Goal: Information Seeking & Learning: Find specific fact

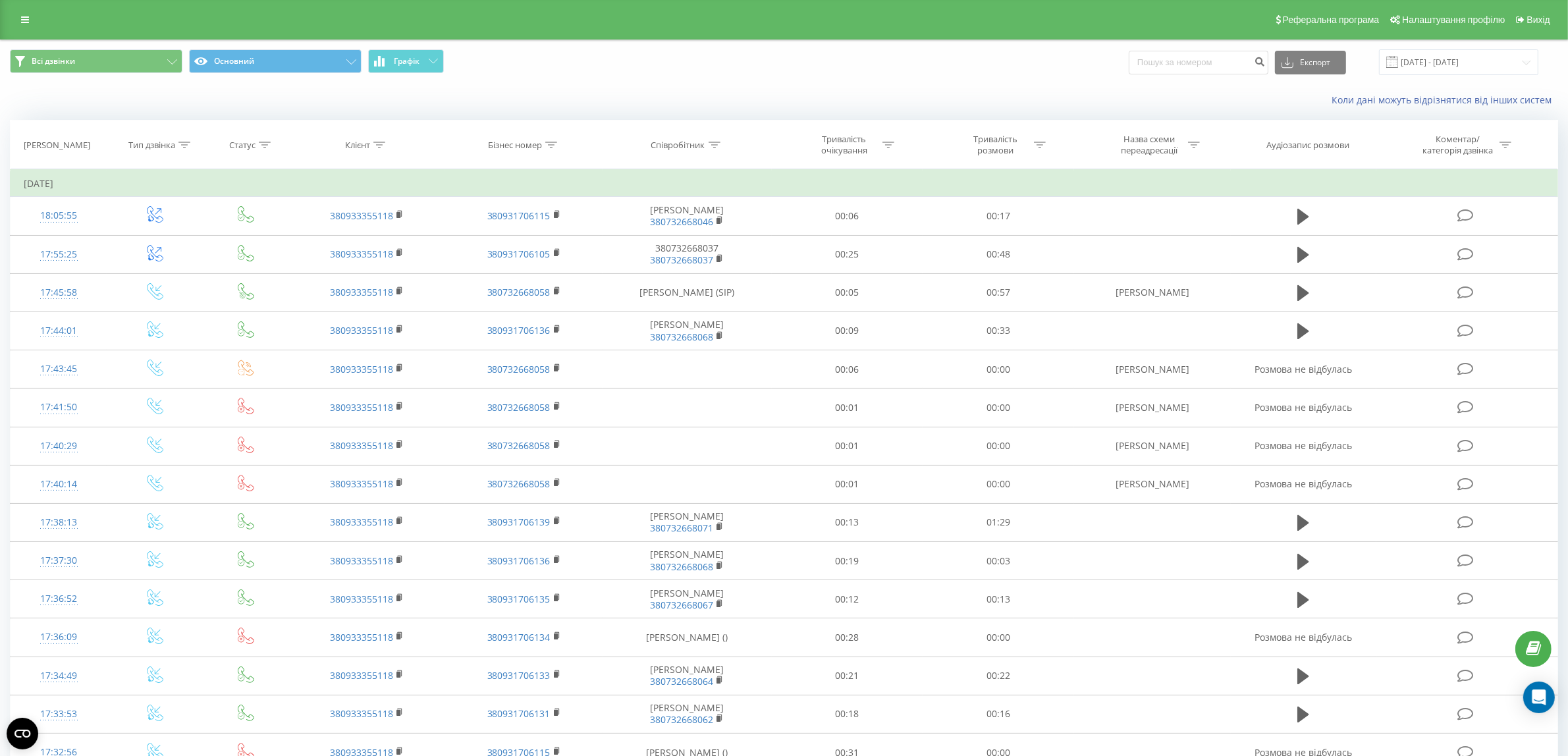
scroll to position [247, 0]
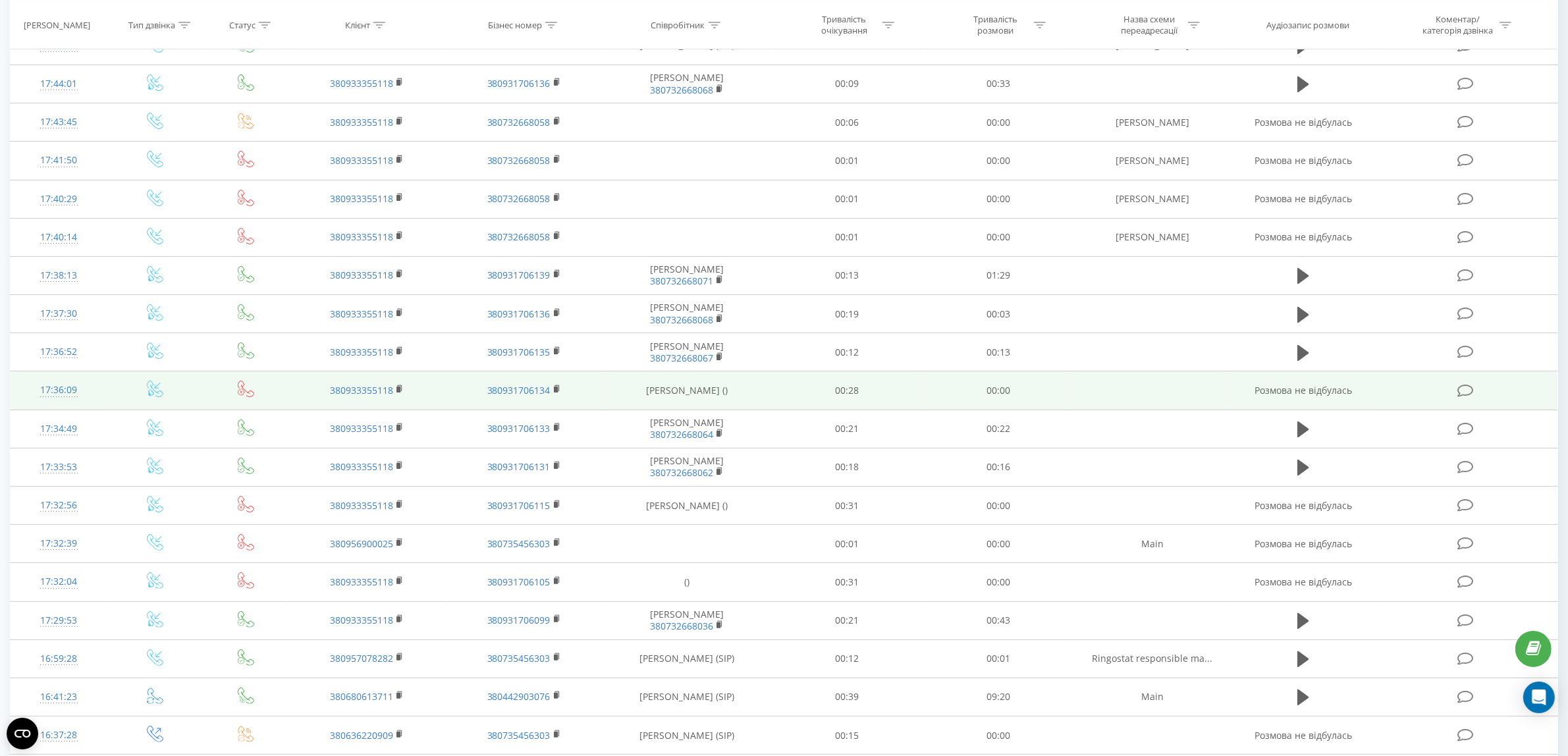
drag, startPoint x: 642, startPoint y: 390, endPoint x: 766, endPoint y: 405, distance: 124.9
click at [766, 405] on td "[PERSON_NAME] ()" at bounding box center [687, 390] width 169 height 38
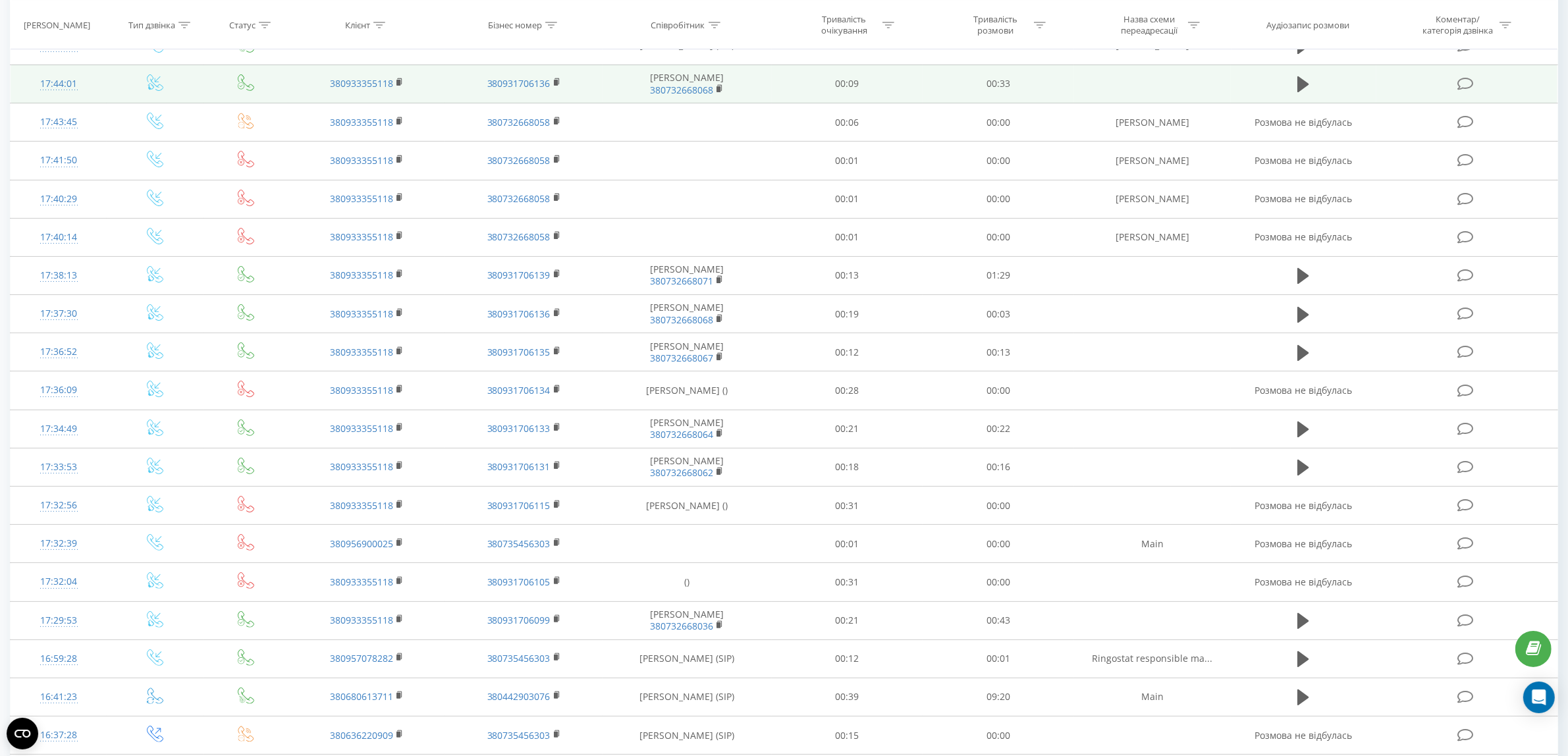
scroll to position [0, 0]
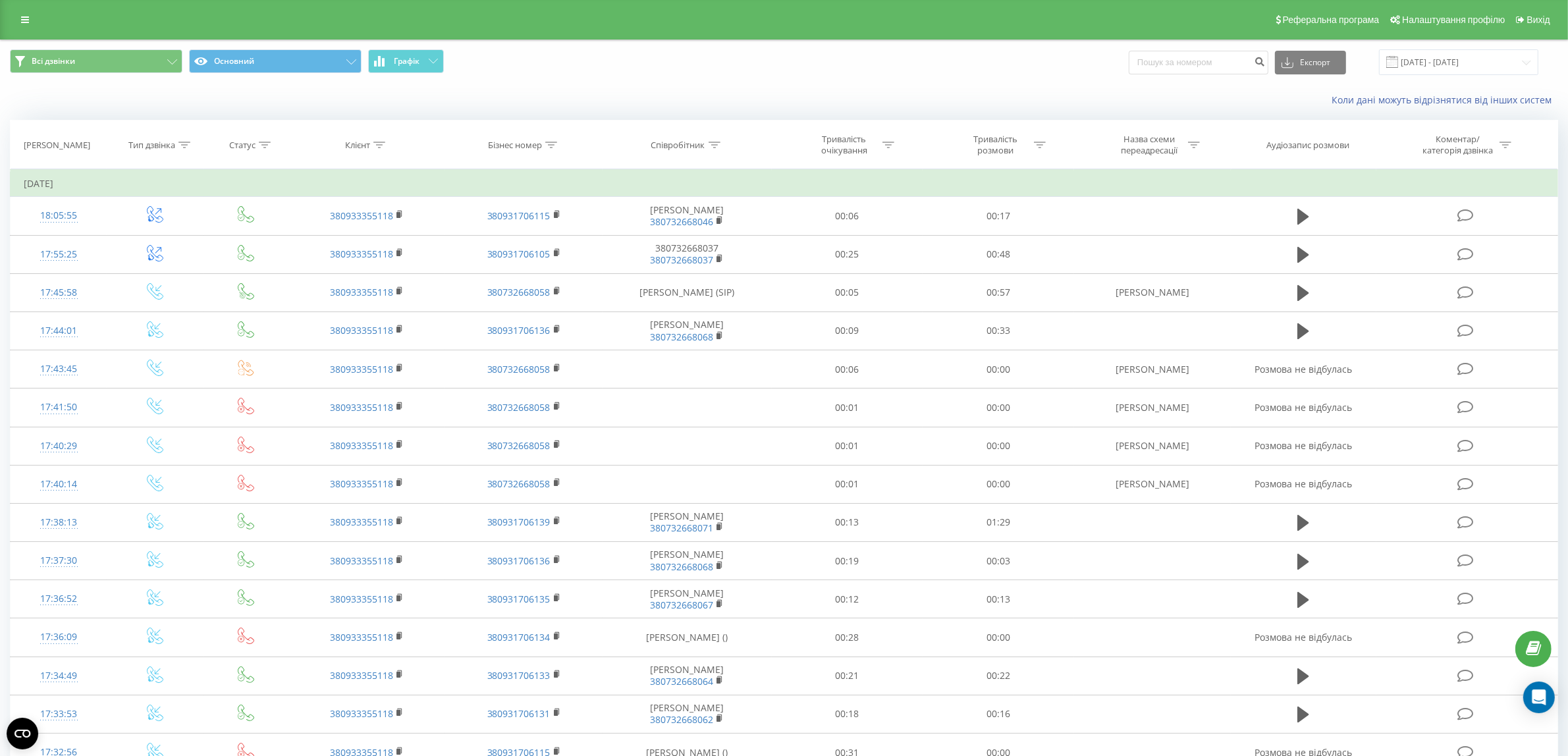
click at [715, 149] on div at bounding box center [714, 146] width 12 height 12
click at [656, 241] on input "text" at bounding box center [687, 239] width 116 height 23
paste input "[PERSON_NAME] ()"
click at [718, 269] on span "OK" at bounding box center [715, 264] width 37 height 20
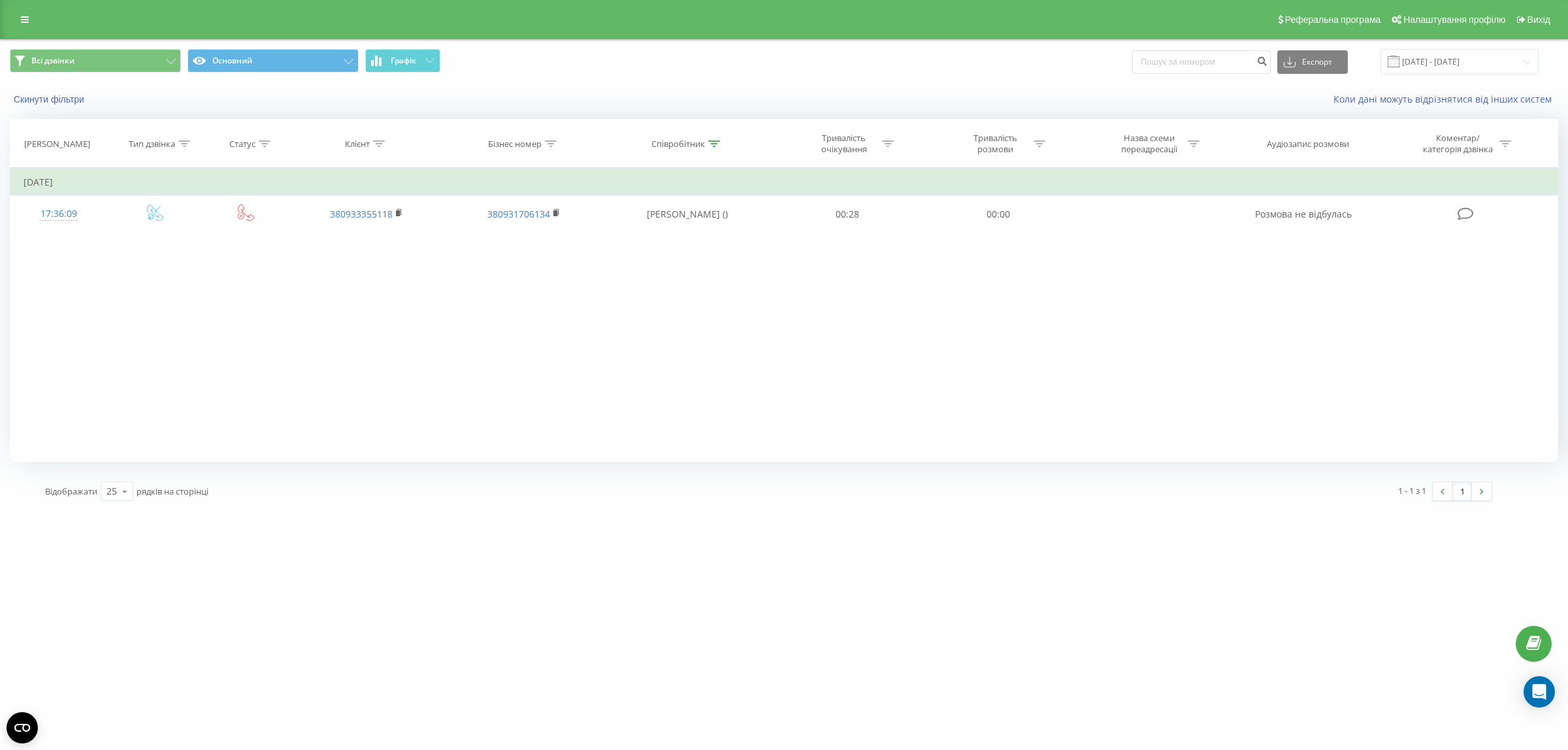
click at [717, 147] on icon at bounding box center [714, 144] width 12 height 7
click at [703, 240] on input "[PERSON_NAME] ()" at bounding box center [686, 237] width 115 height 23
type input "[PERSON_NAME]"
drag, startPoint x: 778, startPoint y: 398, endPoint x: 774, endPoint y: 390, distance: 8.9
click at [778, 397] on div "Фільтрувати за умовою Дорівнює Введіть значення Скасувати OK Фільтрувати за умо…" at bounding box center [784, 314] width 1548 height 294
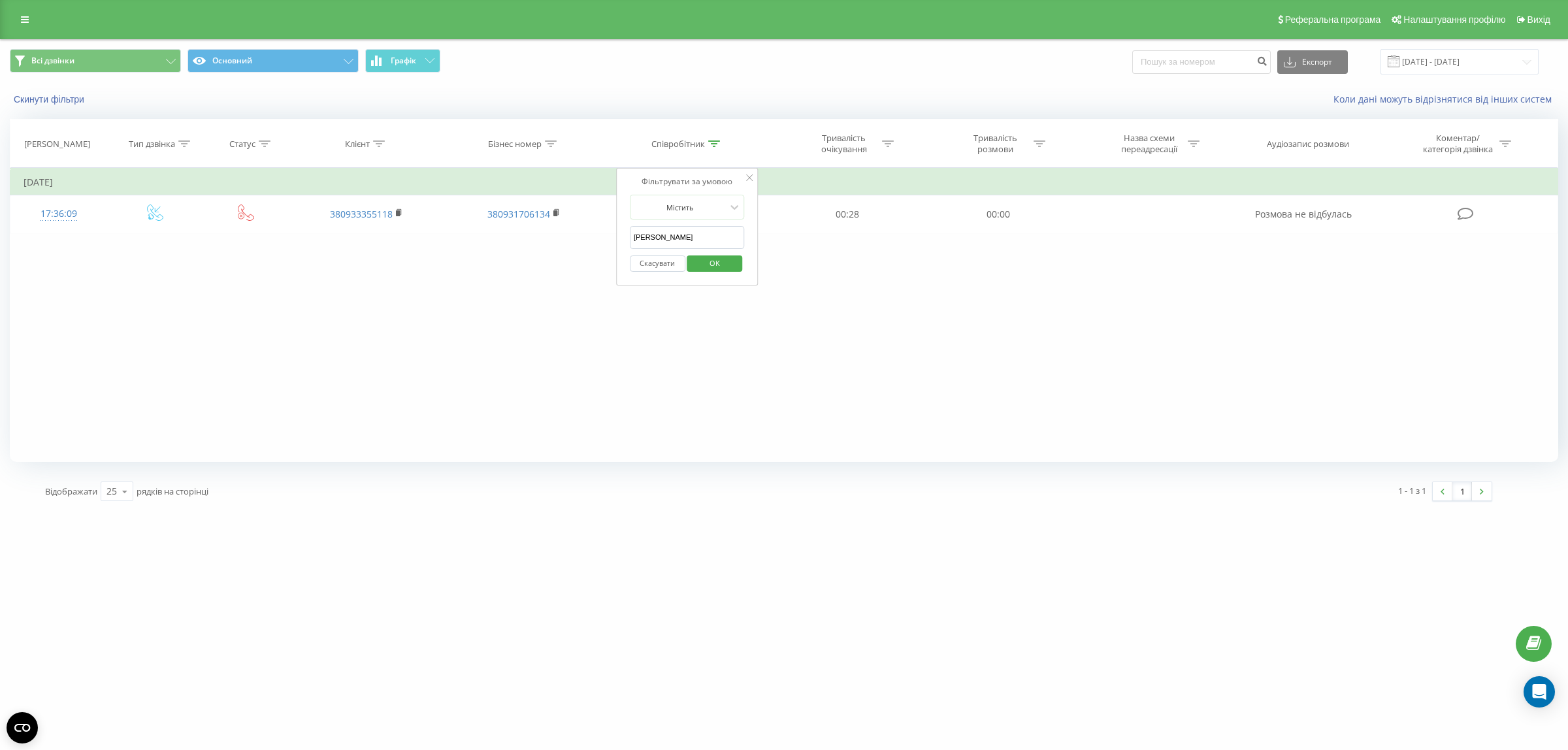
click at [729, 267] on span "OK" at bounding box center [714, 262] width 37 height 20
click at [1448, 62] on input "[DATE] - [DATE]" at bounding box center [1459, 62] width 158 height 25
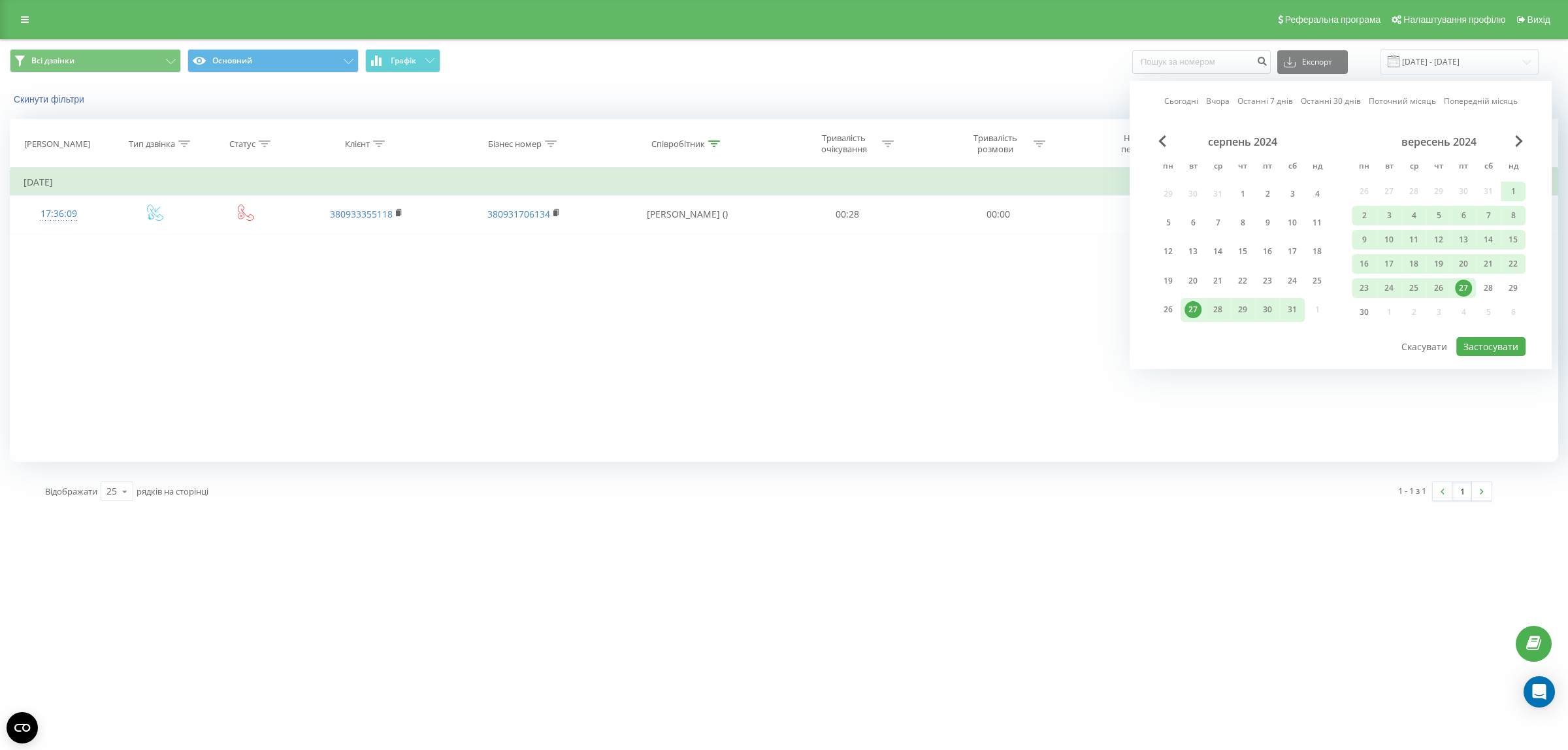
click at [1336, 102] on link "Останні 30 днів" at bounding box center [1330, 100] width 60 height 13
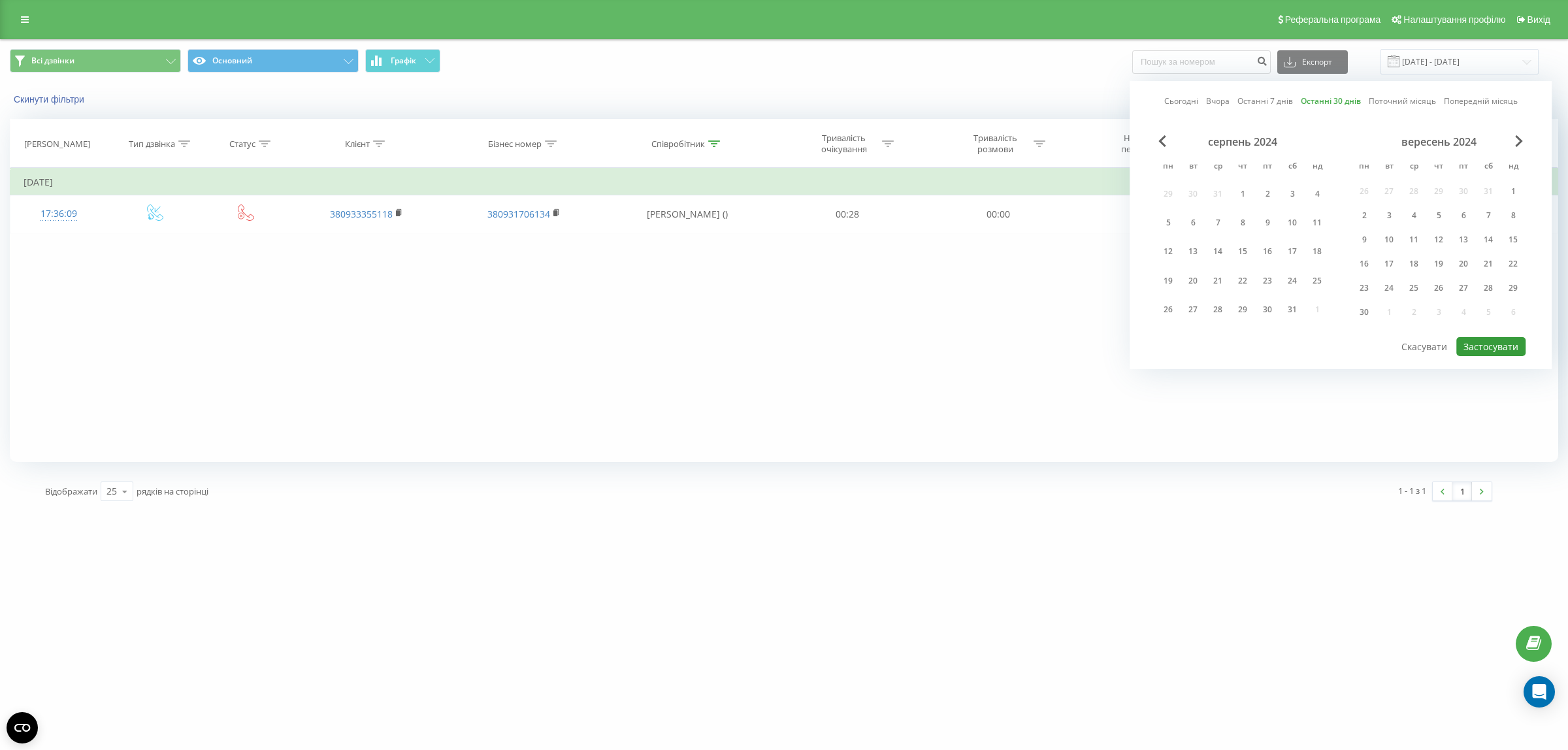
click at [1484, 338] on button "Застосувати" at bounding box center [1491, 347] width 69 height 19
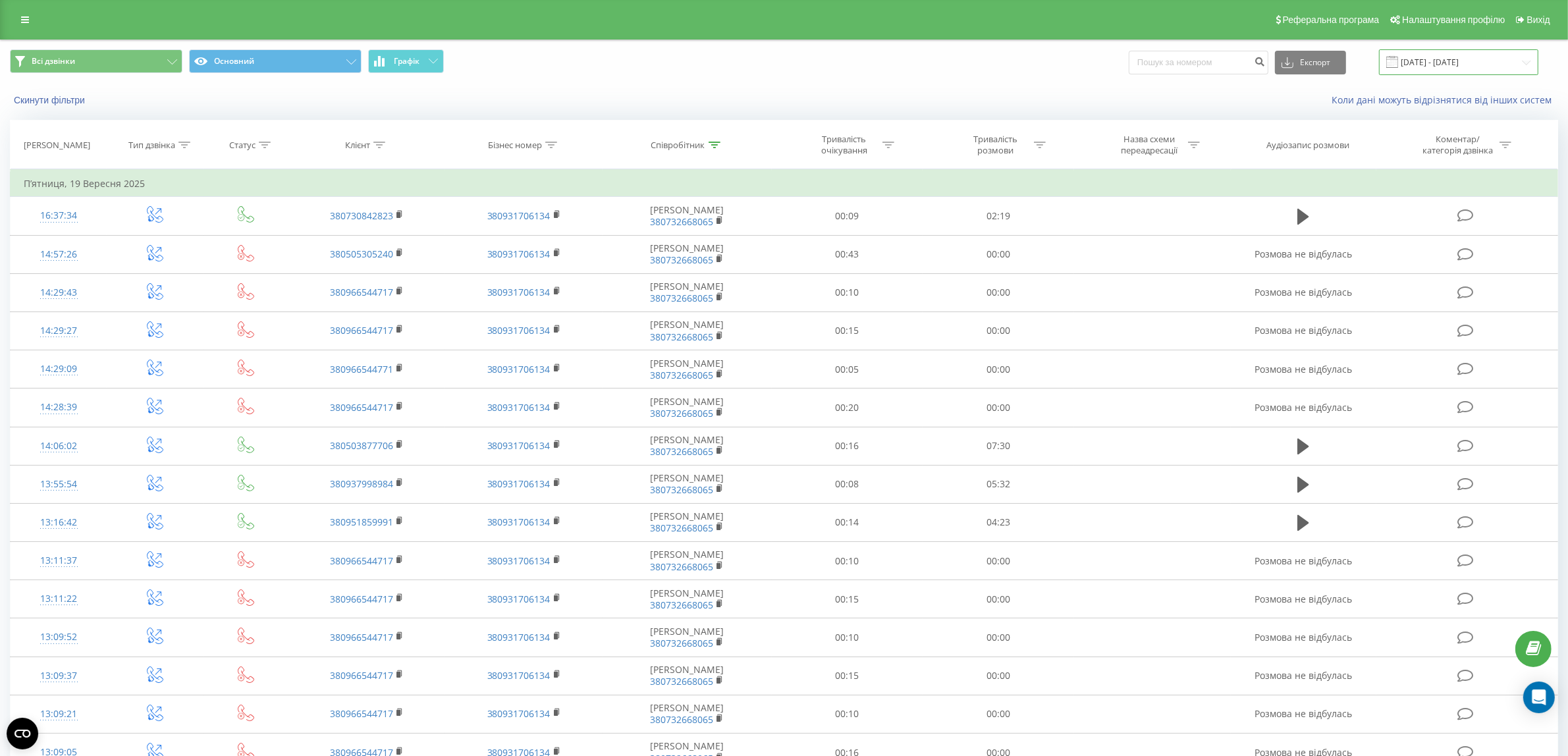
click at [1473, 70] on input "[DATE] - [DATE]" at bounding box center [1458, 62] width 159 height 25
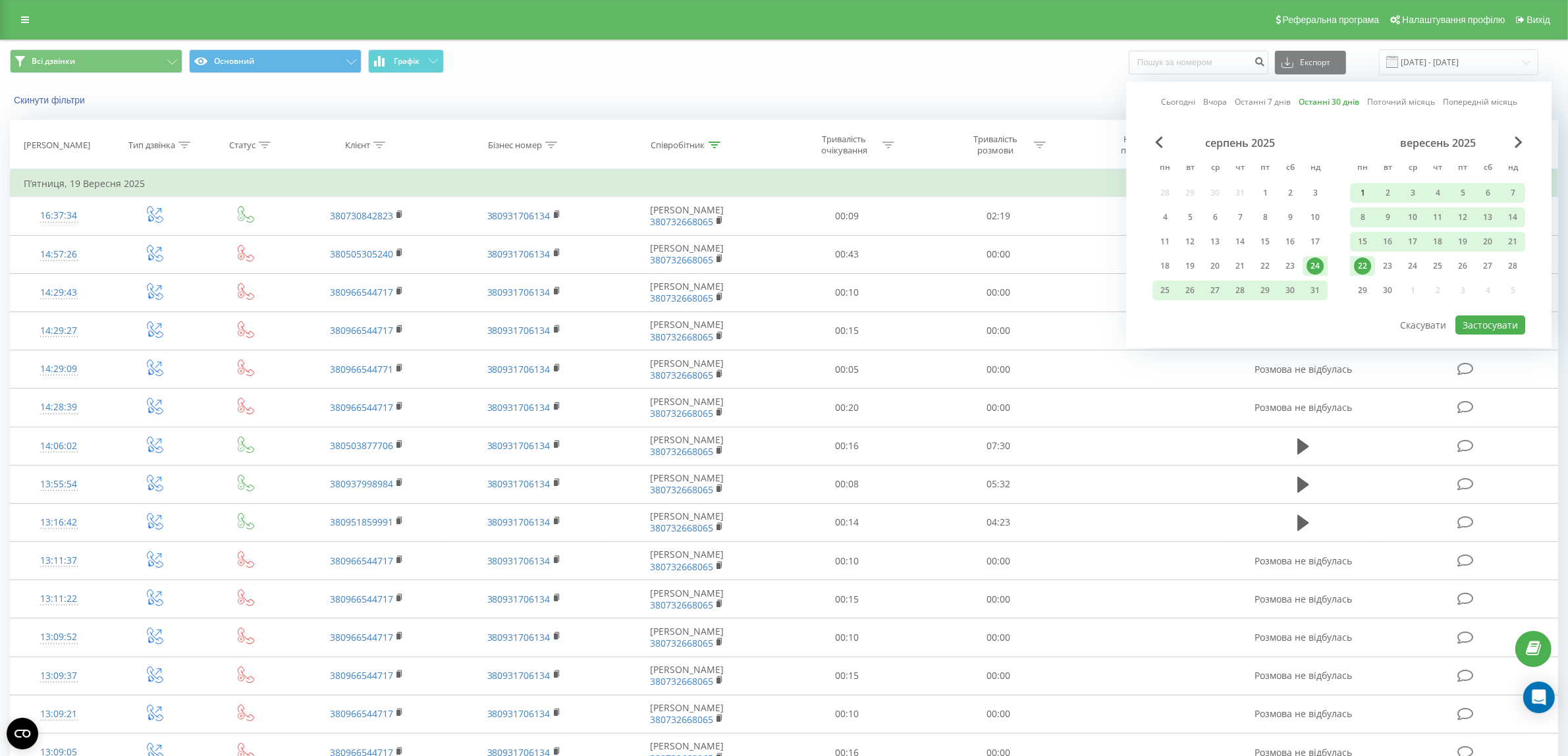
click at [1364, 189] on div "1" at bounding box center [1362, 193] width 17 height 17
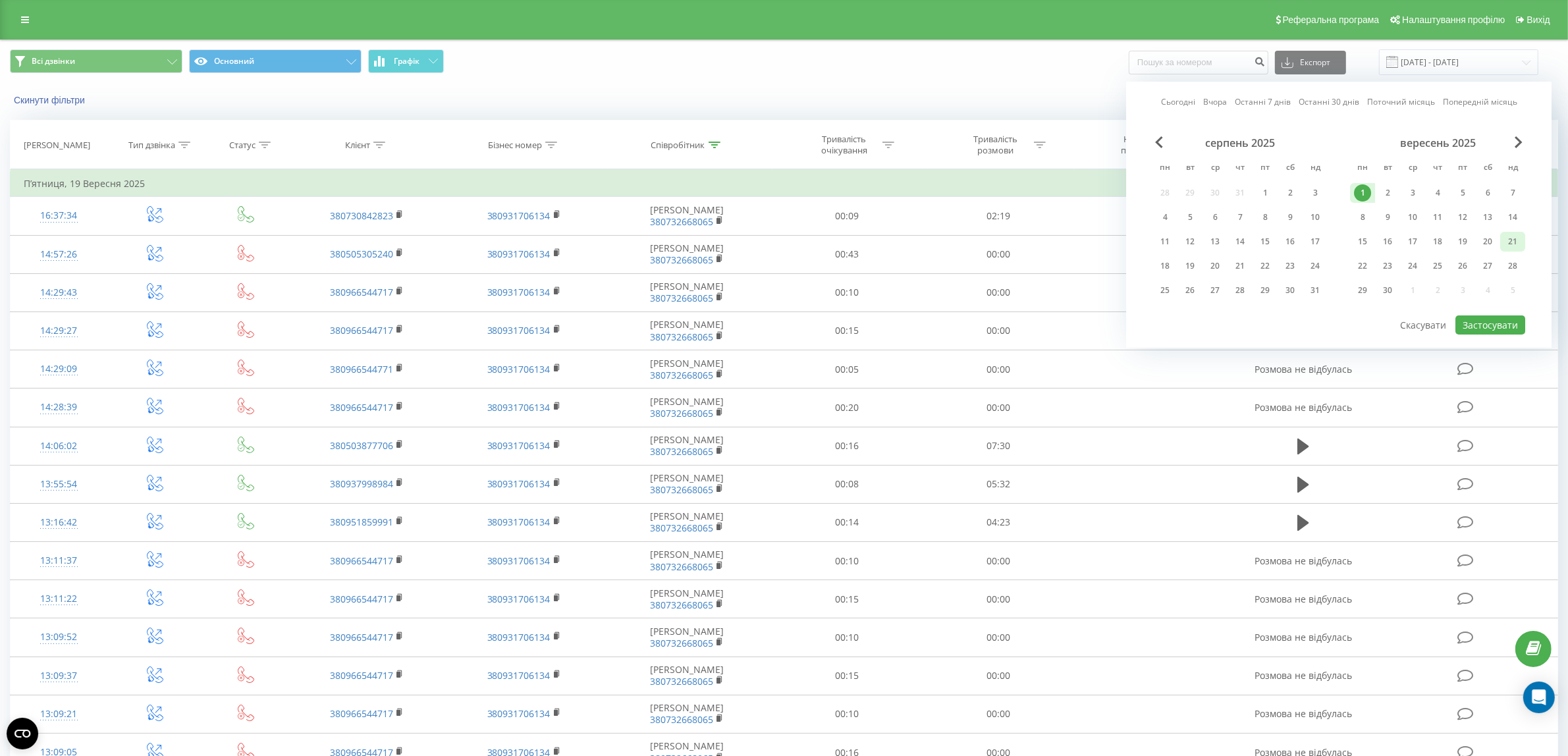
click at [1506, 238] on div "21" at bounding box center [1513, 242] width 17 height 17
click at [1499, 321] on button "Застосувати" at bounding box center [1490, 326] width 70 height 19
type input "[DATE] - [DATE]"
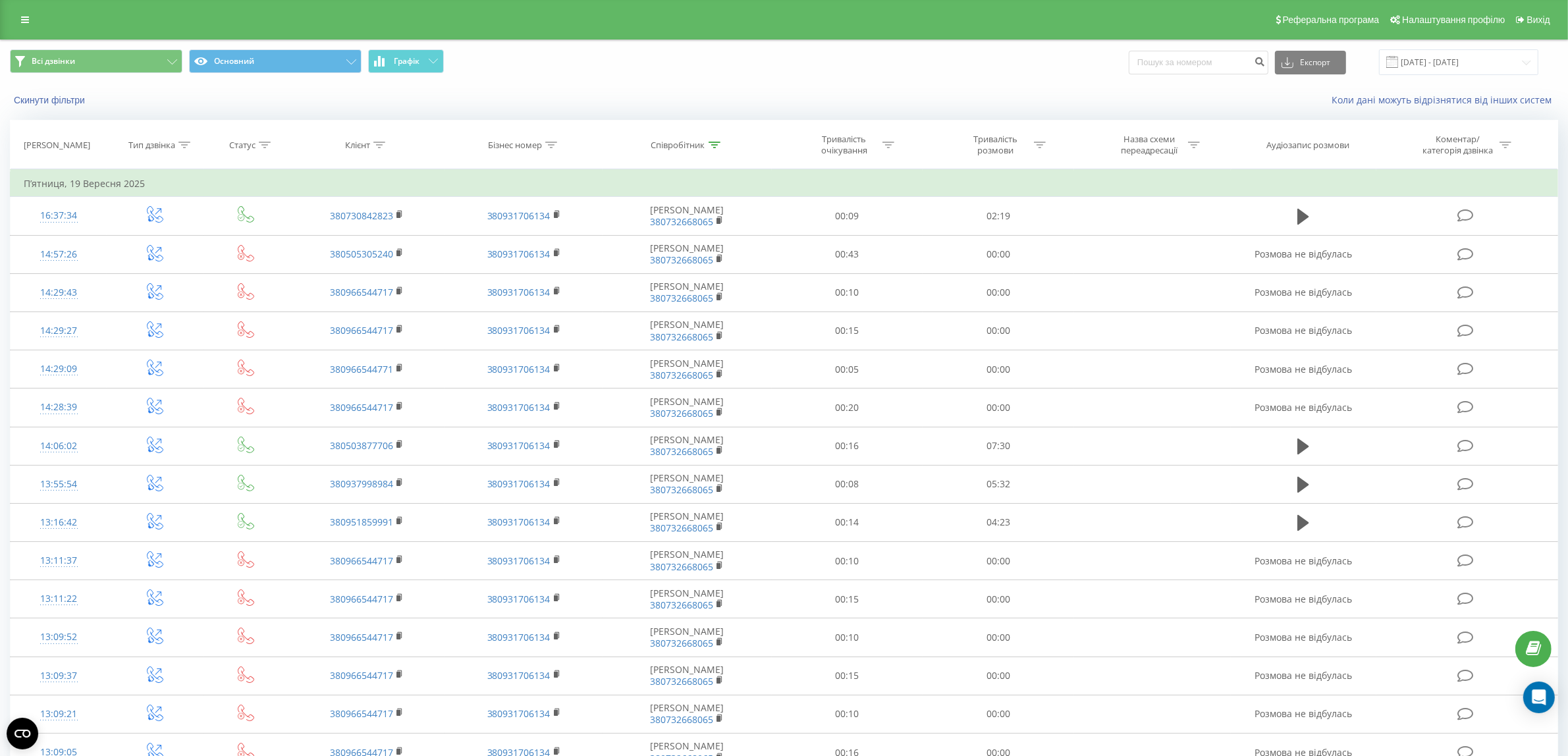
click at [1043, 145] on icon at bounding box center [1040, 145] width 12 height 7
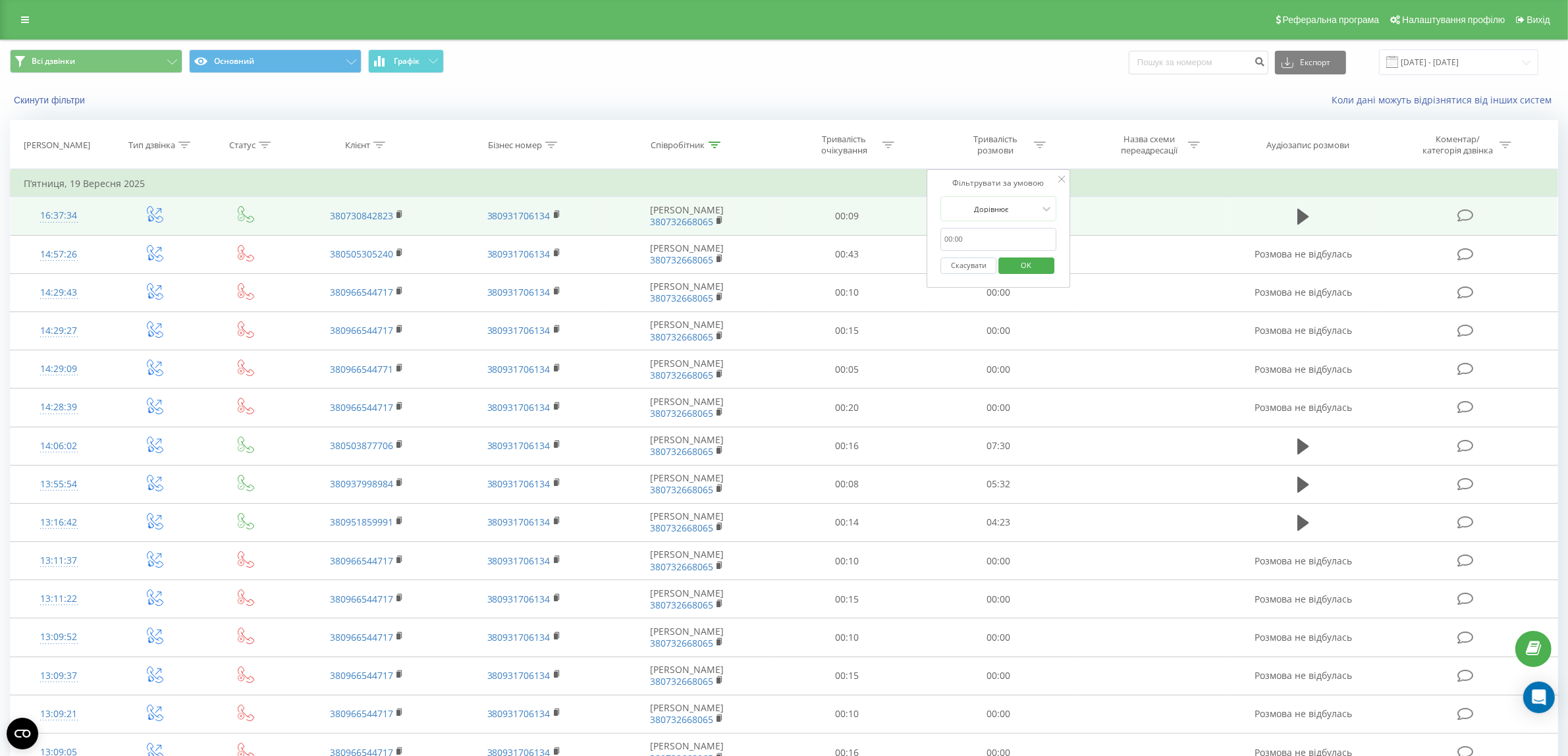
drag, startPoint x: 974, startPoint y: 236, endPoint x: 870, endPoint y: 221, distance: 105.1
click at [870, 221] on table "Фільтрувати за умовою Дорівнює Введіть значення Скасувати OK Фільтрувати за умо…" at bounding box center [783, 662] width 1548 height 986
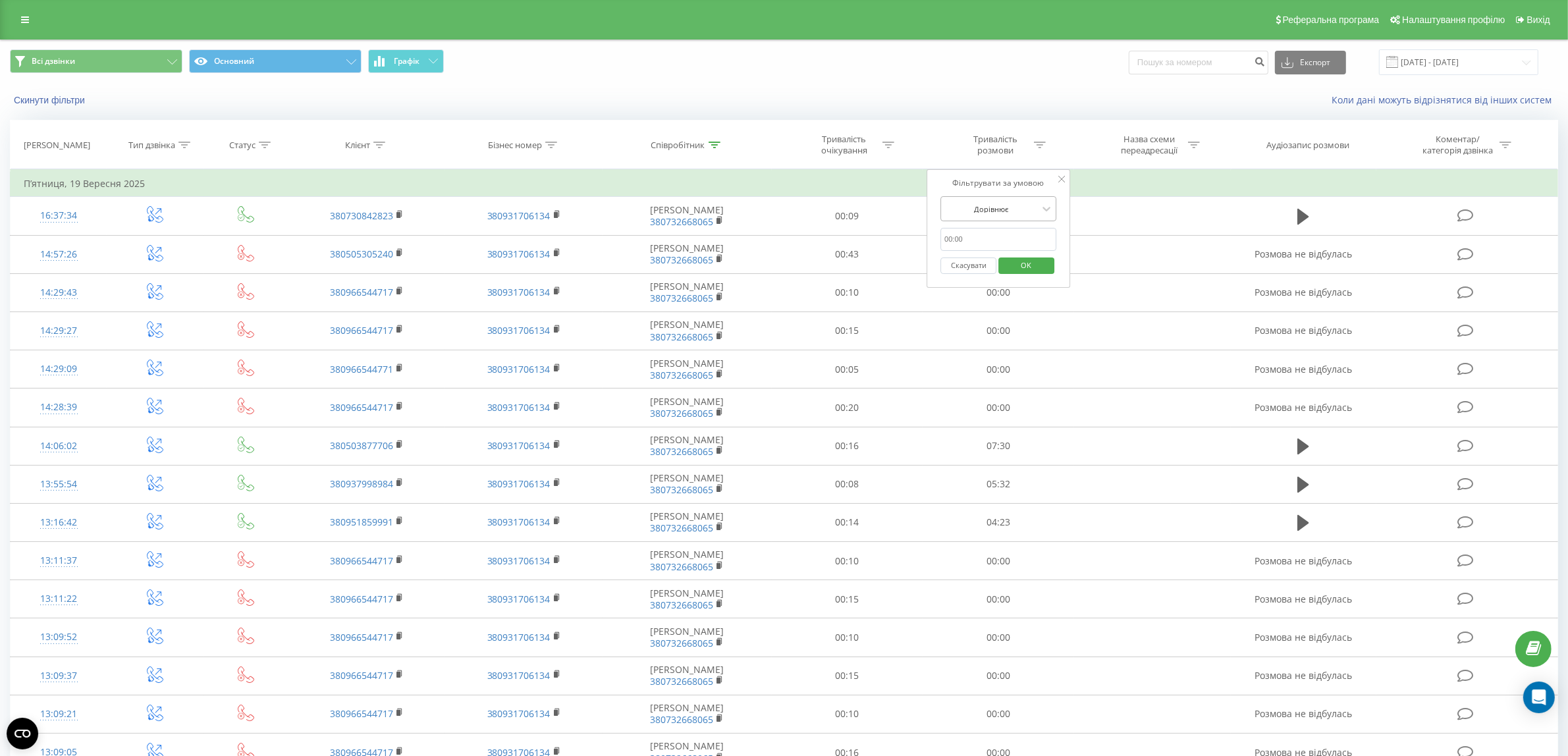
click at [999, 207] on div at bounding box center [991, 209] width 93 height 13
click at [1003, 277] on div "Більше ніж" at bounding box center [998, 277] width 115 height 21
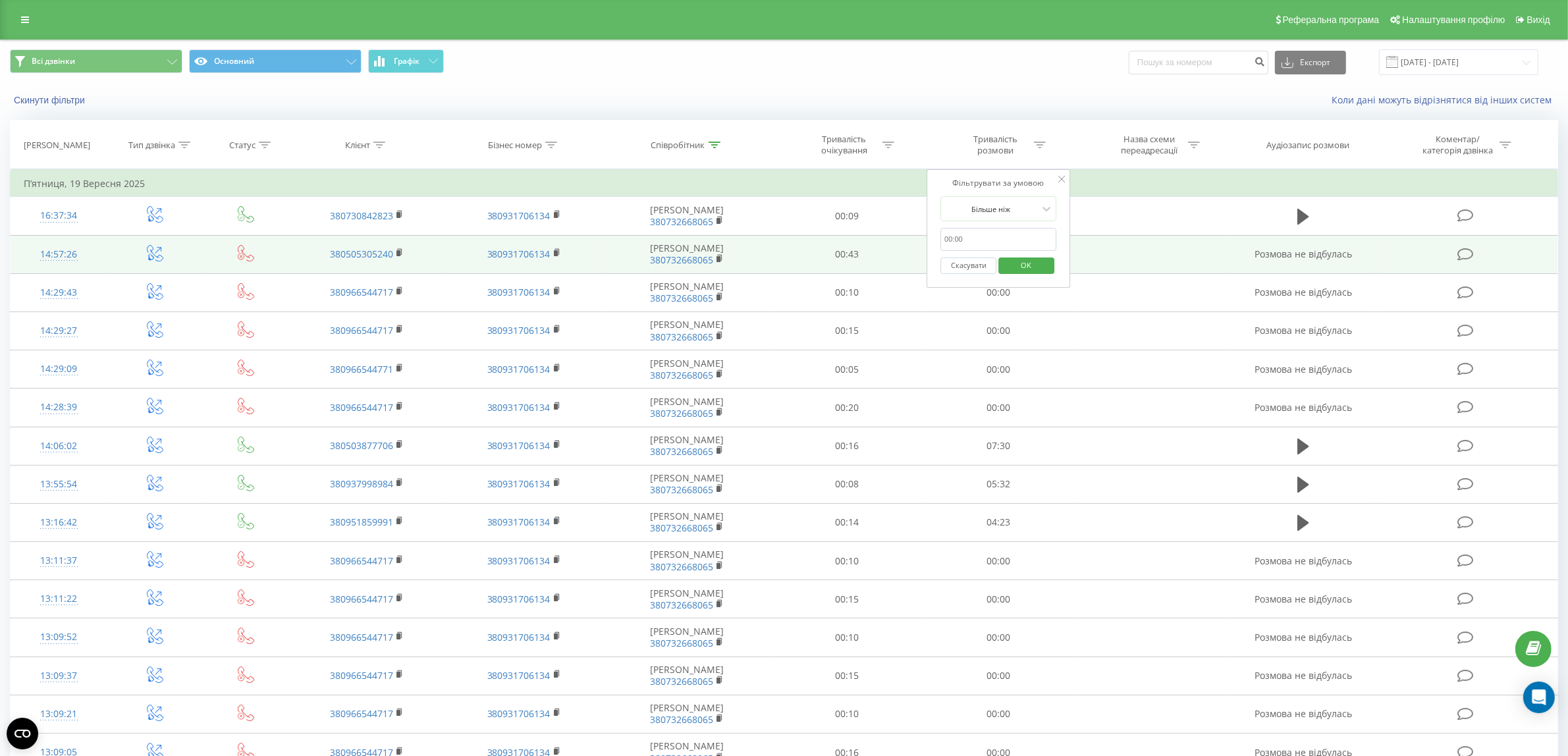
drag, startPoint x: 943, startPoint y: 244, endPoint x: 899, endPoint y: 236, distance: 44.7
click at [899, 236] on table "Фільтрувати за умовою Дорівнює Введіть значення Скасувати OK Фільтрувати за умо…" at bounding box center [783, 662] width 1548 height 986
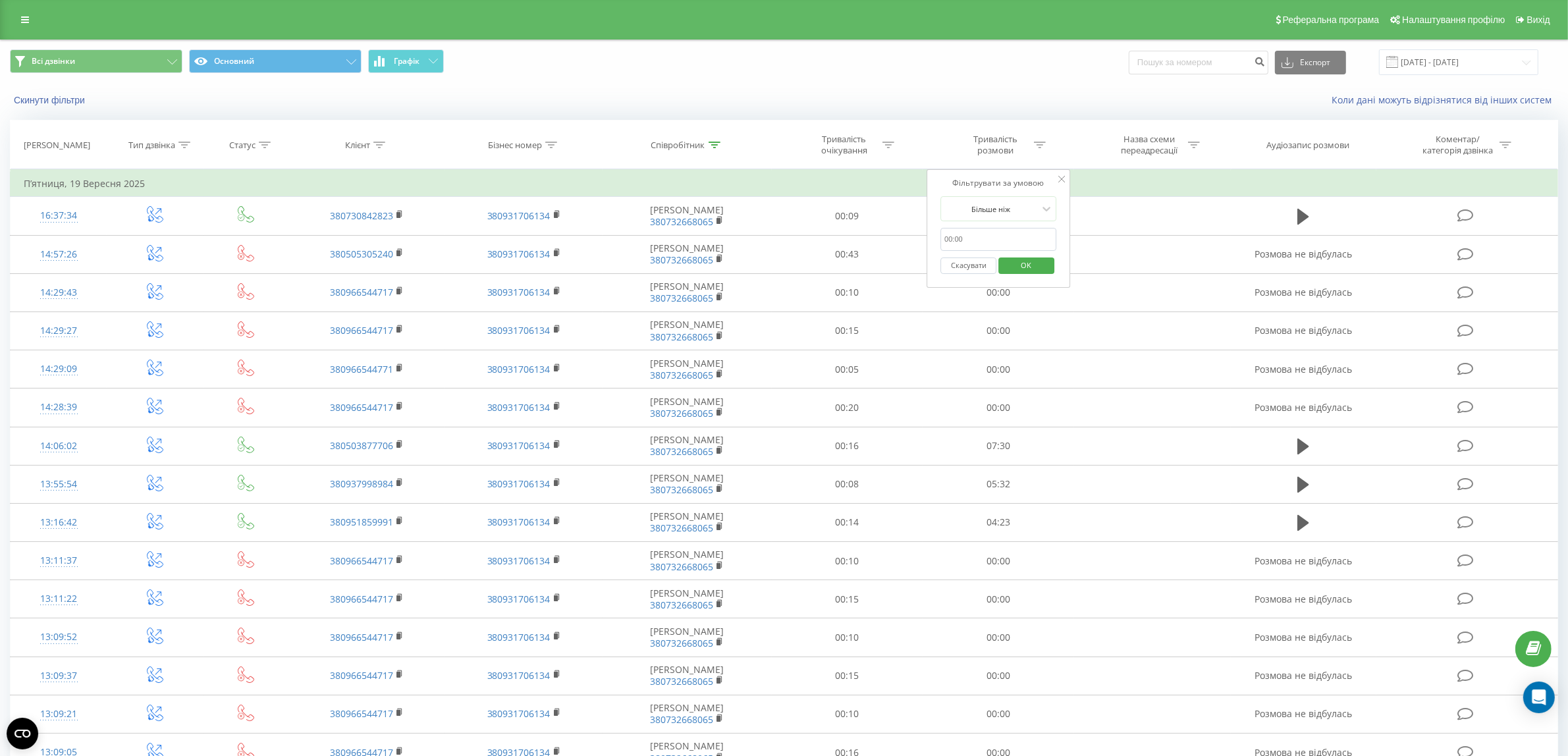
type input "02:00"
click at [1042, 270] on span "OK" at bounding box center [1027, 264] width 37 height 20
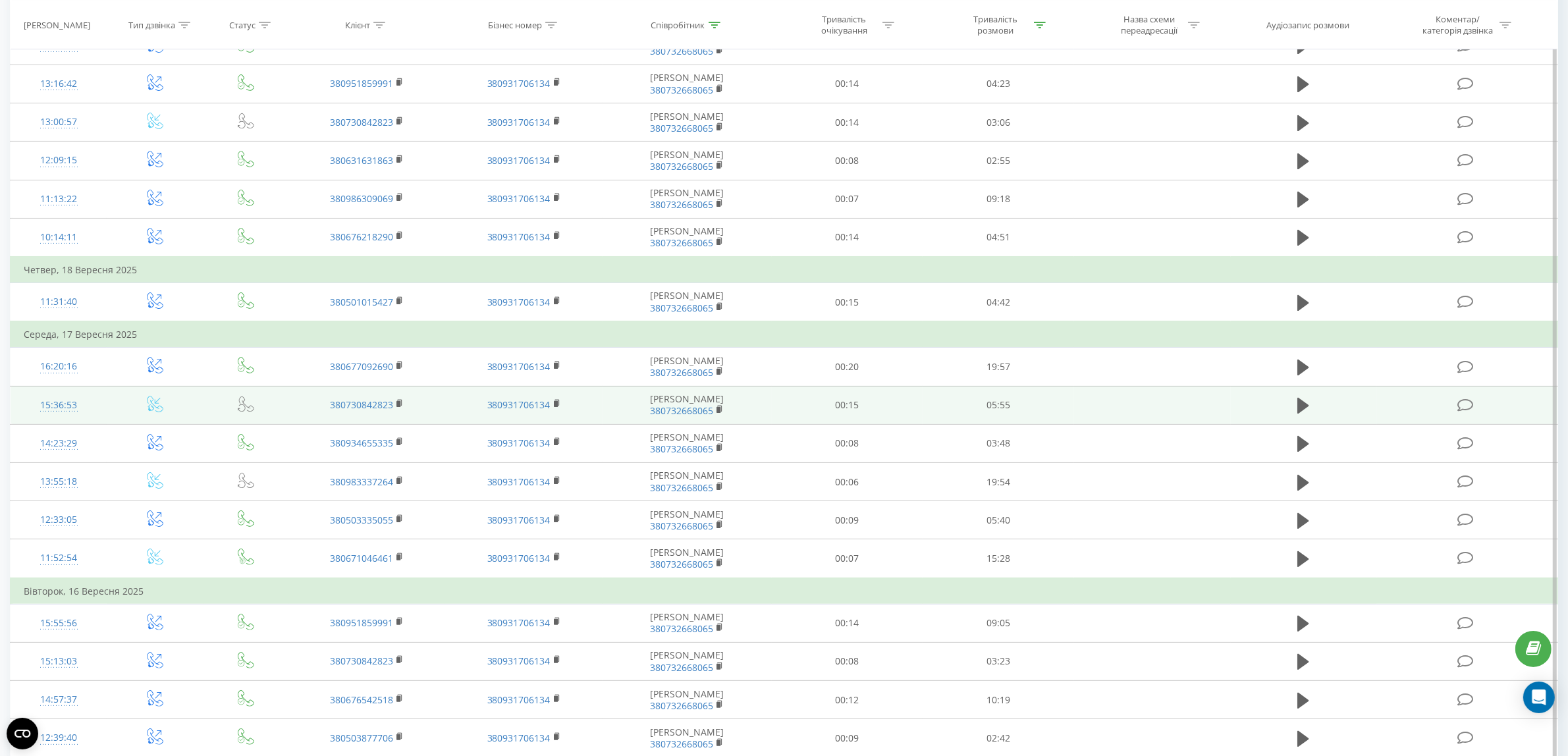
scroll to position [329, 0]
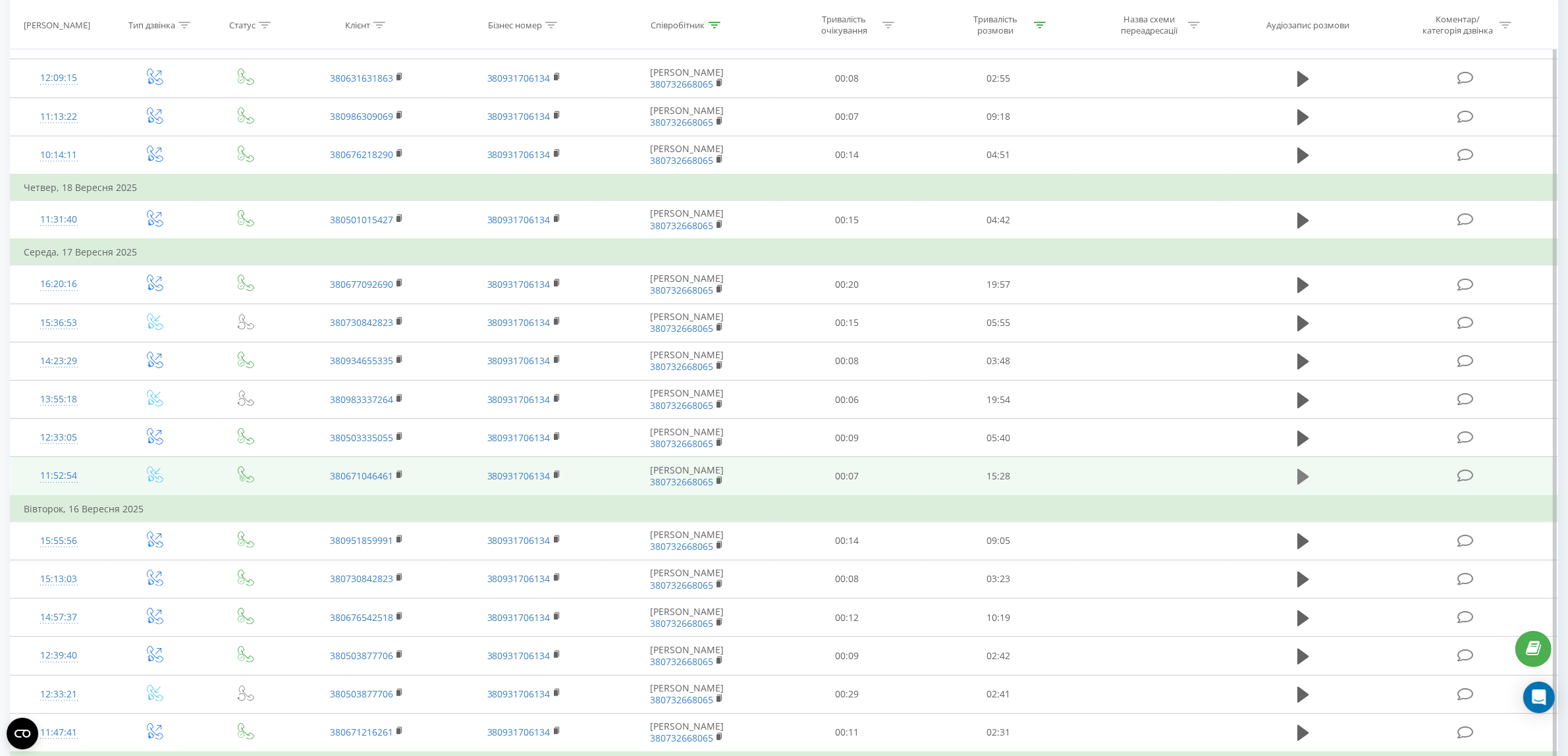
click at [1302, 477] on icon at bounding box center [1303, 477] width 12 height 16
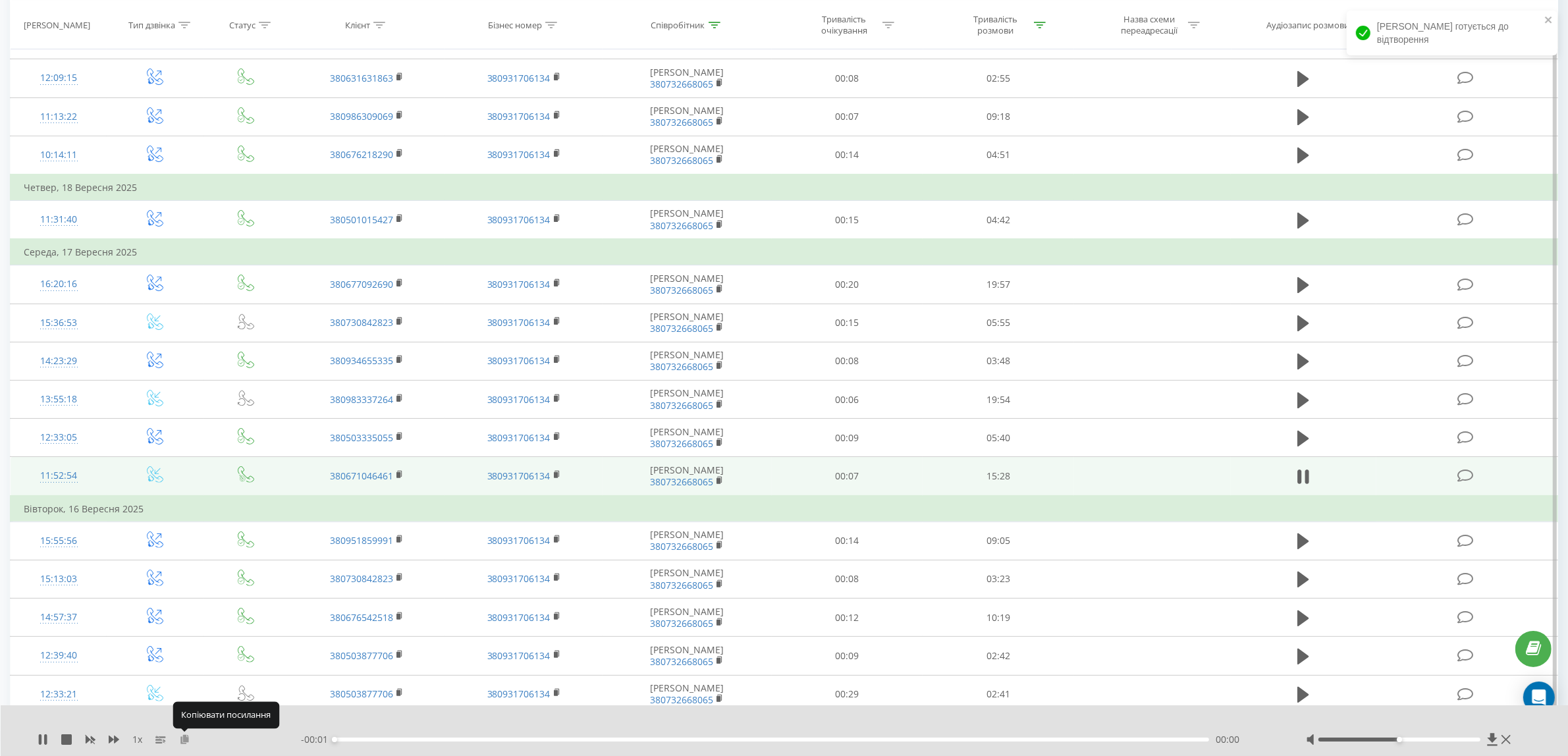
click at [182, 739] on icon at bounding box center [185, 739] width 12 height 9
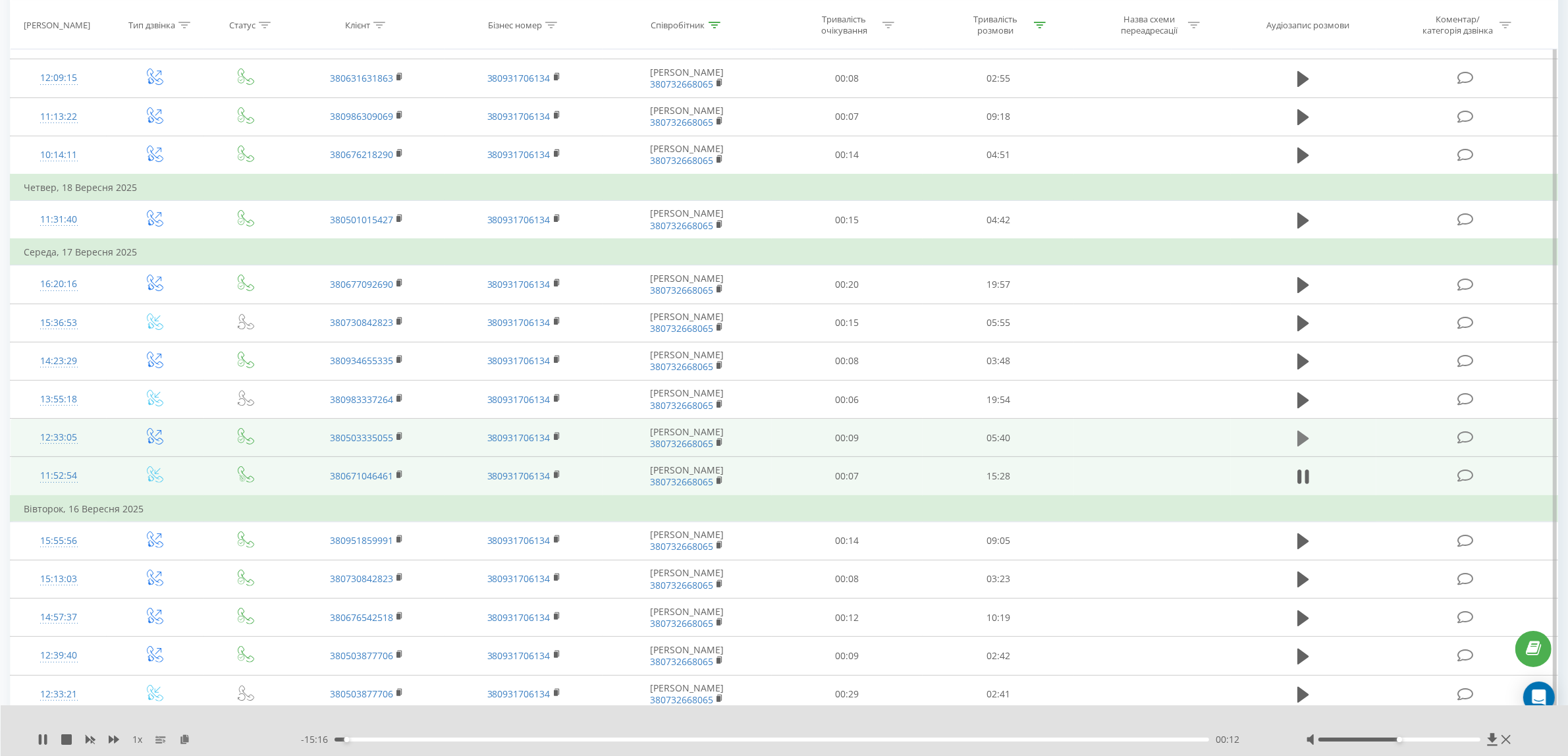
click at [1297, 438] on icon at bounding box center [1303, 438] width 12 height 18
click at [178, 742] on div "1 x" at bounding box center [169, 739] width 263 height 14
click at [751, 739] on div "02:42" at bounding box center [771, 739] width 874 height 4
click at [945, 739] on div "02:50" at bounding box center [771, 739] width 874 height 4
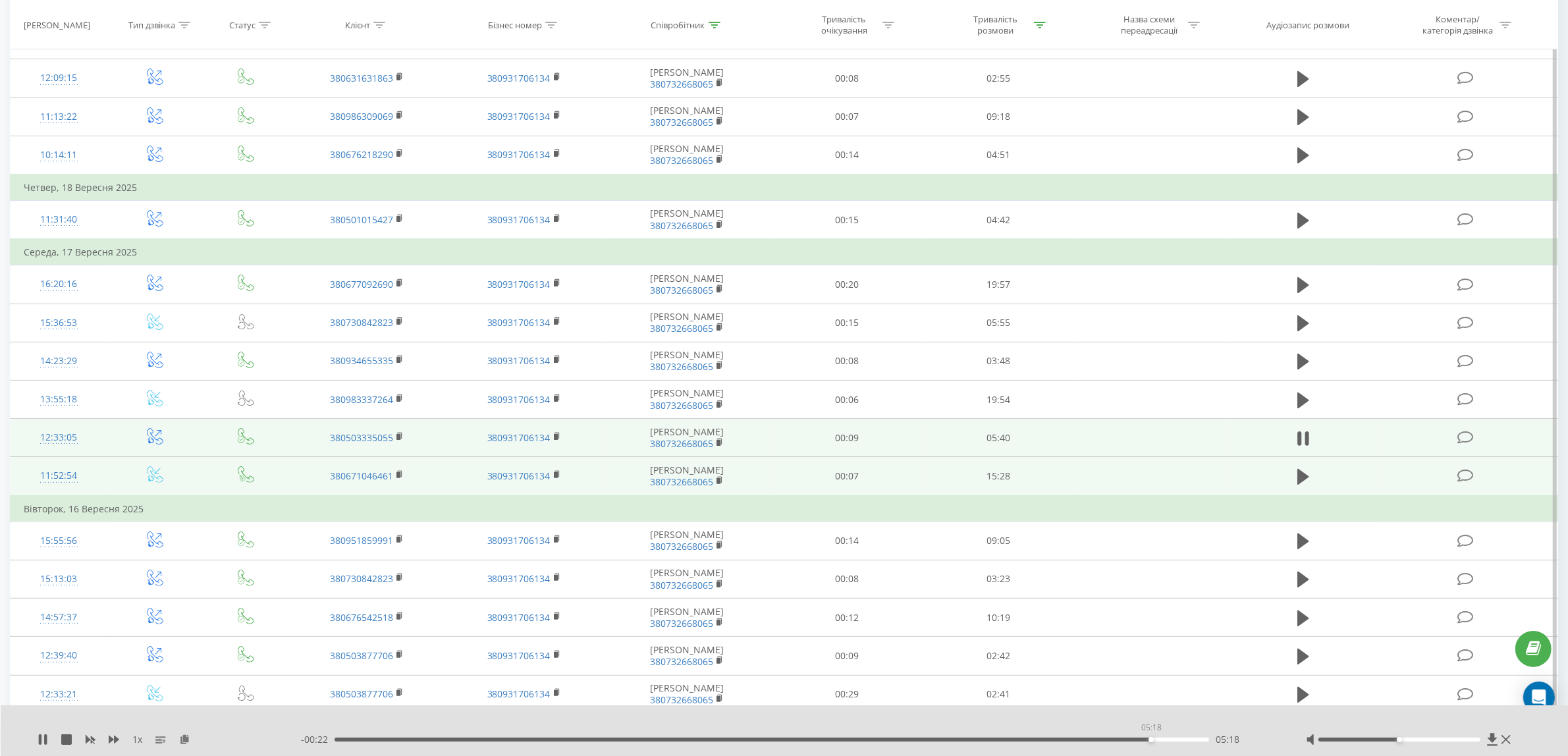
click at [1151, 739] on div "05:18" at bounding box center [771, 739] width 874 height 4
click at [1189, 739] on div "05:22" at bounding box center [771, 739] width 874 height 4
click at [1182, 741] on div "05:40" at bounding box center [771, 739] width 874 height 4
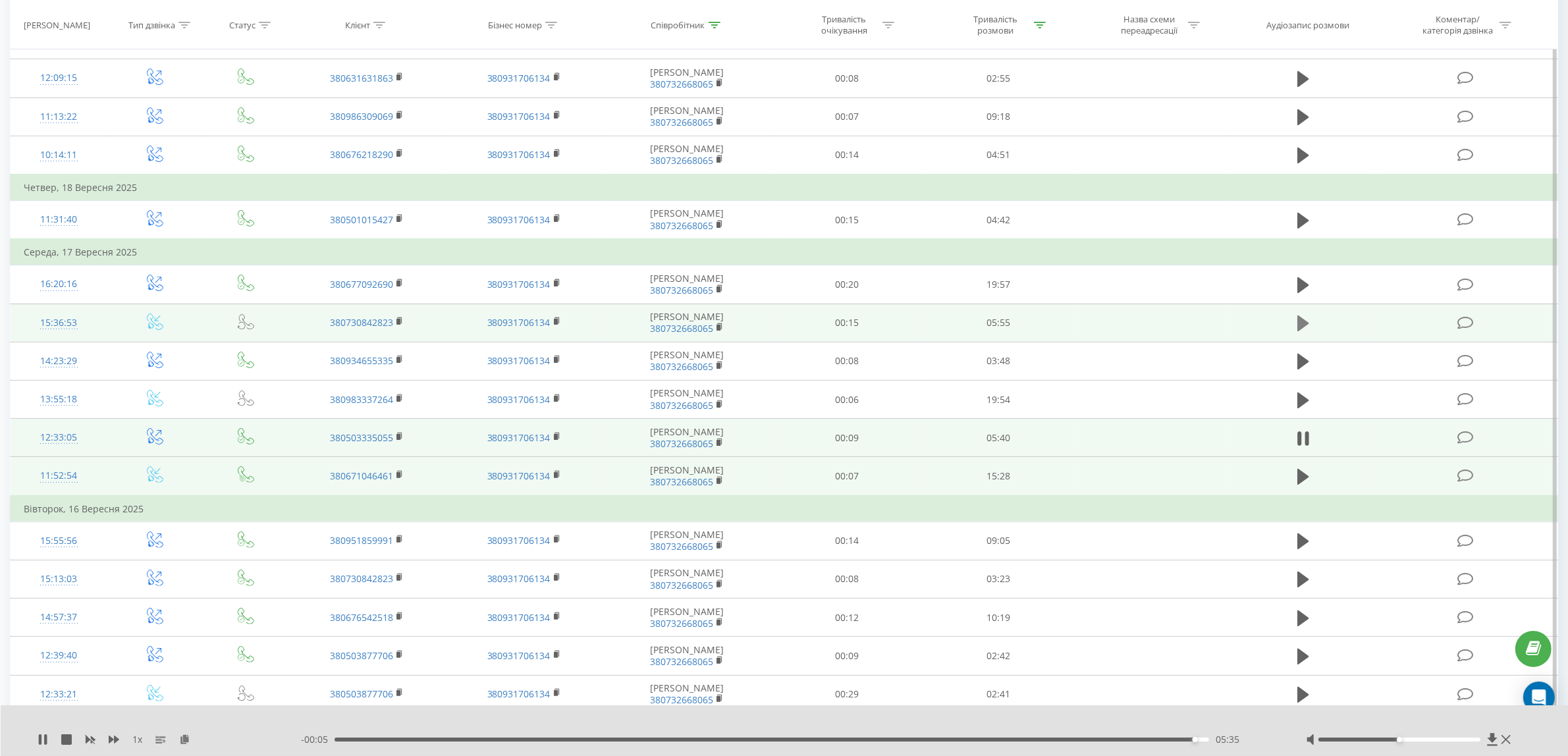
click at [1305, 323] on icon at bounding box center [1303, 324] width 12 height 16
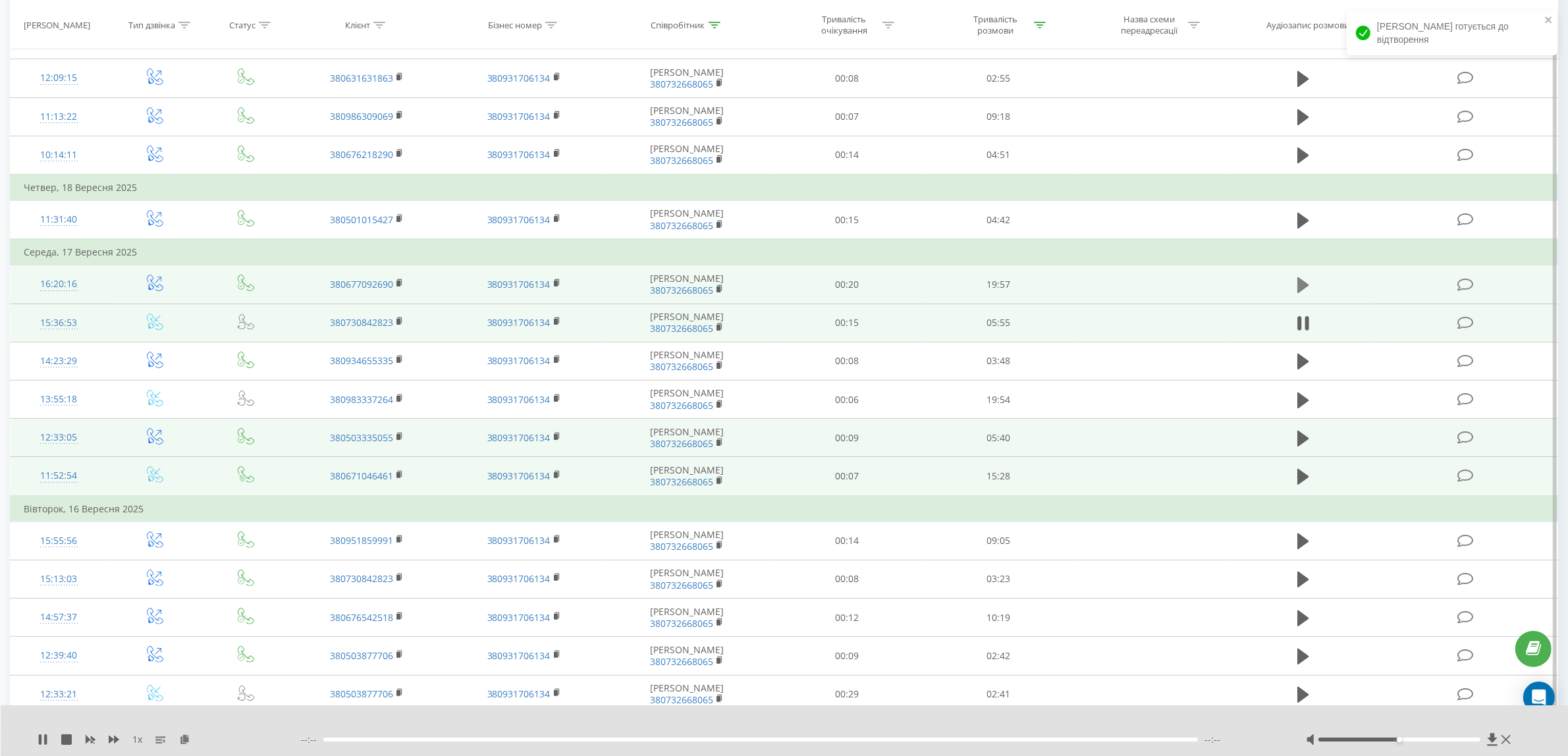
click at [1301, 287] on icon at bounding box center [1303, 285] width 12 height 16
click at [180, 740] on icon at bounding box center [185, 739] width 12 height 9
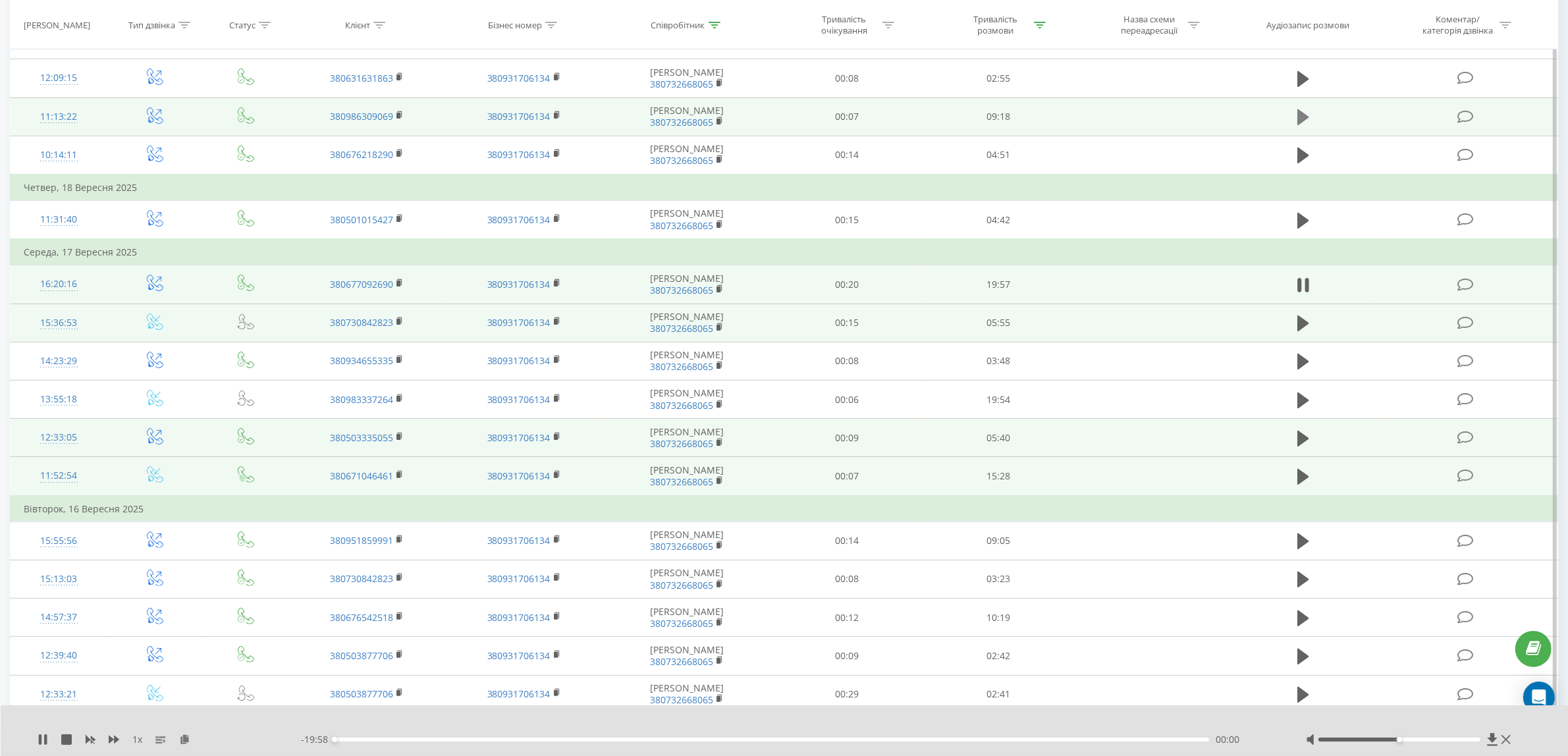
click at [1309, 121] on icon at bounding box center [1303, 117] width 12 height 18
click at [1302, 119] on icon at bounding box center [1300, 117] width 4 height 15
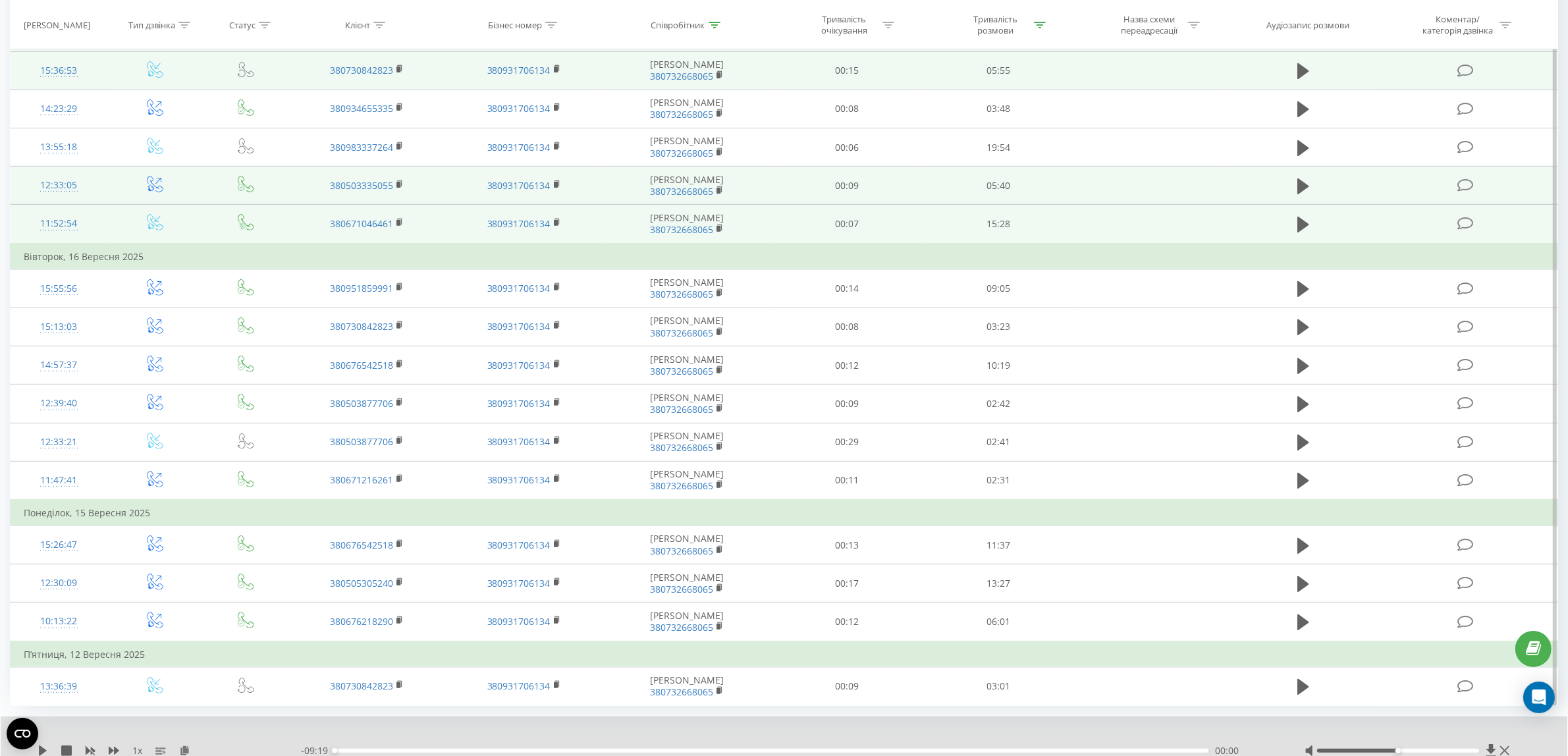
scroll to position [633, 0]
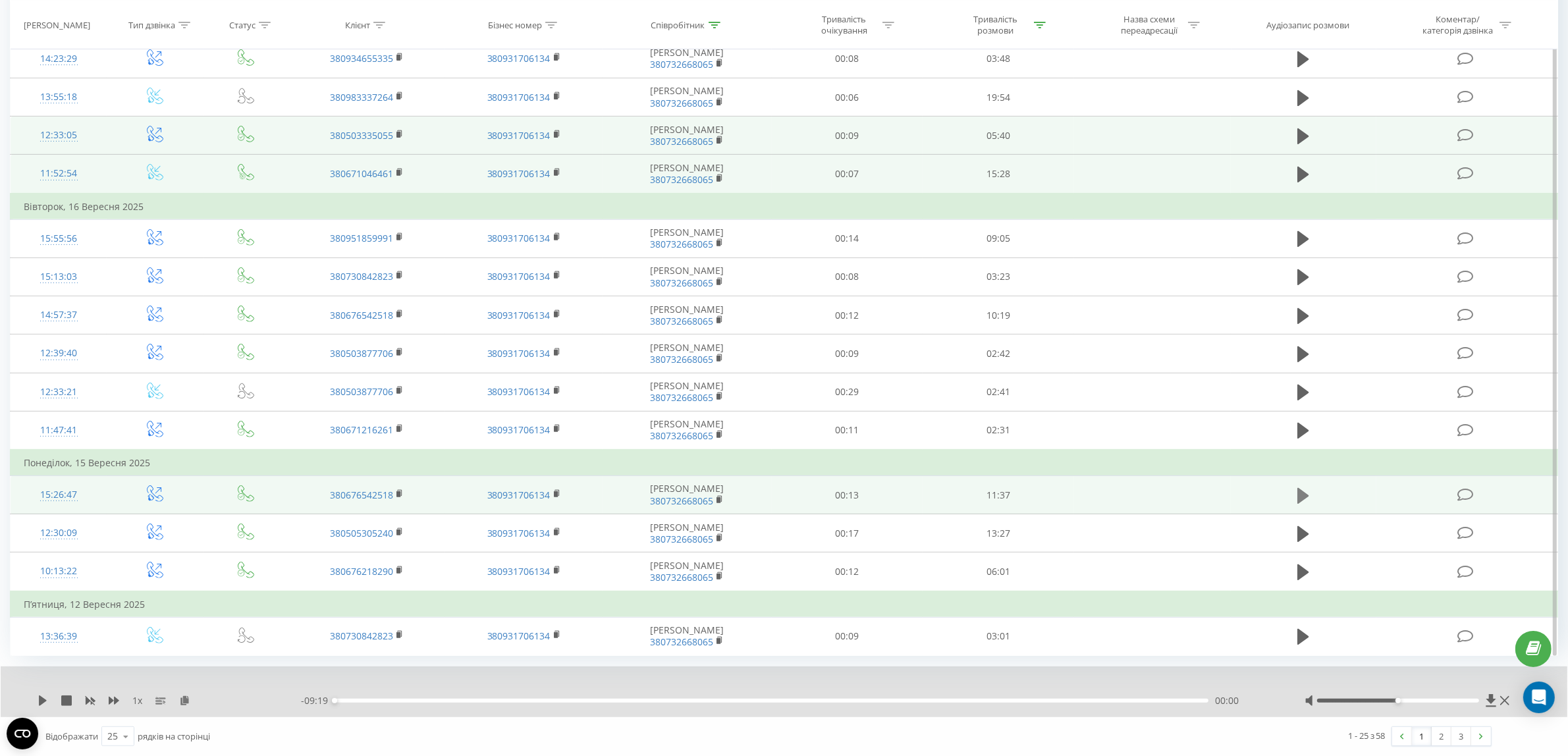
click at [1303, 495] on icon at bounding box center [1303, 496] width 12 height 16
click at [188, 699] on icon at bounding box center [185, 700] width 12 height 9
click at [624, 700] on div "03:51" at bounding box center [770, 701] width 873 height 4
click at [785, 703] on div "- 07:45 03:52 03:52" at bounding box center [786, 701] width 971 height 14
click at [797, 700] on div "03:53" at bounding box center [770, 701] width 873 height 4
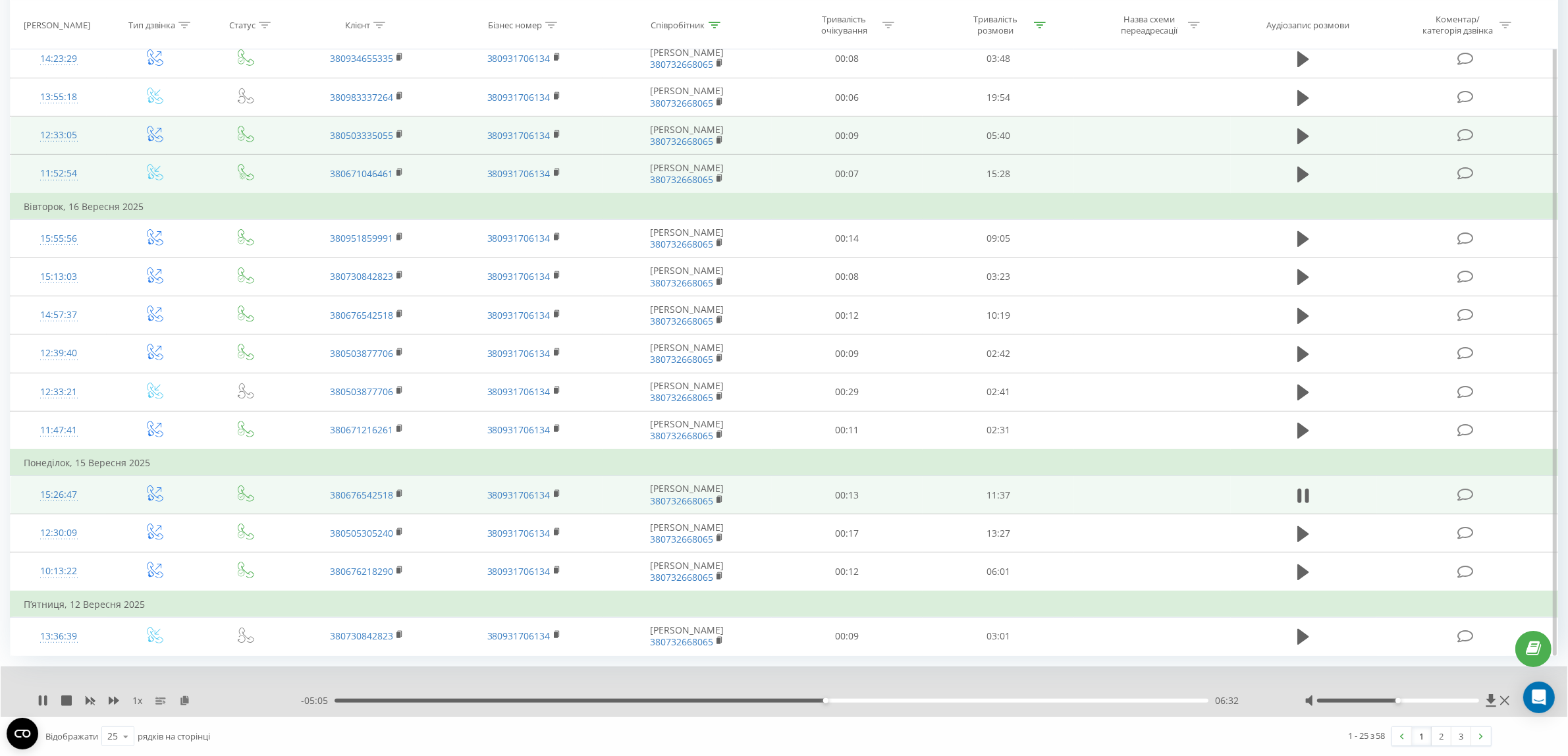
drag, startPoint x: 963, startPoint y: 700, endPoint x: 973, endPoint y: 702, distance: 10.2
click at [964, 700] on div "06:32" at bounding box center [770, 701] width 873 height 4
click at [1176, 699] on div "11:13" at bounding box center [770, 701] width 873 height 4
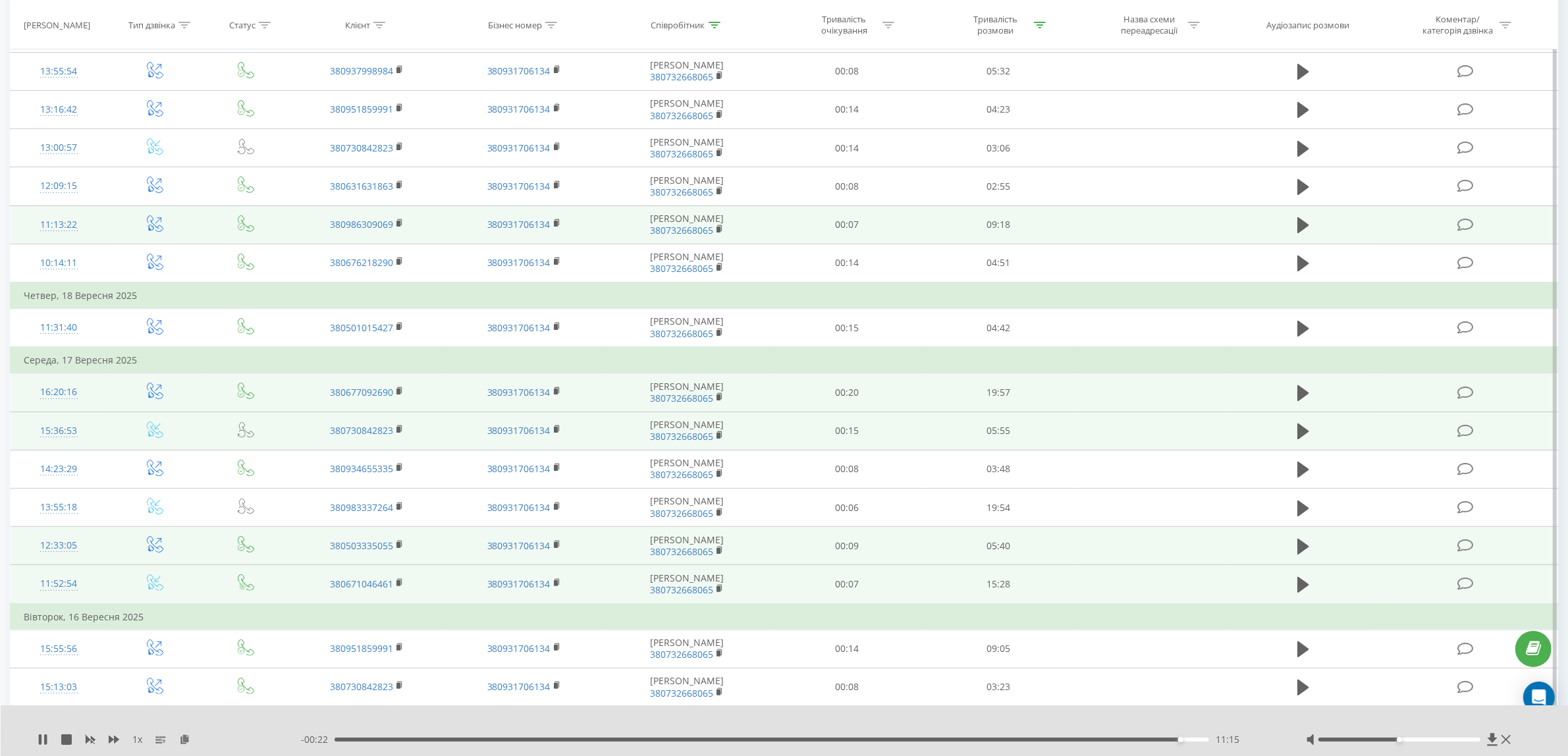
scroll to position [0, 0]
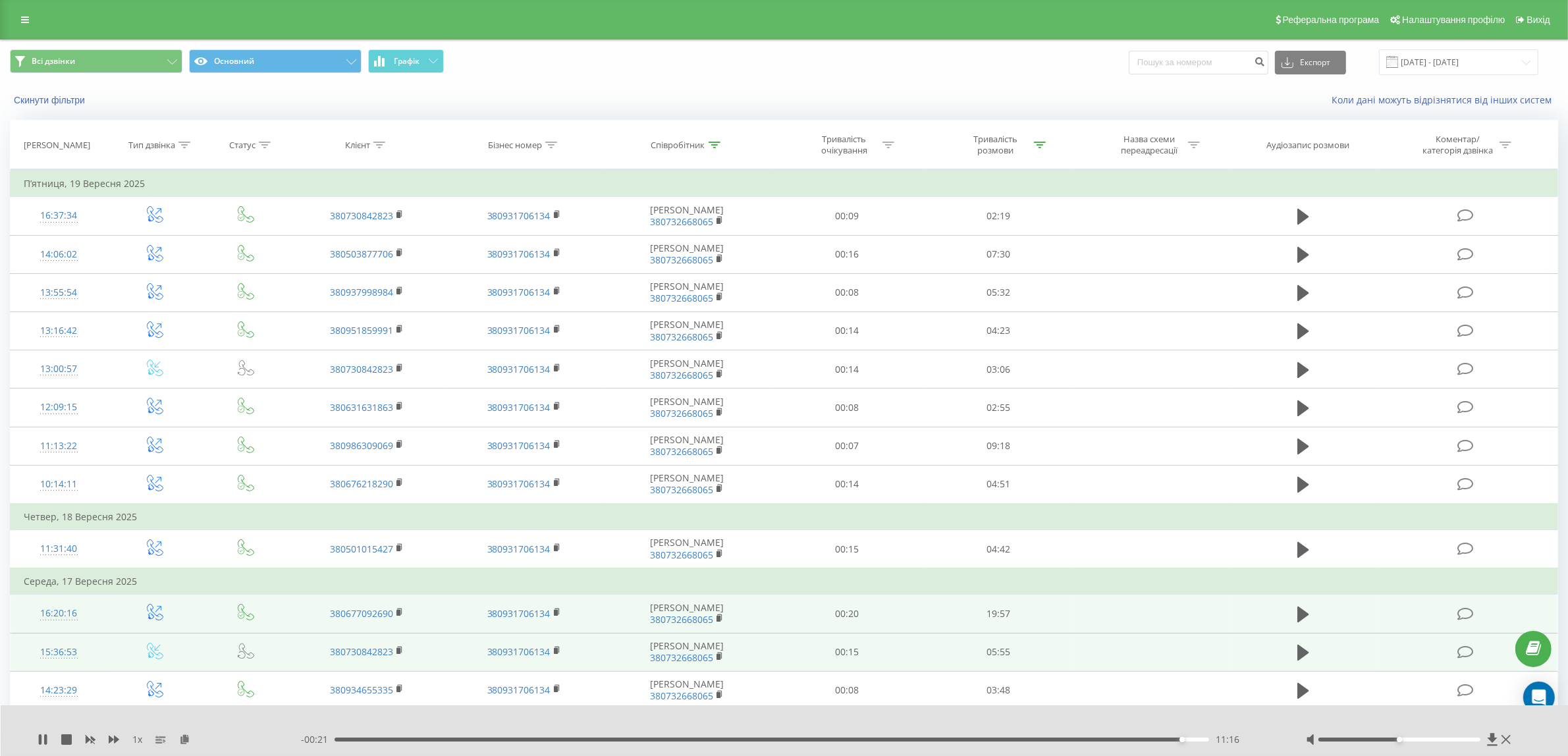
click at [716, 146] on icon at bounding box center [714, 145] width 12 height 7
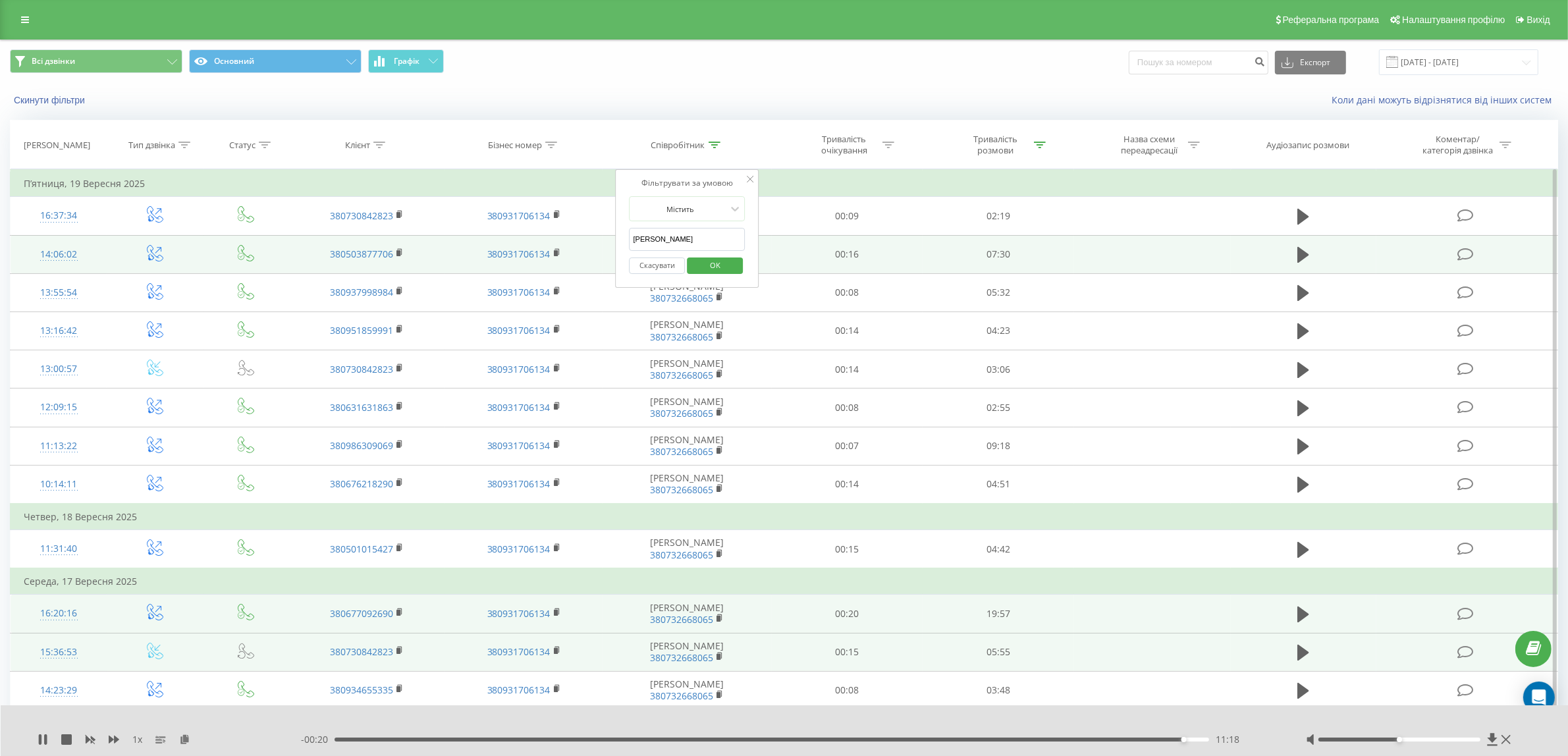
drag, startPoint x: 692, startPoint y: 239, endPoint x: 472, endPoint y: 236, distance: 220.0
click at [472, 236] on table "Фільтрувати за умовою Дорівнює Введіть значення Скасувати OK Фільтрувати за умо…" at bounding box center [783, 728] width 1548 height 1118
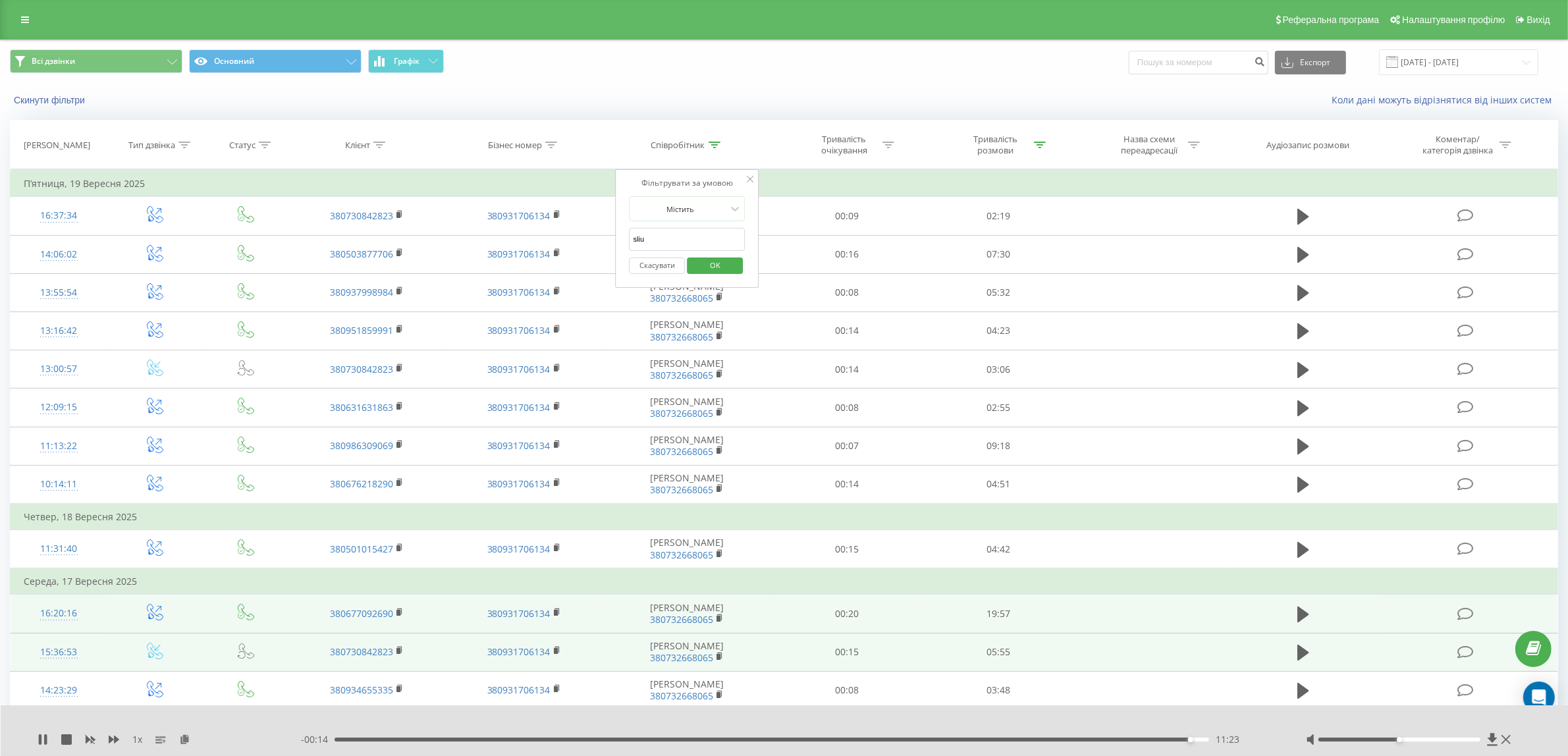
drag, startPoint x: 712, startPoint y: 266, endPoint x: 722, endPoint y: 258, distance: 12.8
click at [713, 266] on span "OK" at bounding box center [715, 264] width 37 height 20
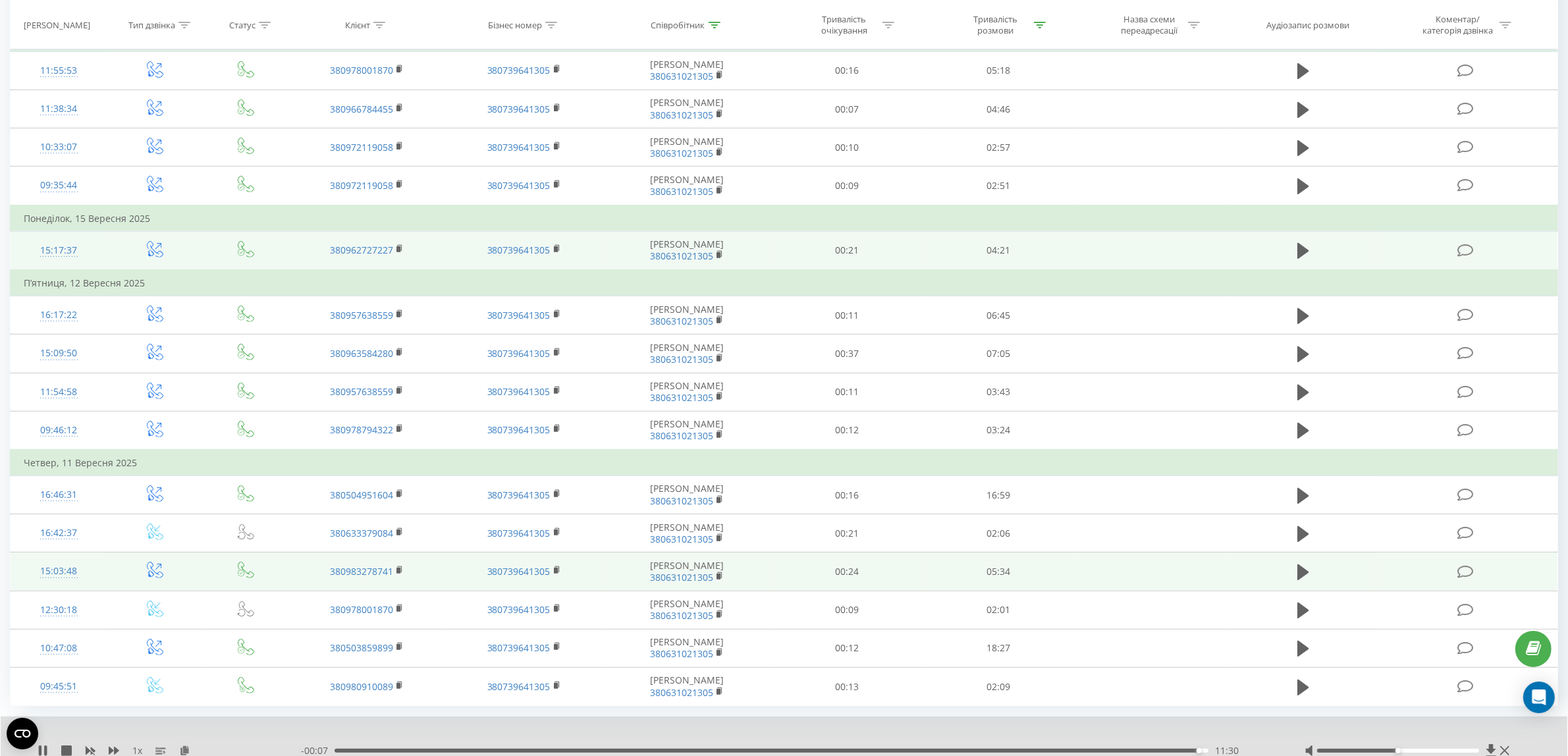
scroll to position [659, 0]
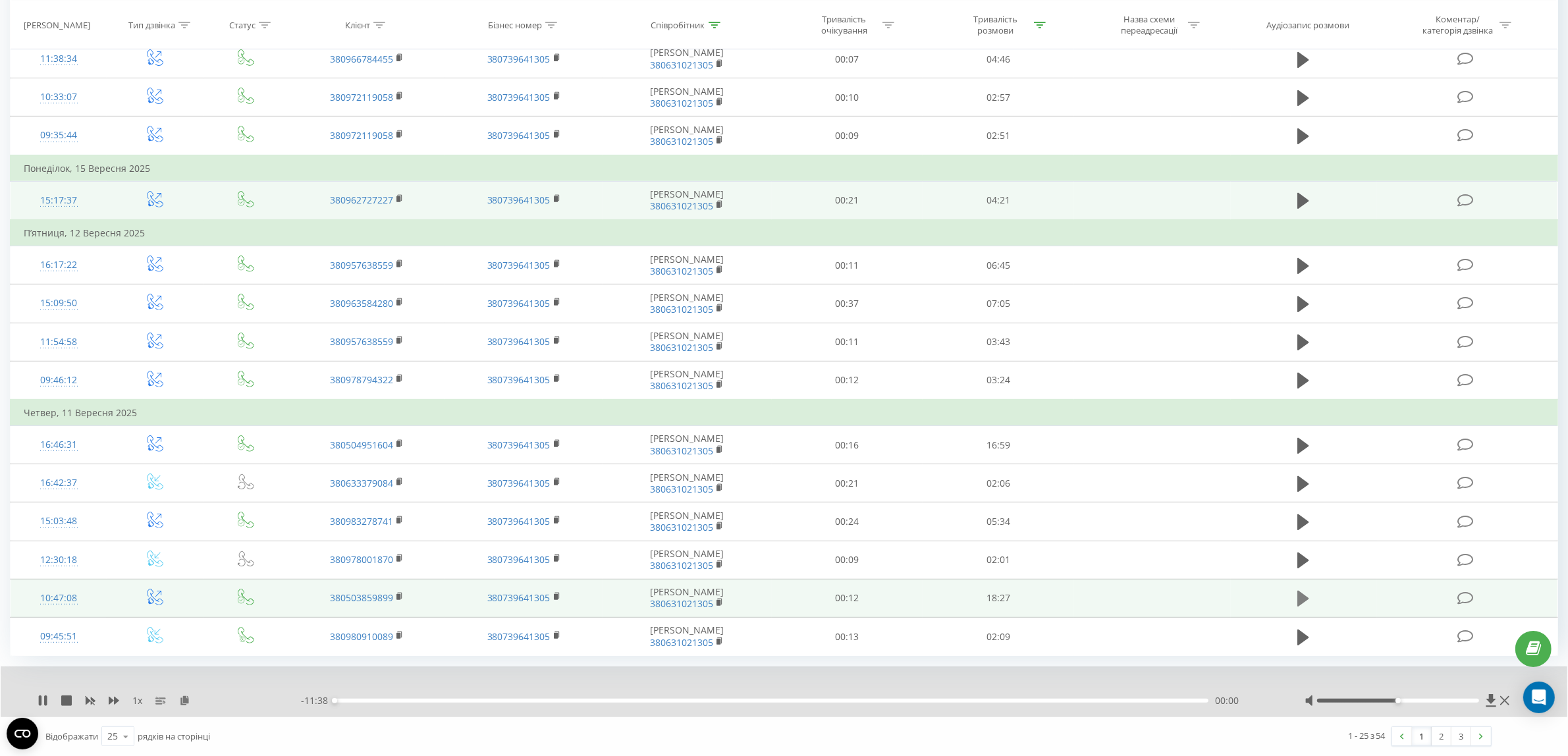
click at [1302, 594] on icon at bounding box center [1303, 599] width 12 height 16
click at [181, 700] on icon at bounding box center [185, 700] width 12 height 9
click at [465, 700] on div "02:46" at bounding box center [770, 701] width 873 height 4
click at [530, 700] on div "02:52" at bounding box center [770, 701] width 873 height 4
click at [657, 699] on div "06:48" at bounding box center [770, 701] width 873 height 4
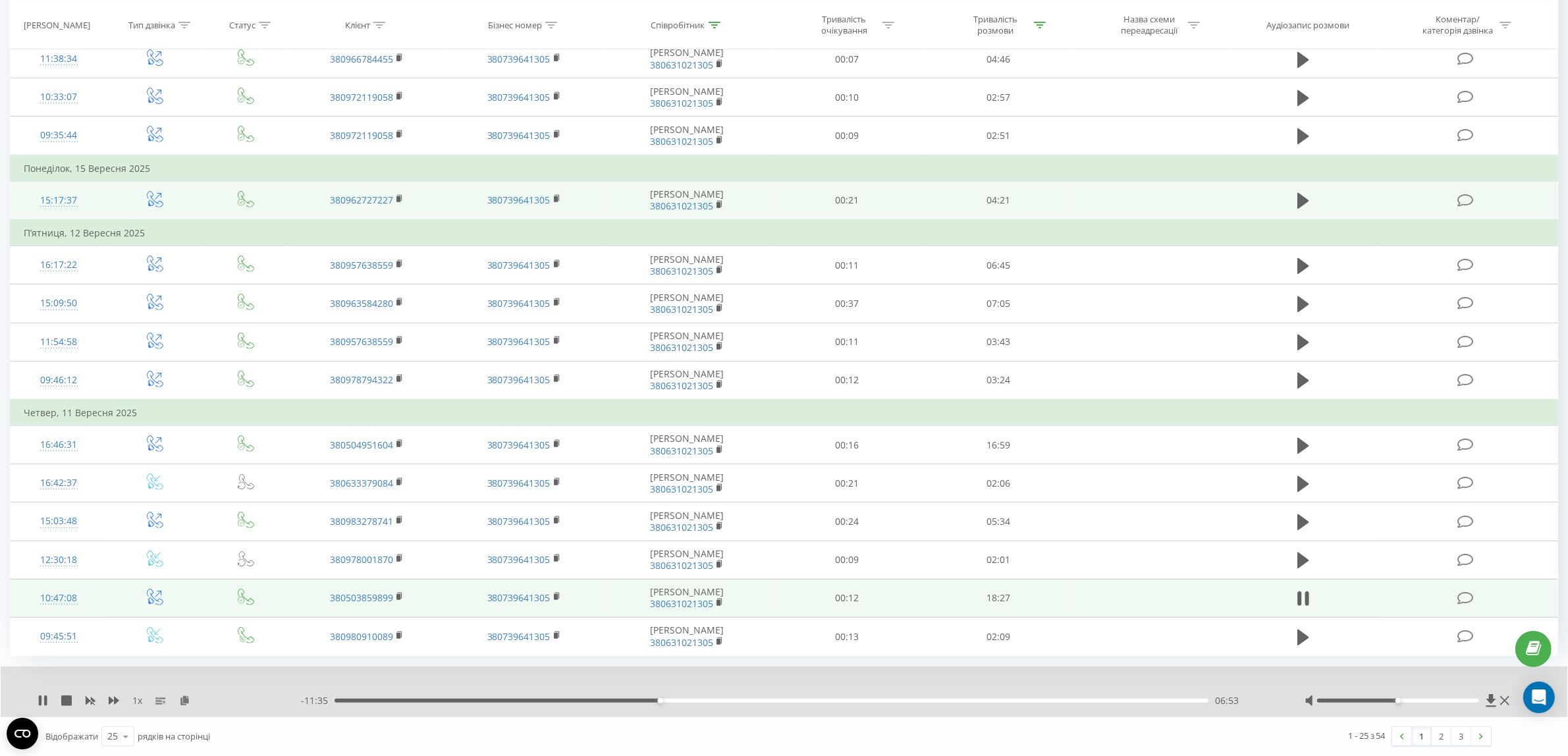
click at [777, 700] on div "06:53" at bounding box center [770, 701] width 873 height 4
click at [866, 700] on div "11:14" at bounding box center [770, 701] width 873 height 4
click at [959, 700] on div "13:13" at bounding box center [770, 701] width 873 height 4
click at [1058, 700] on div "00:00" at bounding box center [770, 701] width 873 height 4
click at [1169, 700] on div "15:21" at bounding box center [770, 701] width 873 height 4
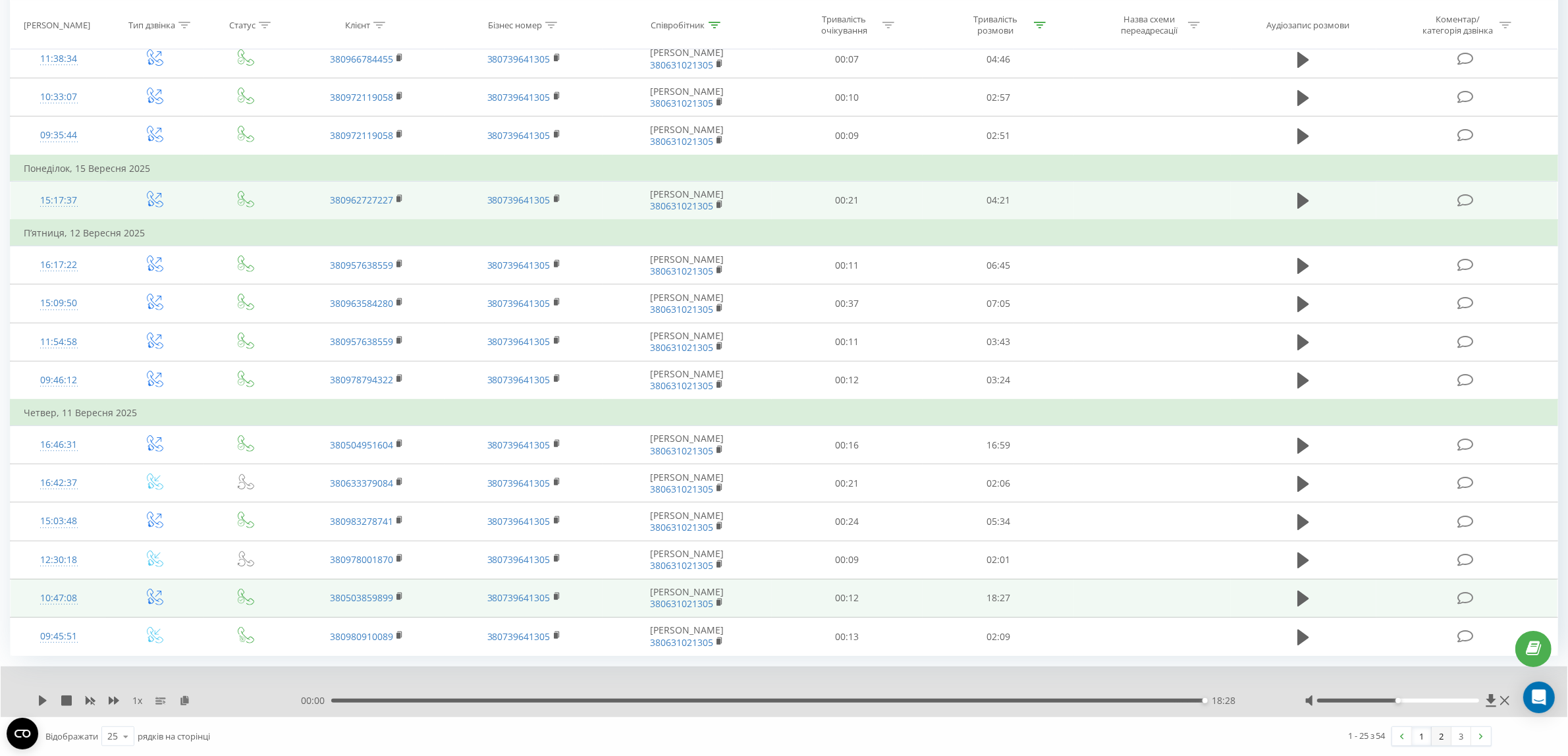
click at [1442, 739] on link "2" at bounding box center [1441, 736] width 19 height 18
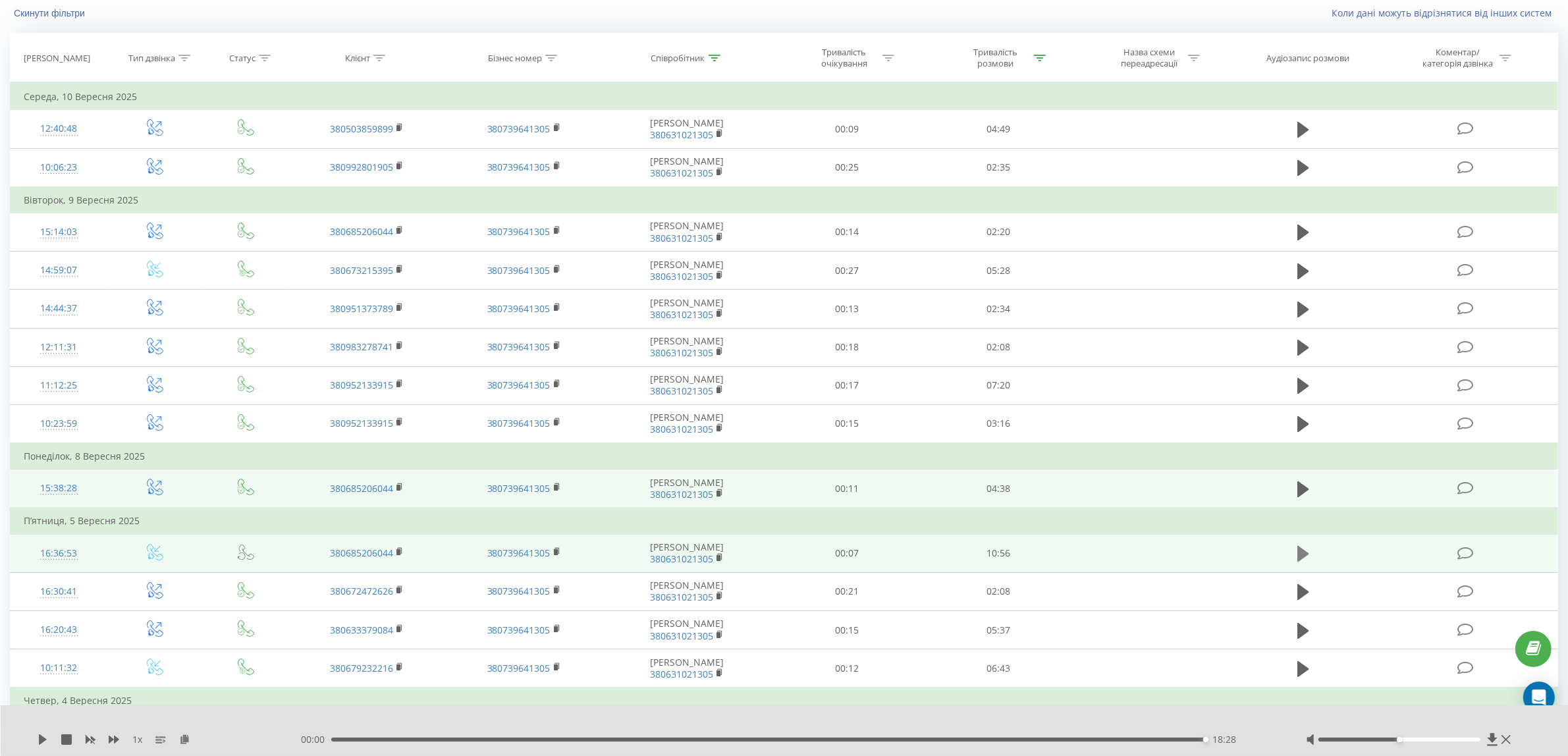
click at [1304, 557] on icon at bounding box center [1303, 554] width 12 height 16
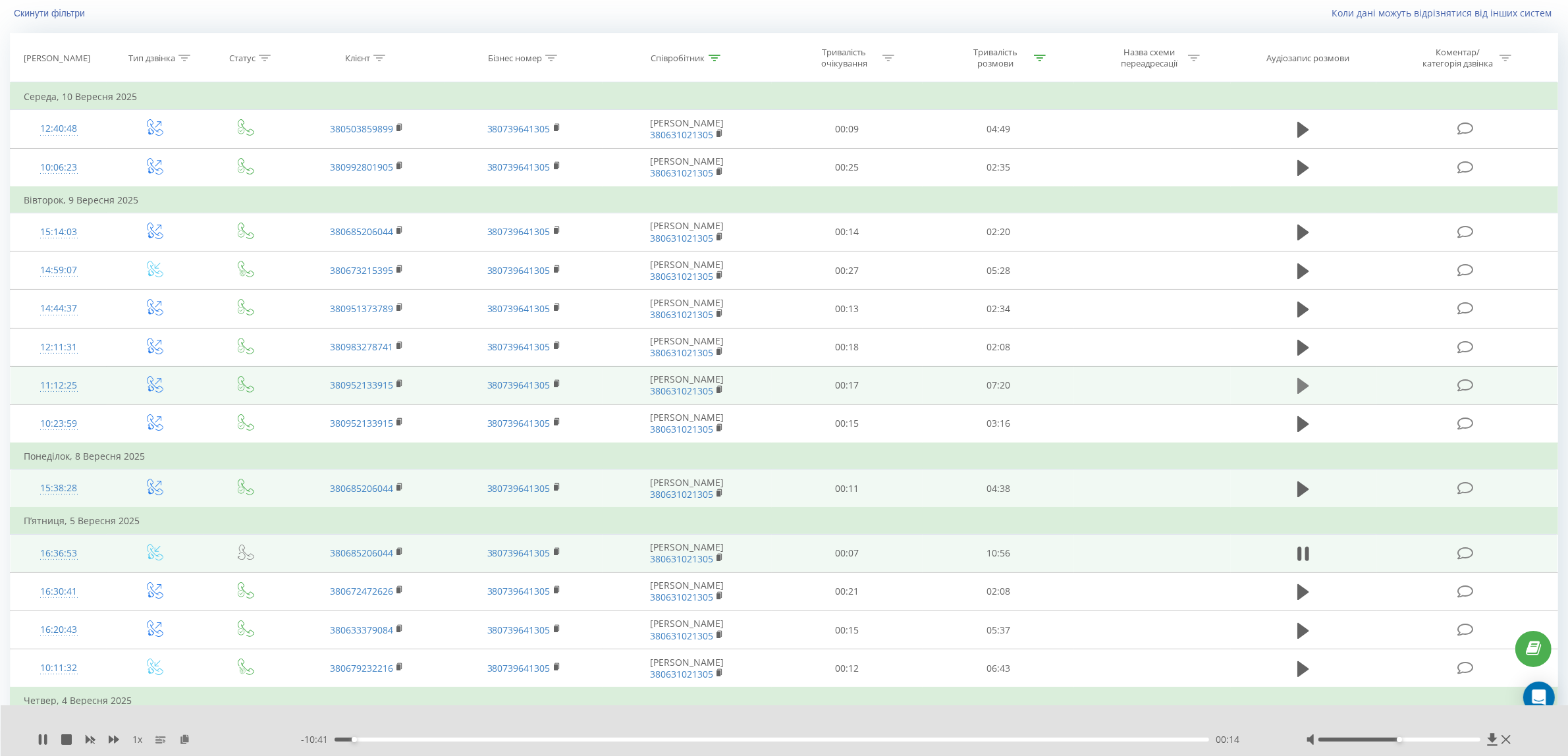
click at [1304, 387] on icon at bounding box center [1303, 386] width 12 height 16
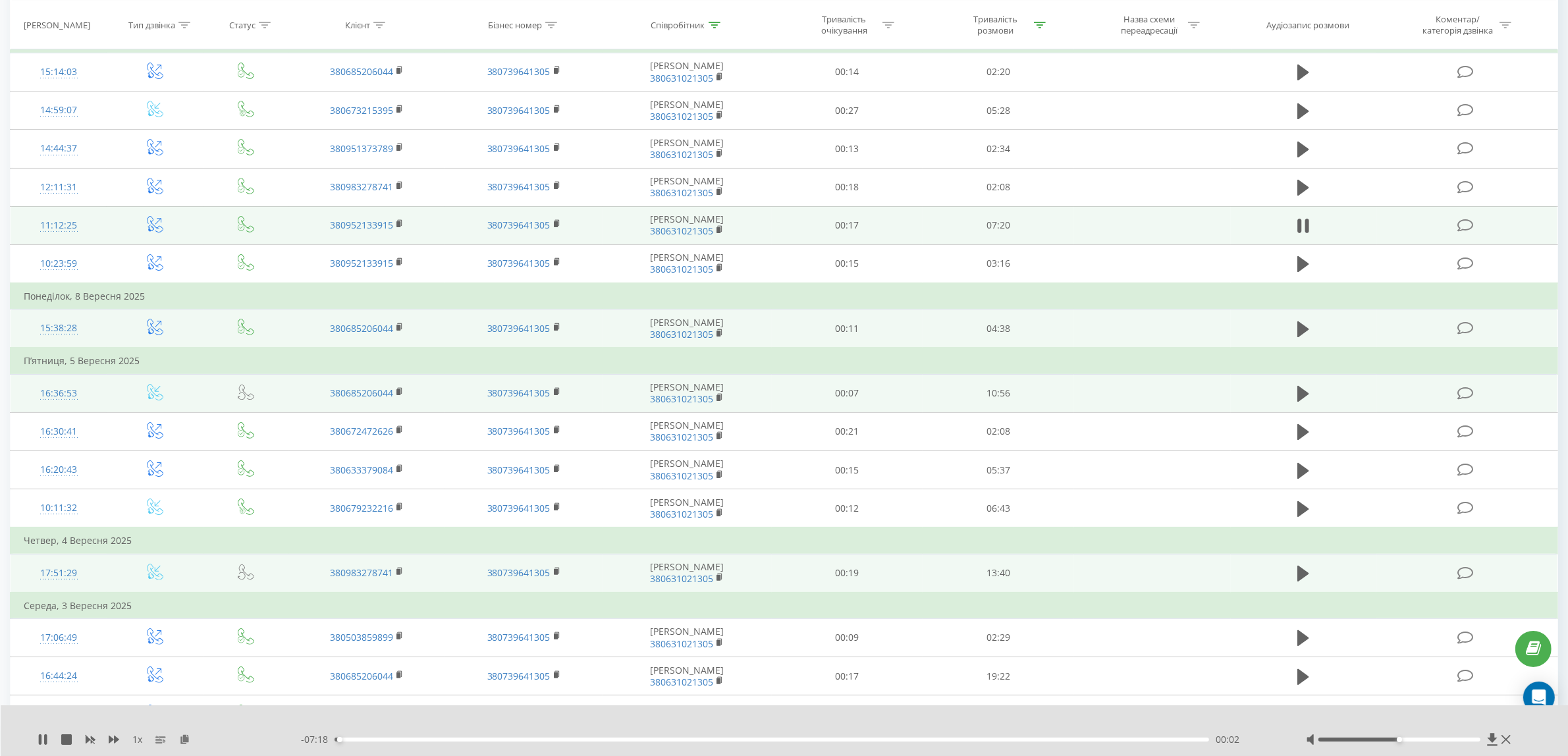
scroll to position [412, 0]
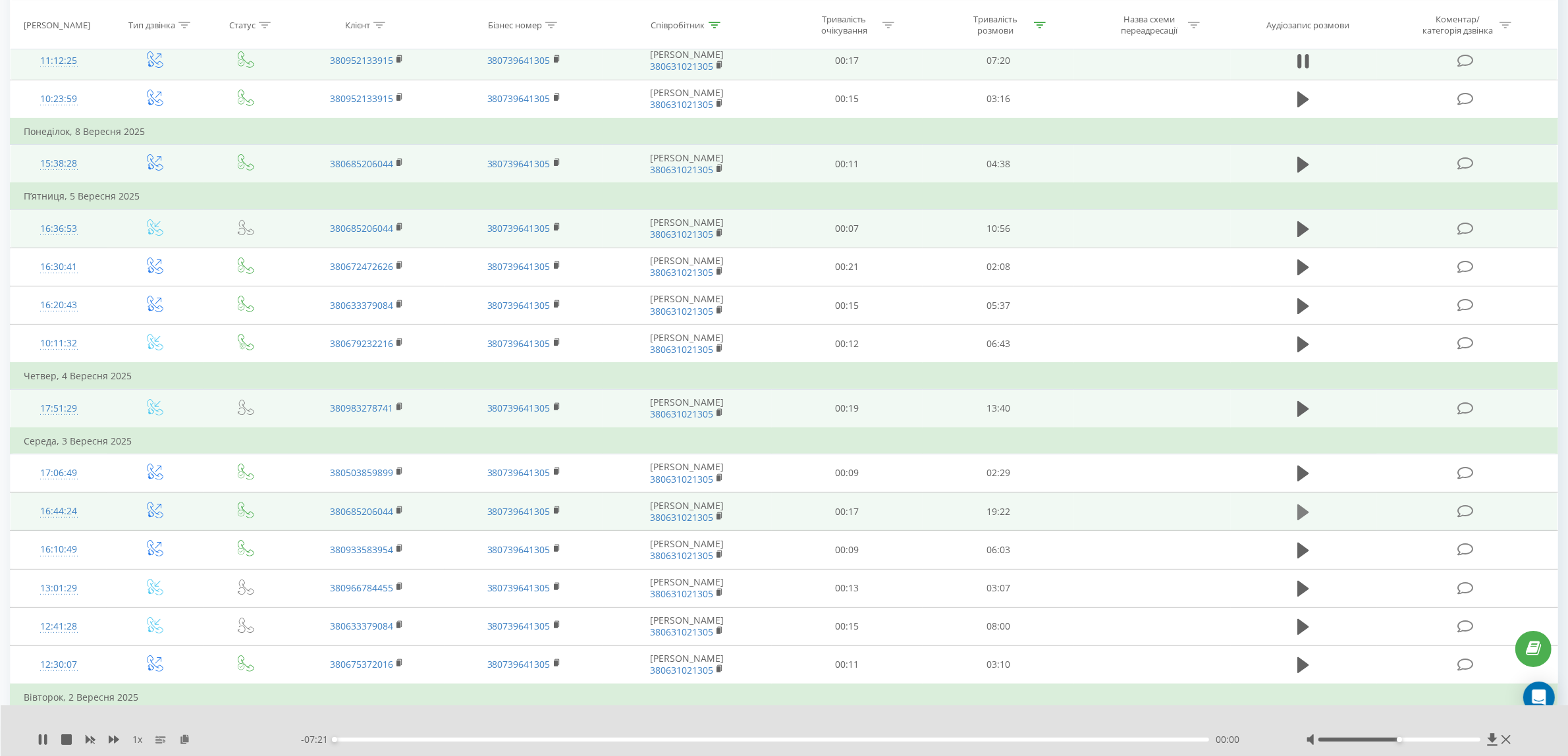
click at [1303, 510] on icon at bounding box center [1303, 511] width 12 height 16
click at [183, 739] on icon at bounding box center [185, 739] width 12 height 9
click at [449, 739] on div "00:00" at bounding box center [771, 739] width 874 height 4
click at [627, 738] on div "02:37" at bounding box center [771, 739] width 874 height 4
click at [708, 740] on div "06:55" at bounding box center [771, 739] width 874 height 4
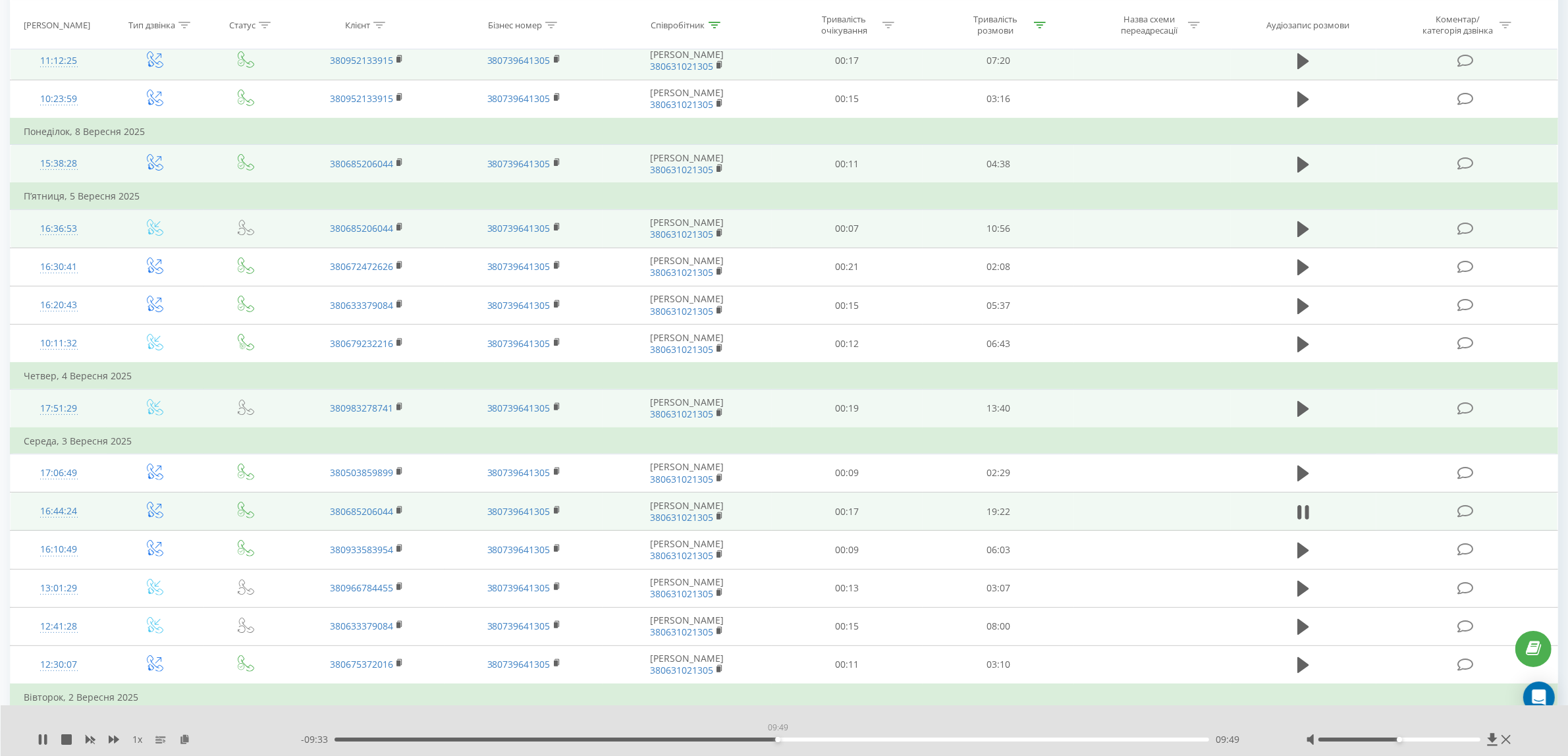
click at [777, 739] on div "09:49" at bounding box center [771, 739] width 874 height 4
click at [824, 740] on div "10:50" at bounding box center [771, 739] width 874 height 4
click at [876, 739] on div "12:00" at bounding box center [771, 739] width 874 height 4
click at [929, 739] on div "13:10" at bounding box center [771, 739] width 874 height 4
click at [966, 739] on div "13:58" at bounding box center [771, 739] width 874 height 4
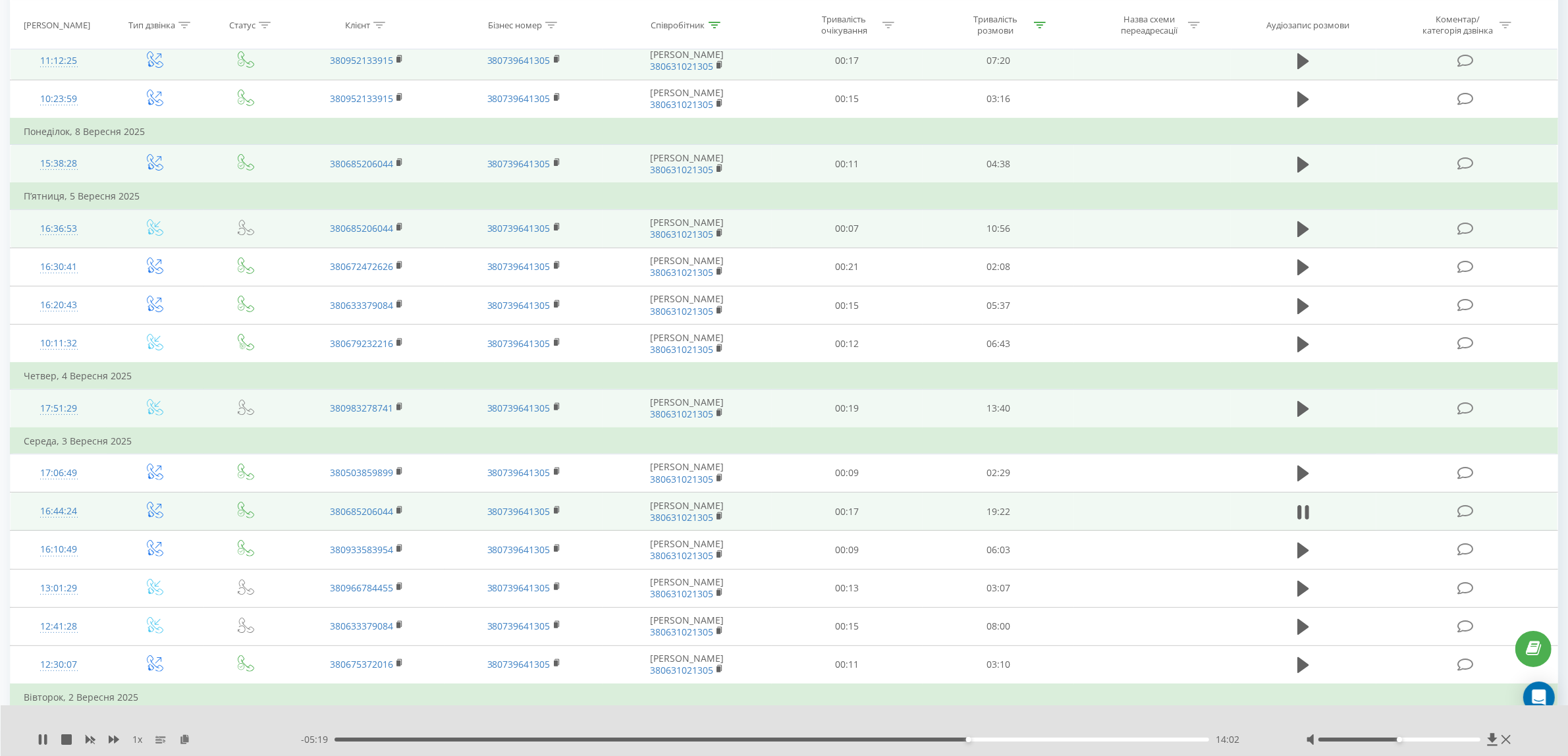
click at [1010, 739] on div "14:02" at bounding box center [771, 739] width 874 height 4
click at [1162, 739] on div "18:20" at bounding box center [771, 739] width 874 height 4
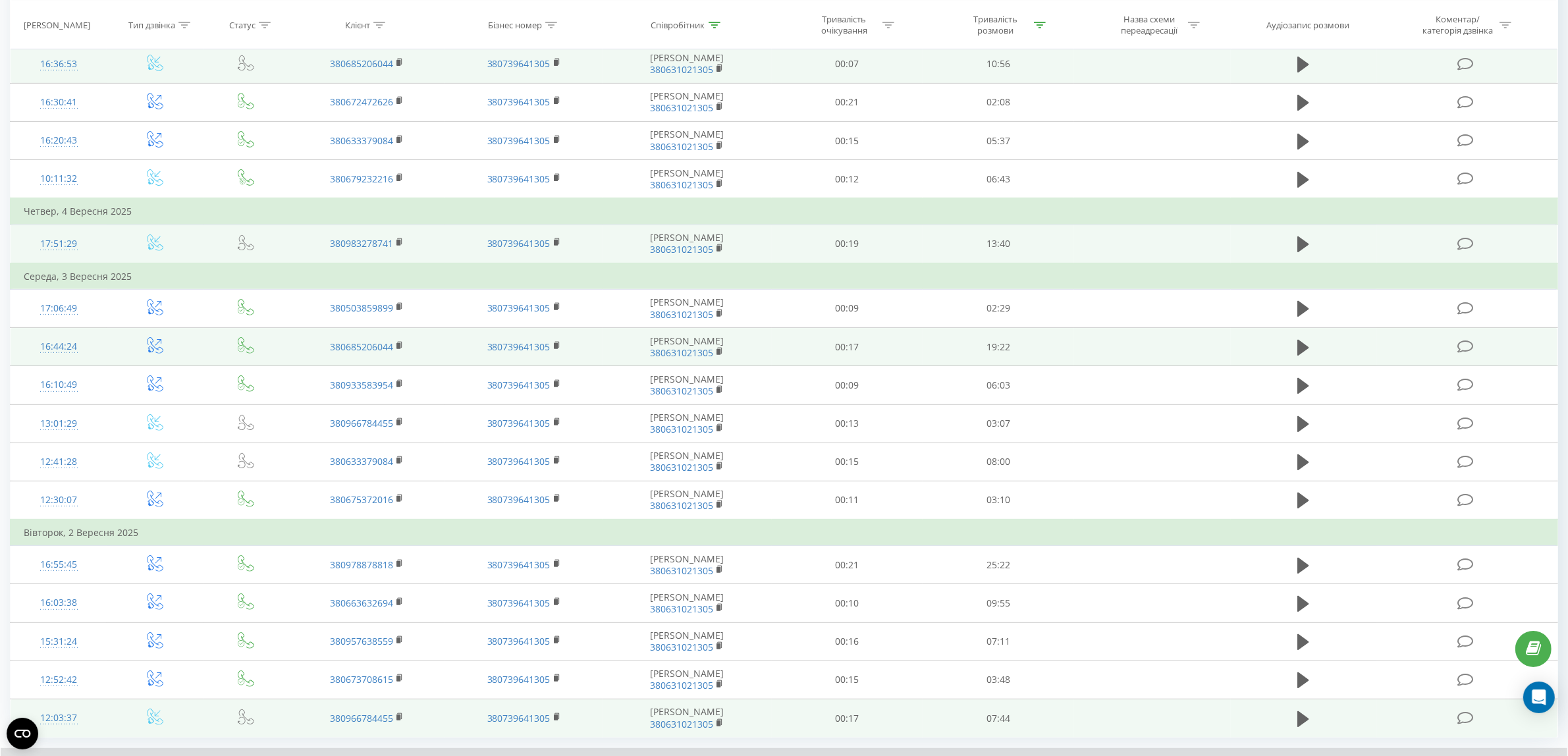
scroll to position [659, 0]
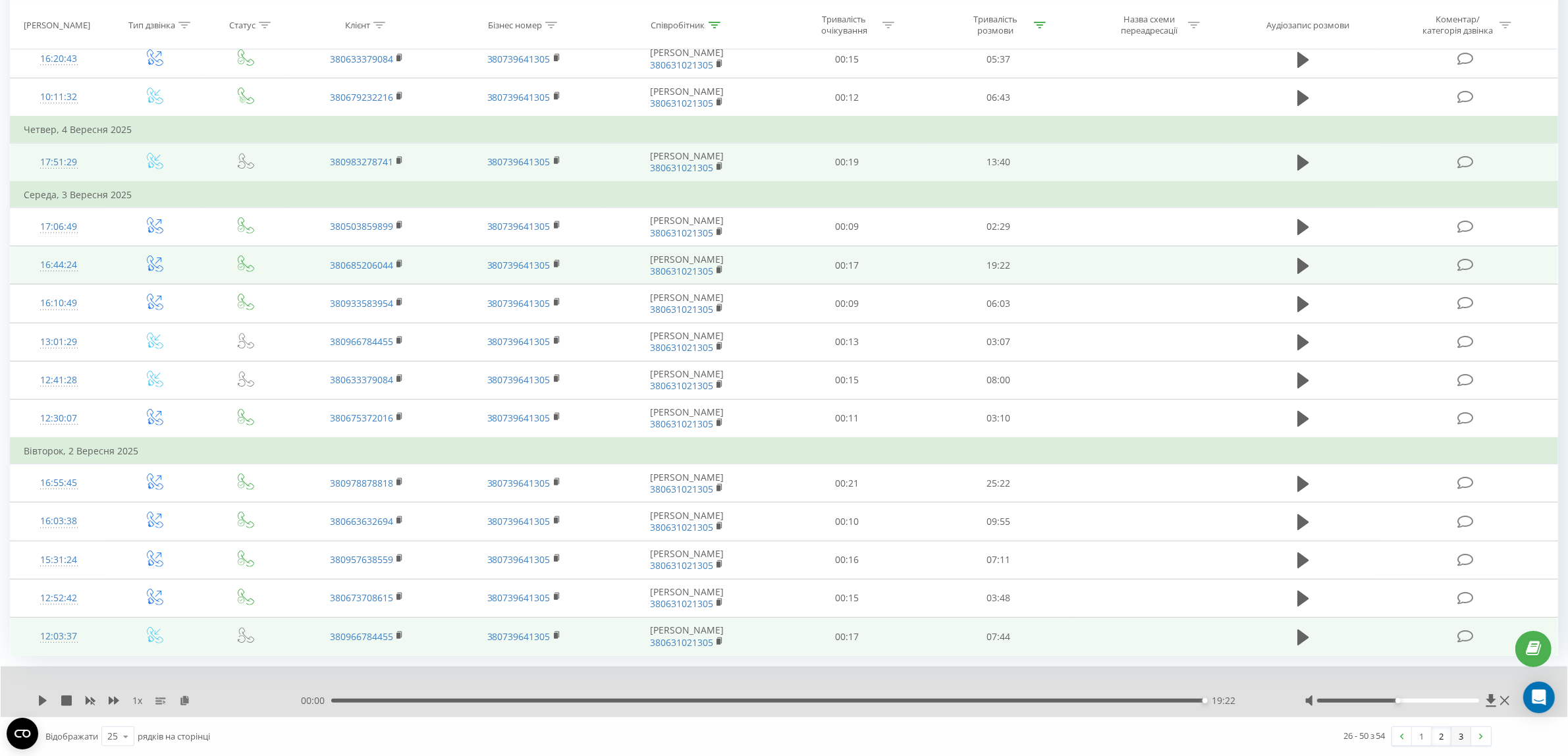
click at [1459, 739] on link "3" at bounding box center [1461, 736] width 19 height 18
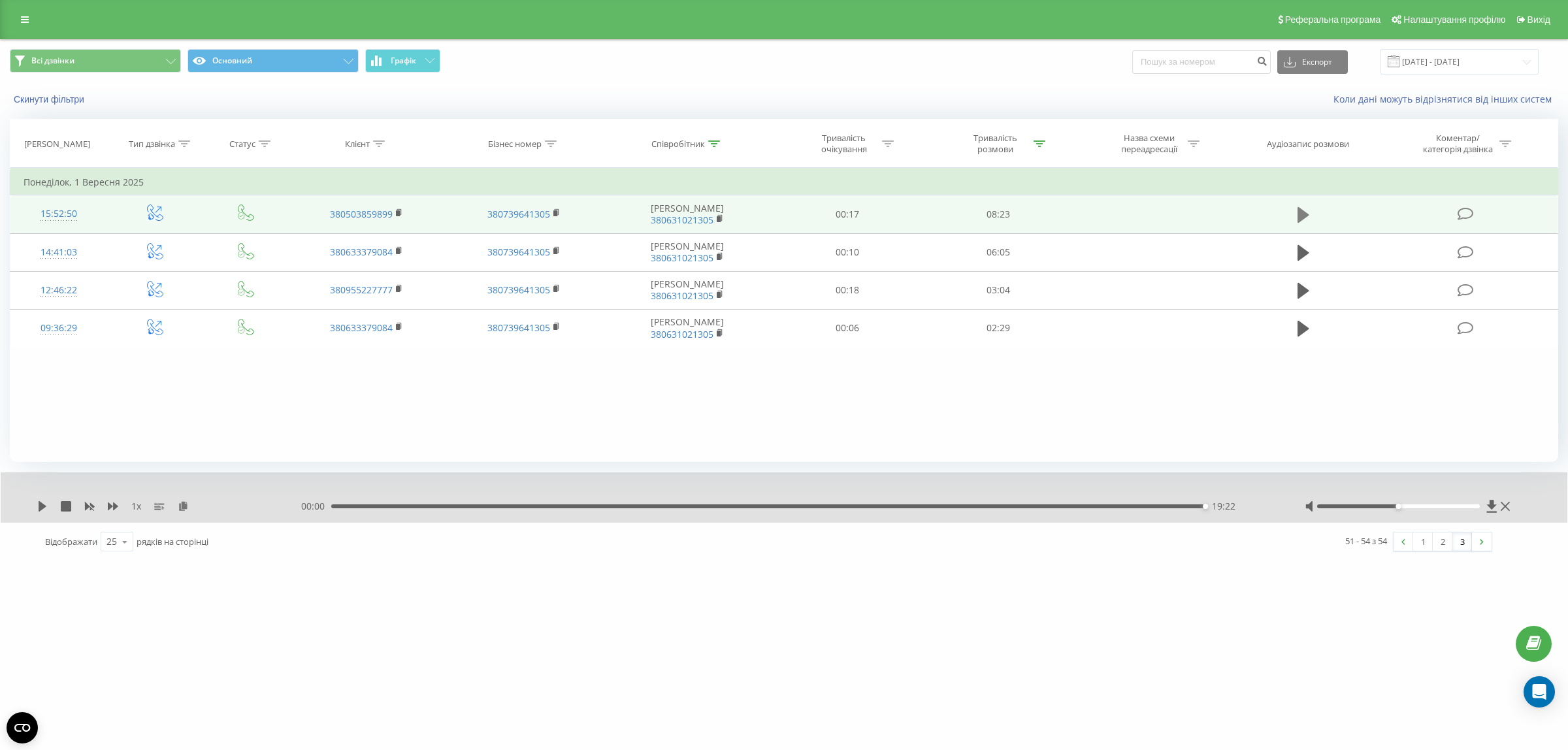
click at [1300, 217] on icon at bounding box center [1303, 215] width 12 height 15
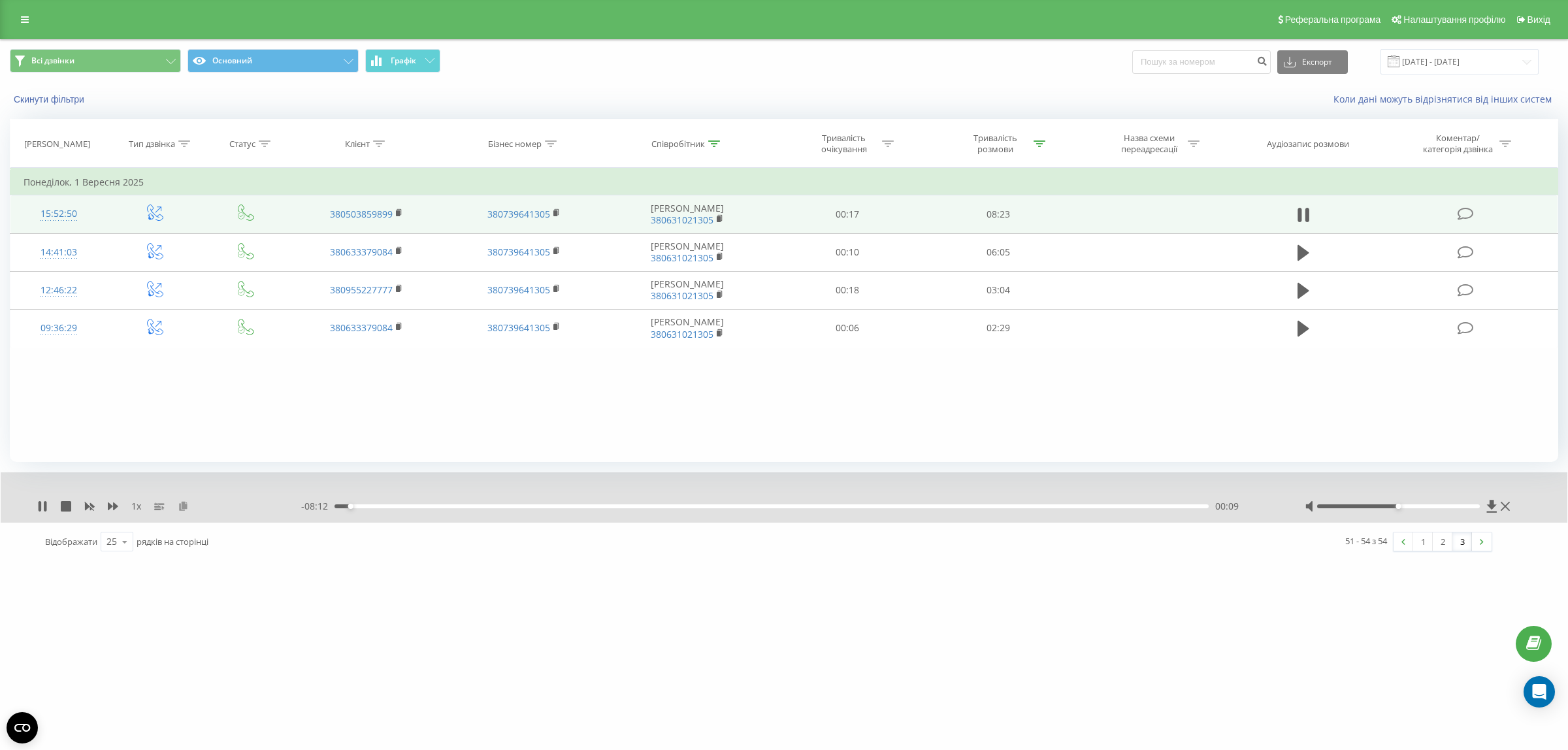
click at [178, 505] on icon at bounding box center [183, 505] width 12 height 9
click at [582, 508] on div "02:22" at bounding box center [771, 506] width 874 height 4
click at [622, 507] on div "02:23" at bounding box center [771, 506] width 874 height 4
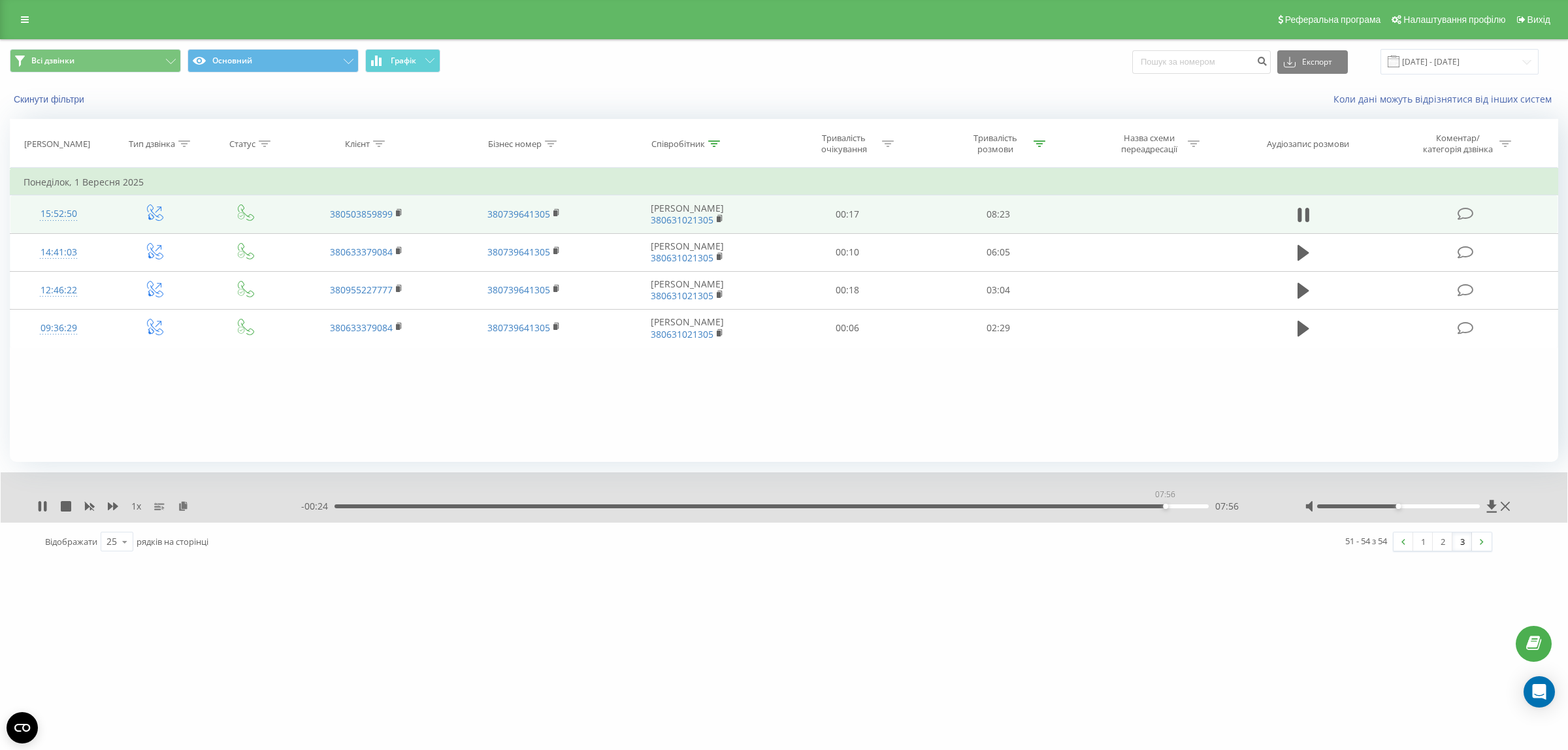
click at [1164, 507] on div "07:56" at bounding box center [771, 506] width 874 height 4
click at [716, 147] on icon at bounding box center [714, 144] width 12 height 7
drag, startPoint x: 658, startPoint y: 237, endPoint x: 514, endPoint y: 230, distance: 144.2
click at [514, 230] on table "Фільтрувати за умовою Дорівнює Введіть значення Скасувати OK Фільтрувати за умо…" at bounding box center [784, 257] width 1548 height 179
type input "л"
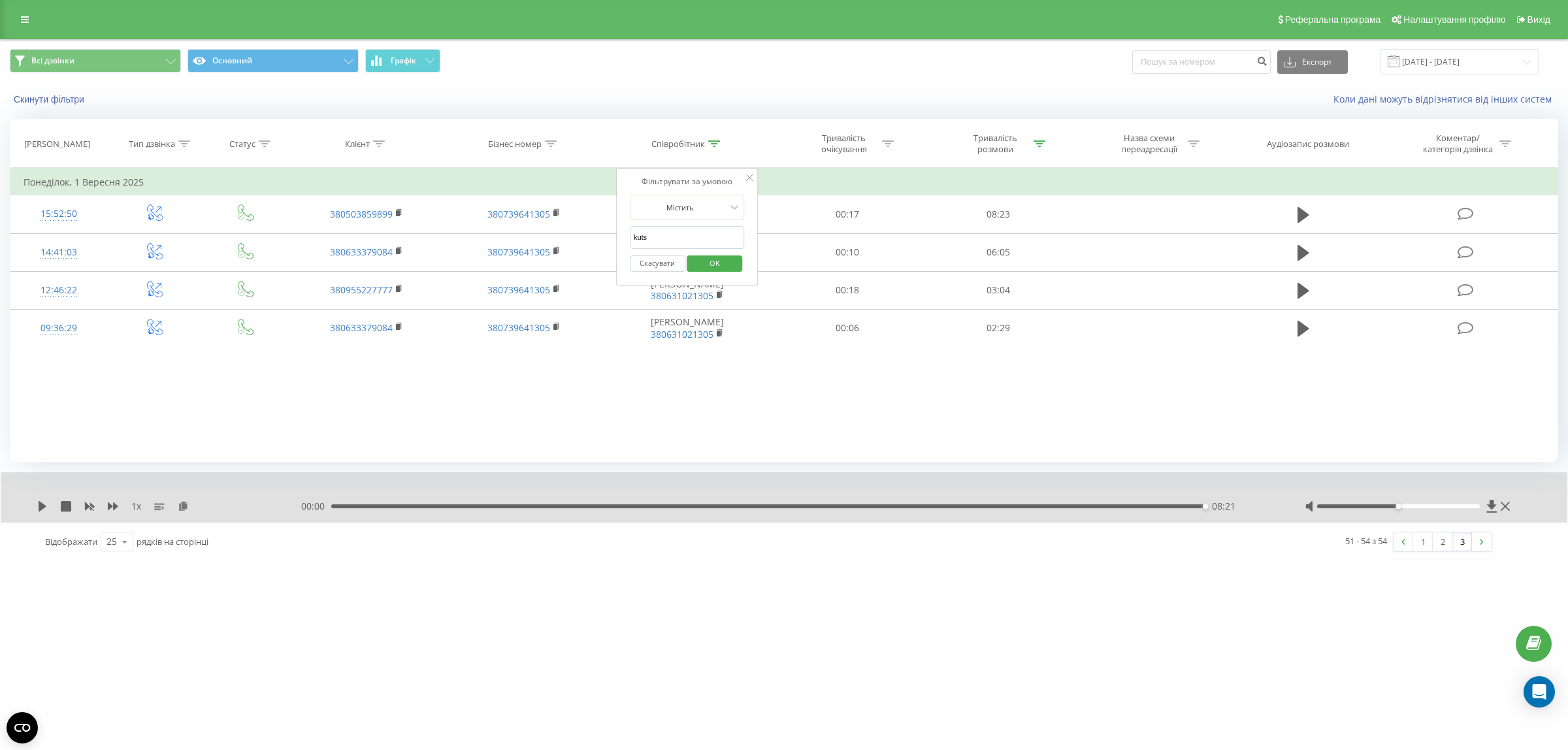
click at [716, 263] on span "OK" at bounding box center [714, 262] width 37 height 20
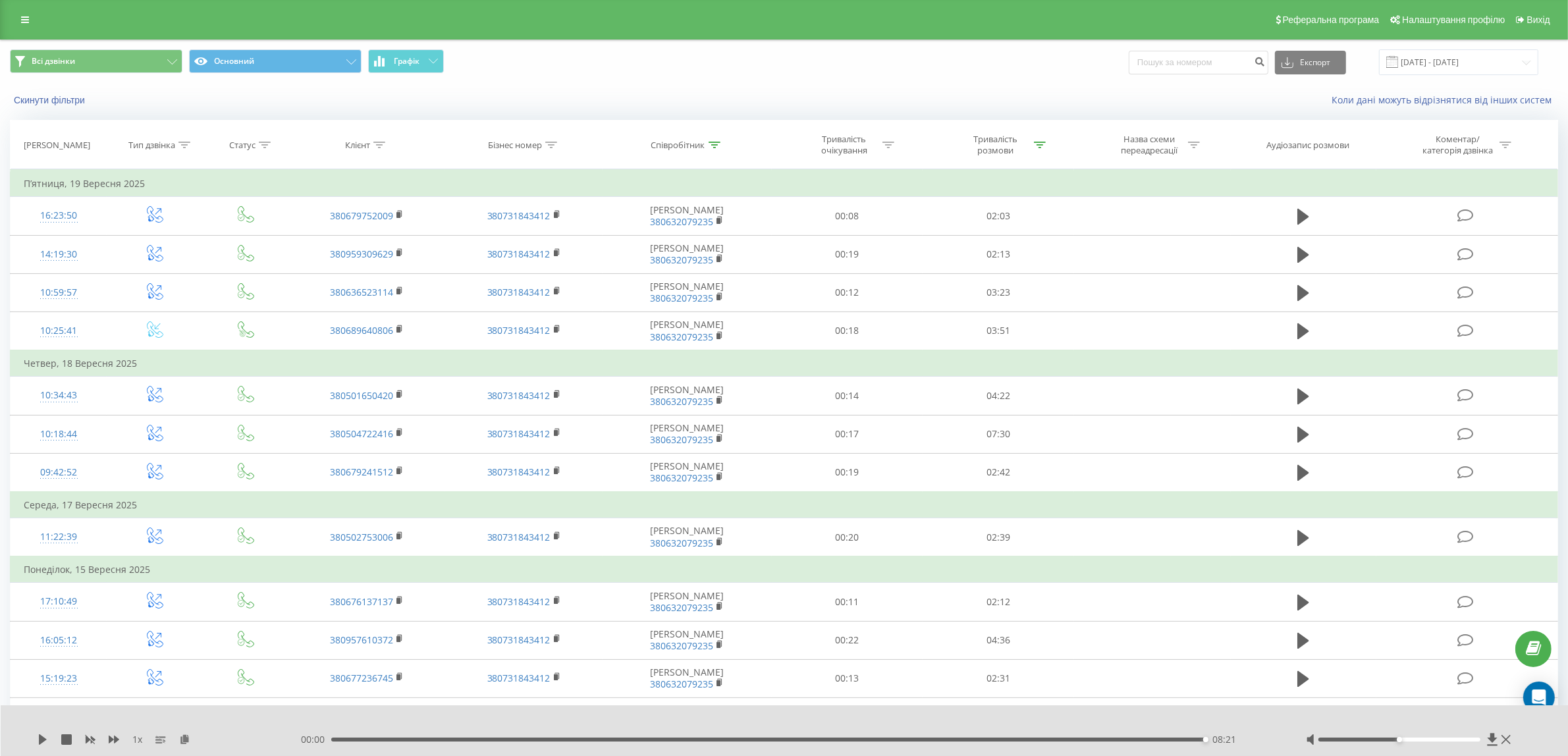
scroll to position [83, 0]
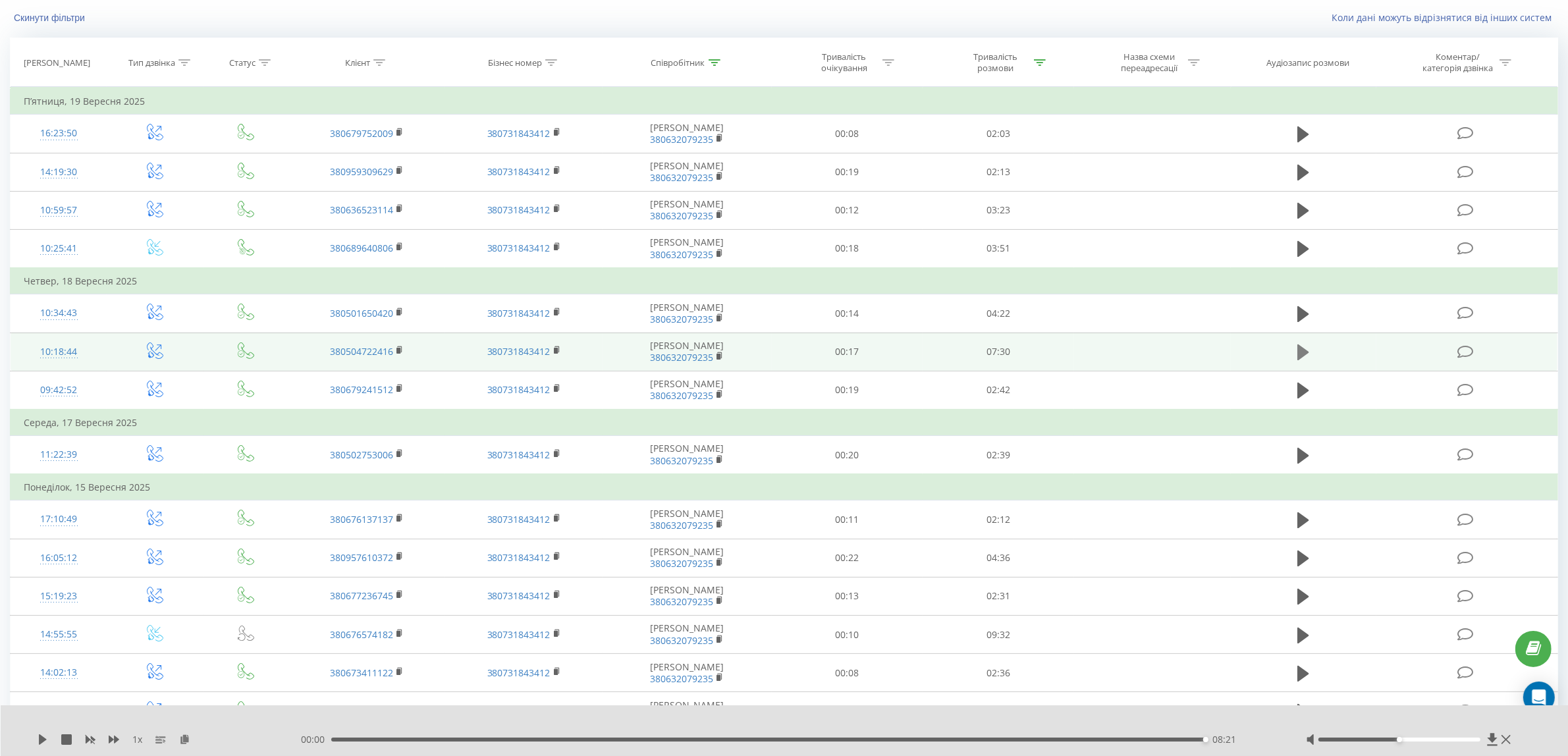
click at [1304, 355] on icon at bounding box center [1303, 352] width 12 height 16
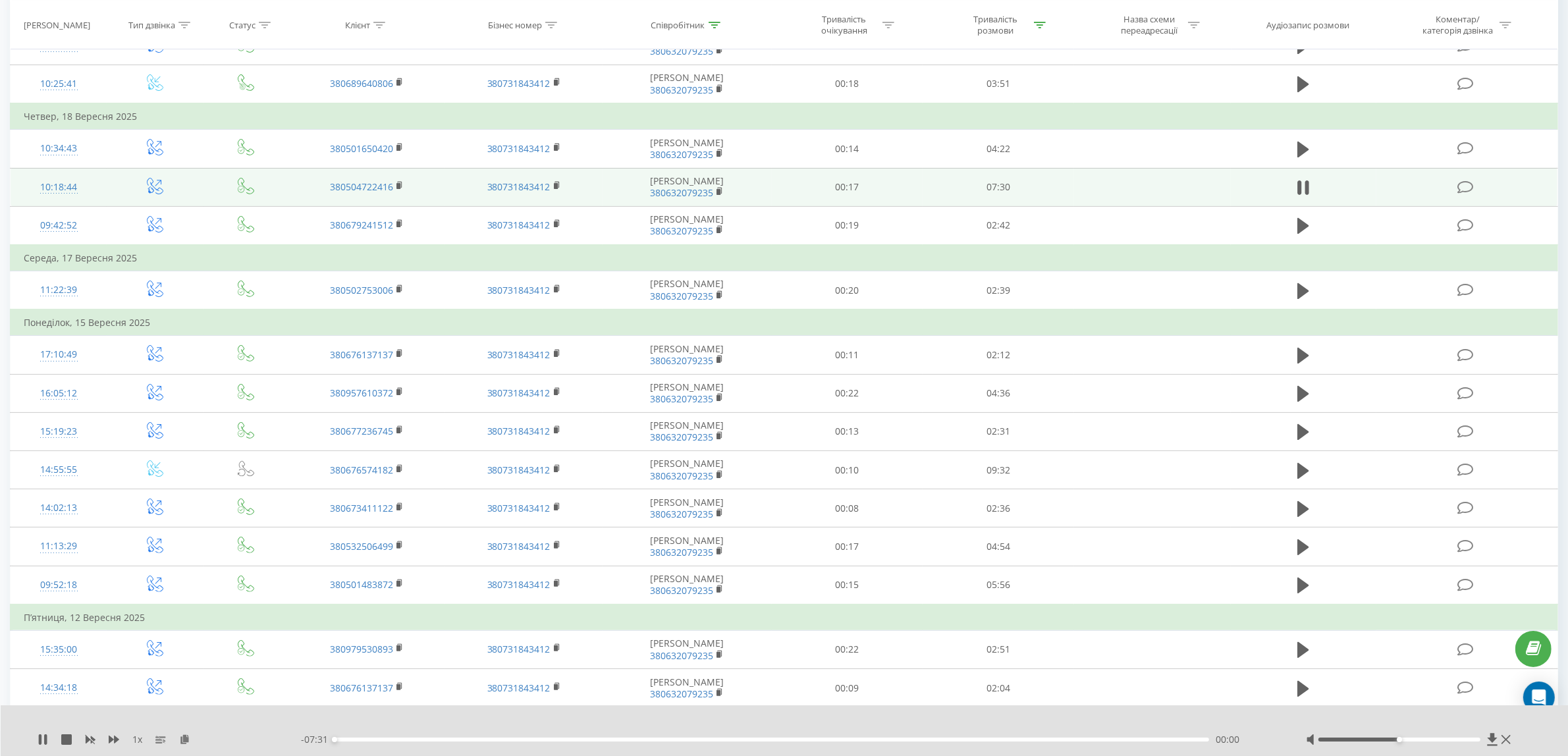
scroll to position [412, 0]
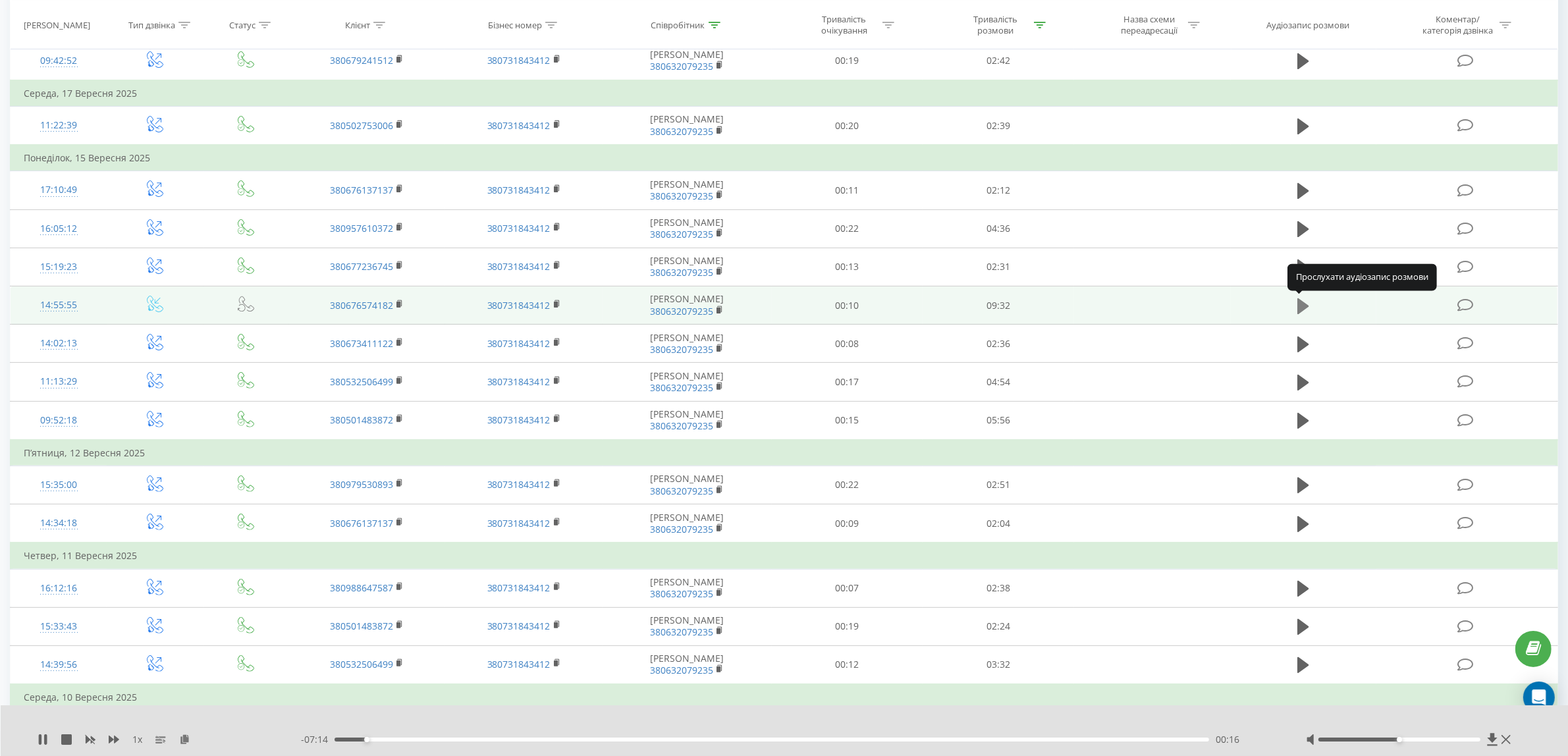
click at [1308, 303] on icon at bounding box center [1303, 306] width 12 height 18
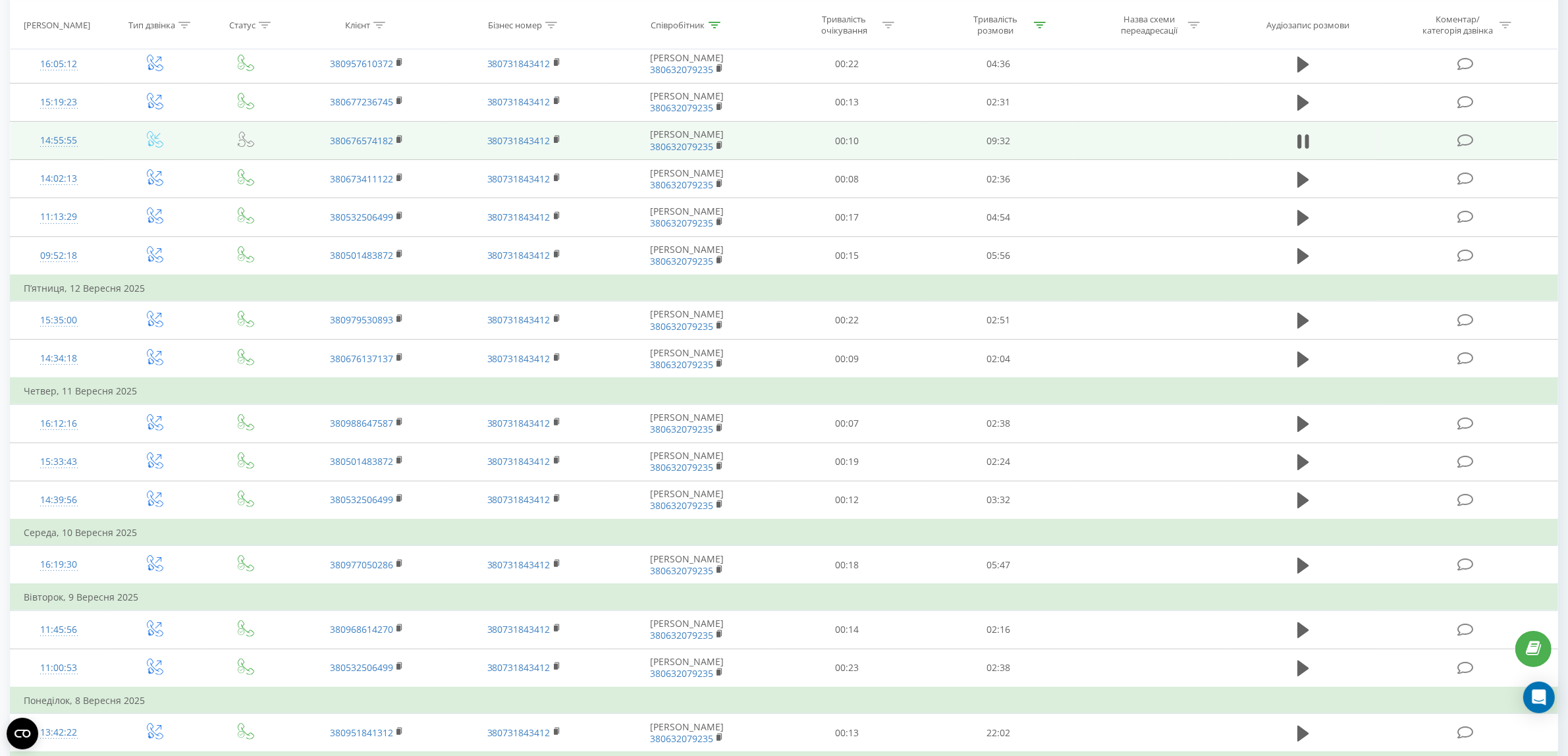
scroll to position [737, 0]
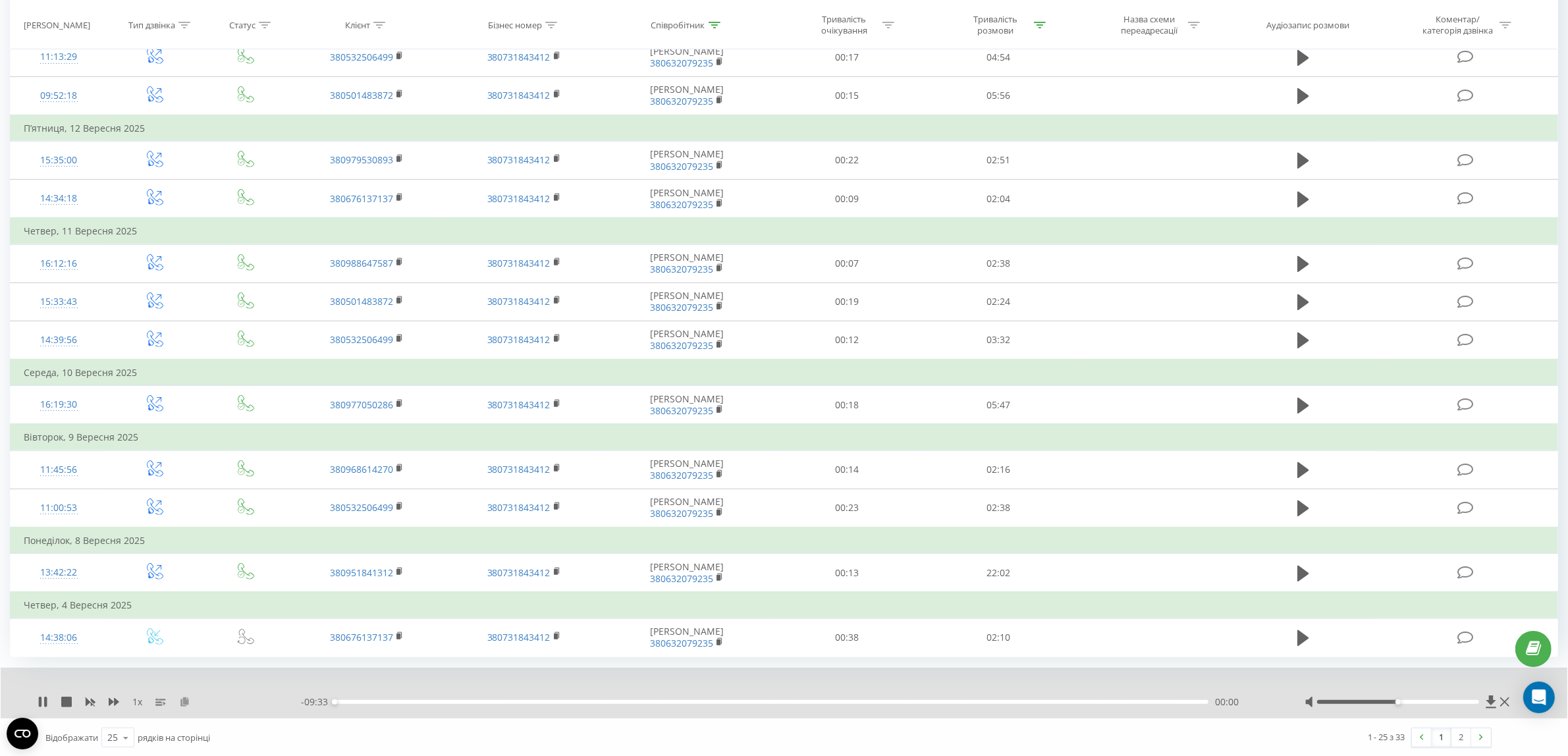
click at [186, 699] on icon at bounding box center [185, 701] width 12 height 9
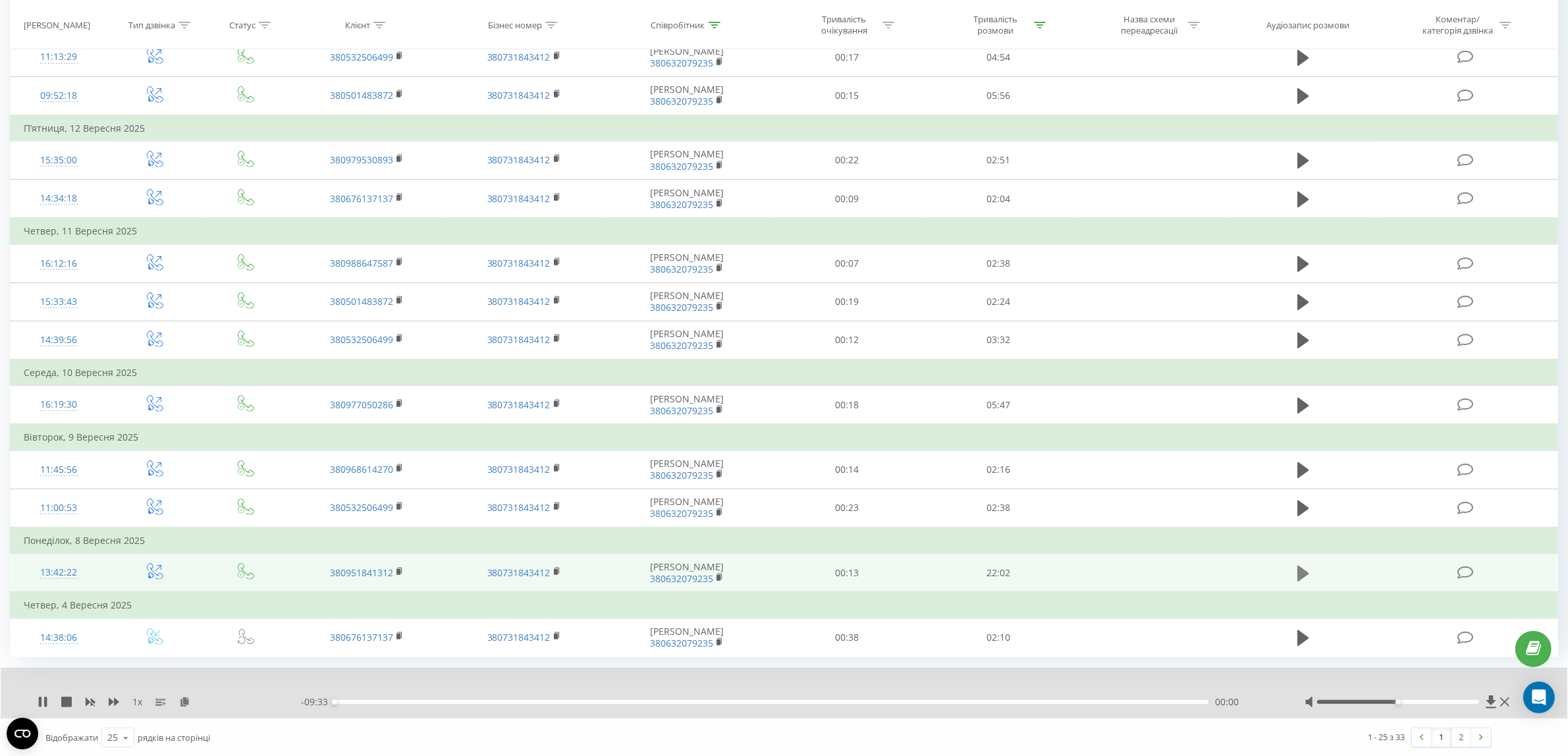
click at [1304, 579] on icon at bounding box center [1303, 573] width 12 height 18
click at [187, 702] on icon at bounding box center [185, 701] width 12 height 9
click at [442, 700] on div "00:31" at bounding box center [770, 702] width 873 height 4
click at [579, 700] on div "06:10" at bounding box center [770, 702] width 873 height 4
click at [1177, 700] on div "21:11" at bounding box center [770, 702] width 873 height 4
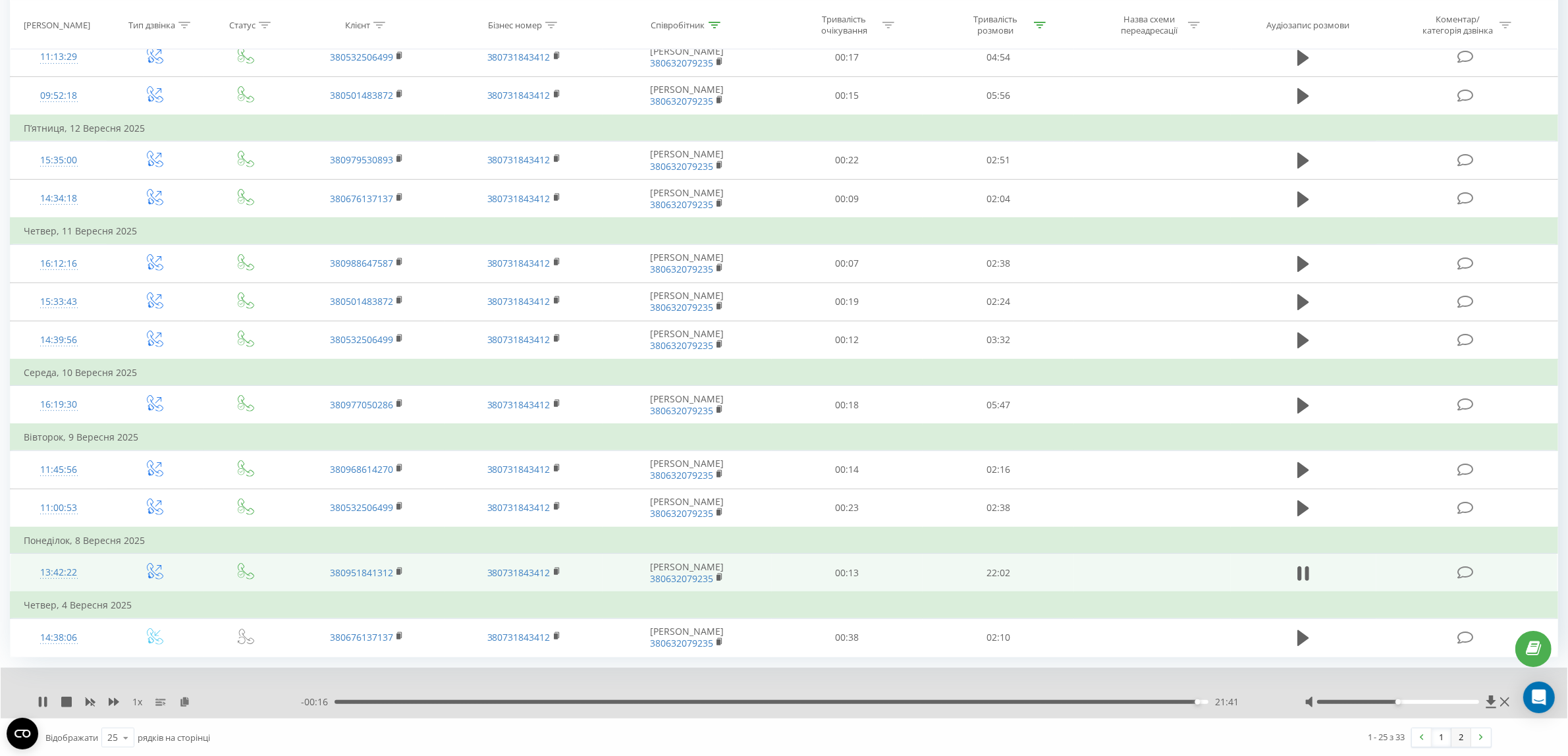
click at [1465, 737] on link "2" at bounding box center [1461, 738] width 19 height 18
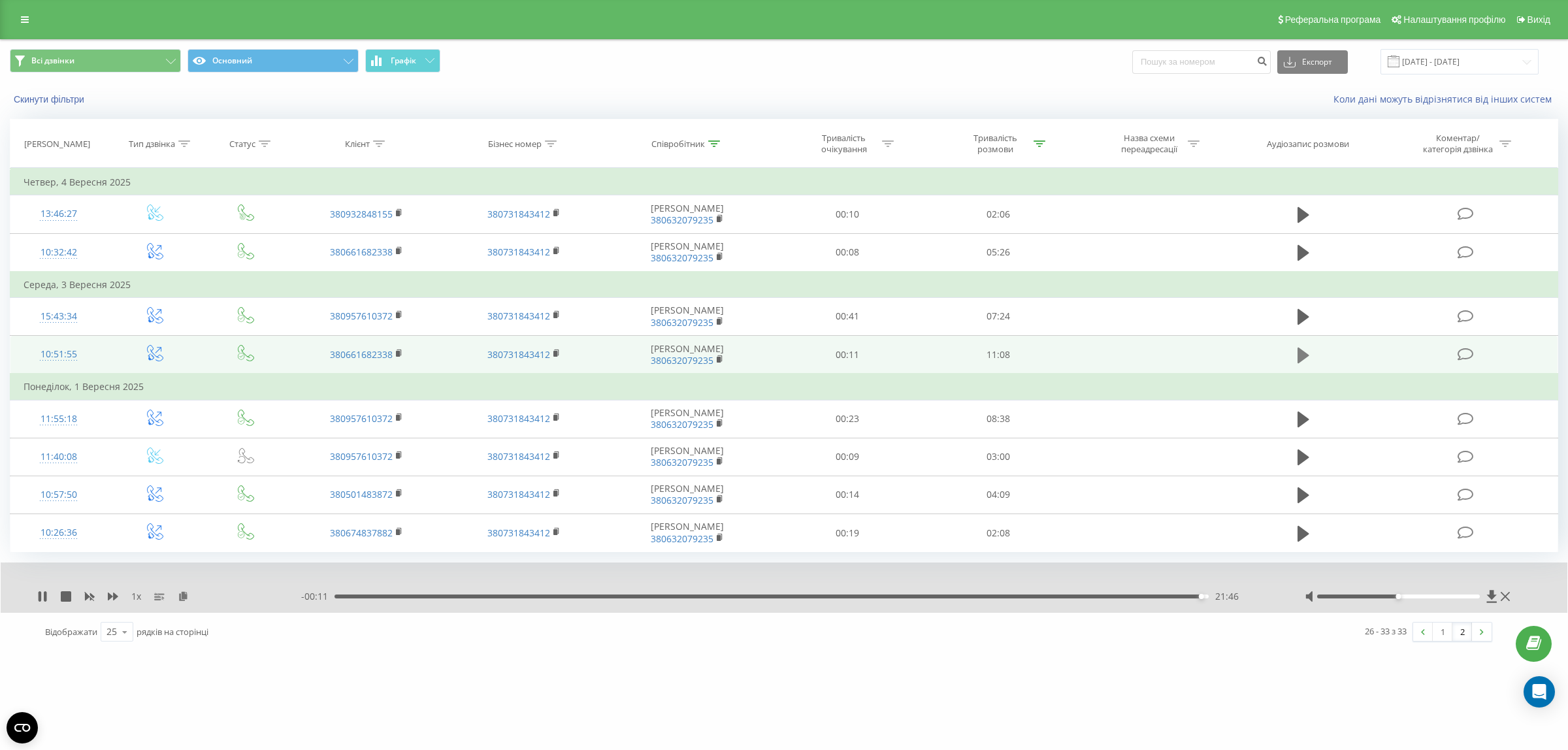
click at [1305, 353] on icon at bounding box center [1303, 355] width 12 height 15
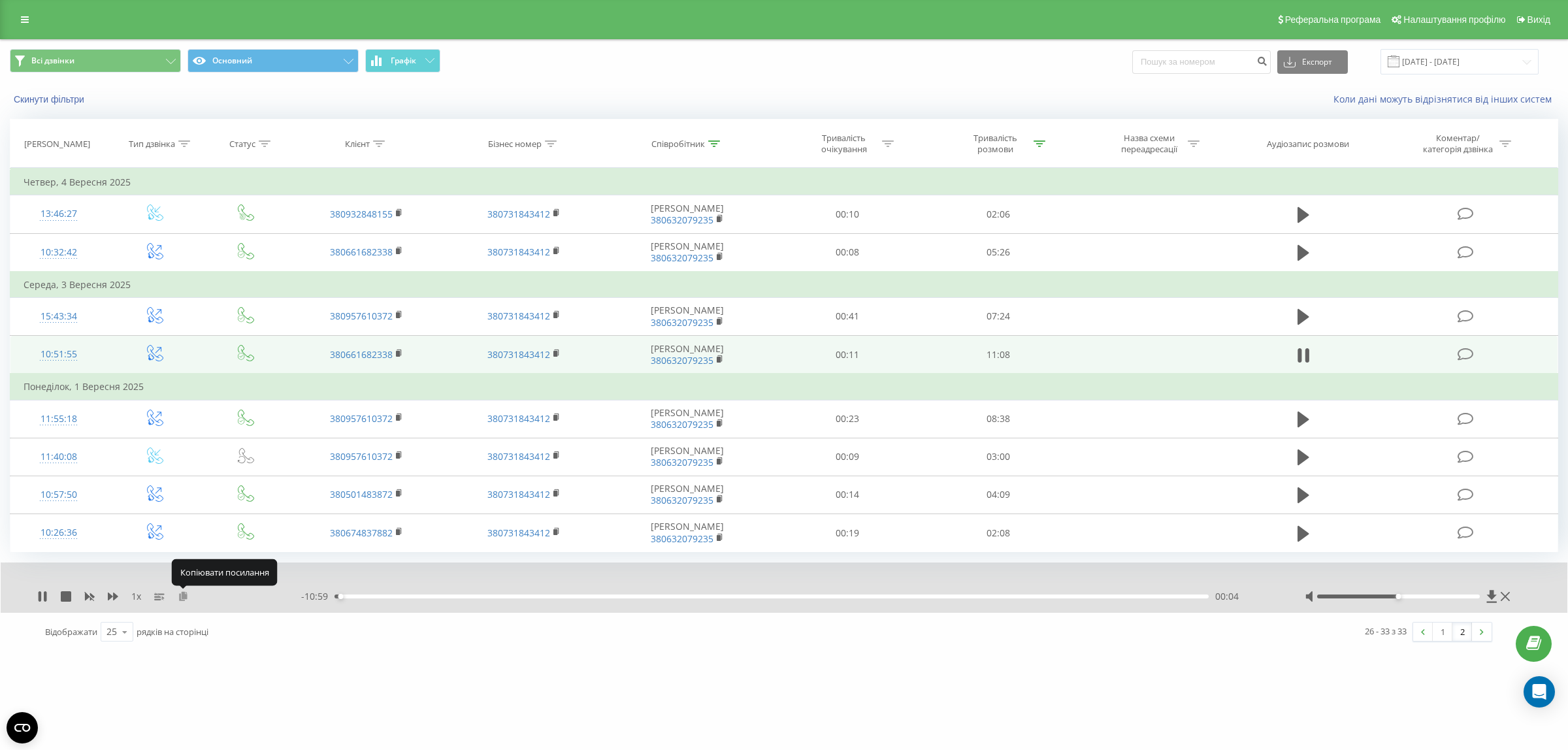
click at [187, 595] on icon at bounding box center [183, 595] width 12 height 9
click at [1157, 595] on div "00:14" at bounding box center [771, 597] width 874 height 4
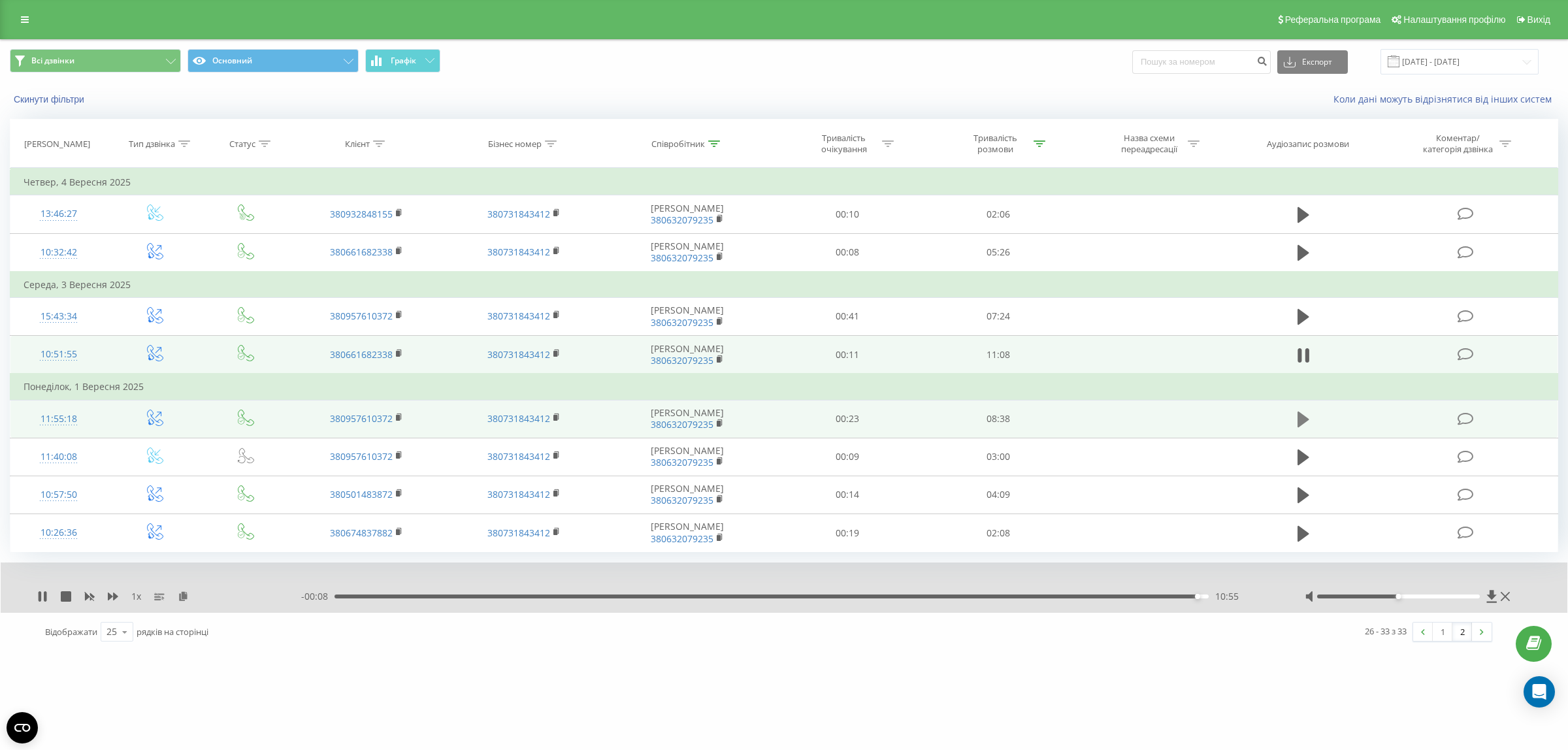
click at [1304, 418] on icon at bounding box center [1303, 419] width 12 height 15
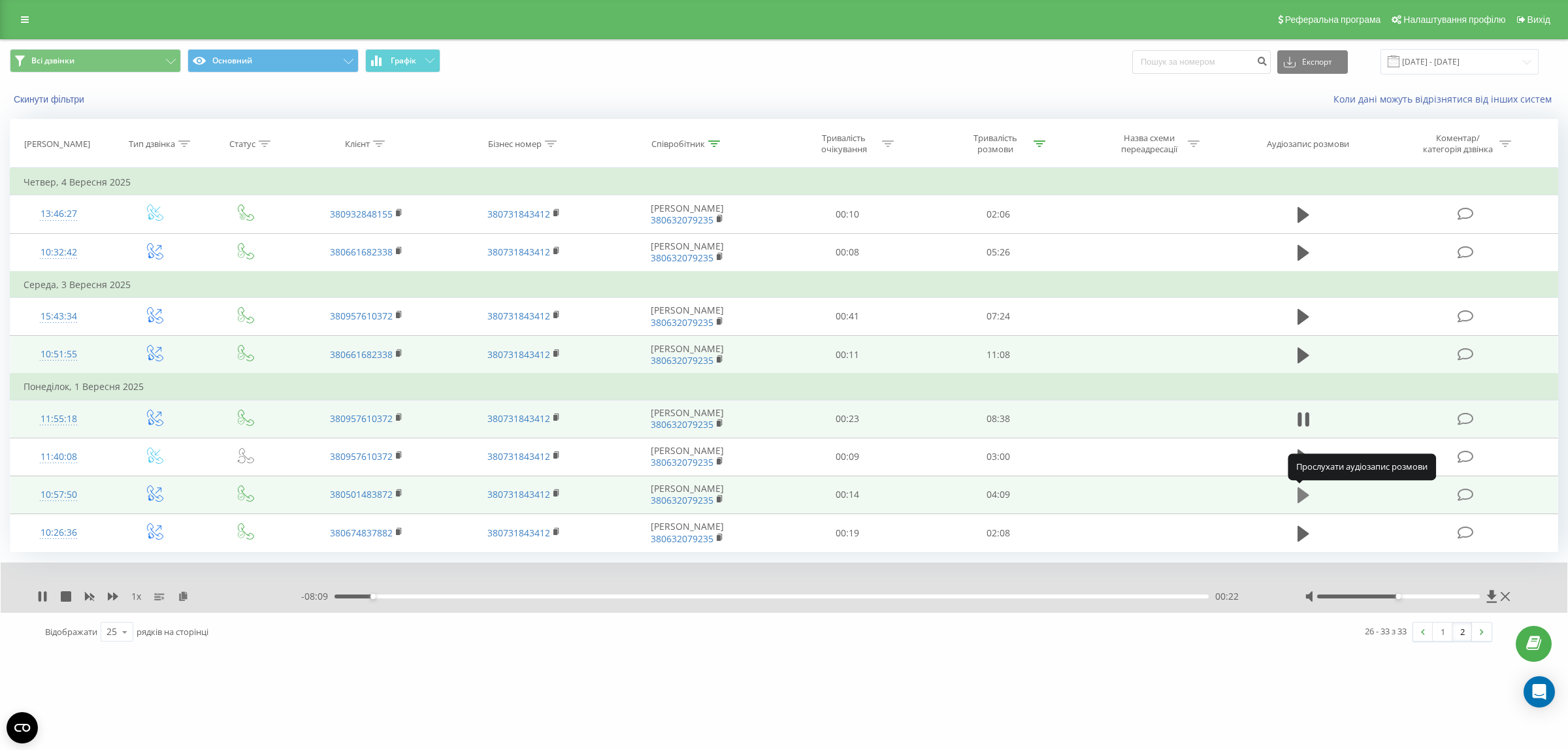
click at [1300, 494] on icon at bounding box center [1303, 496] width 12 height 15
click at [1444, 630] on link "1" at bounding box center [1442, 631] width 19 height 18
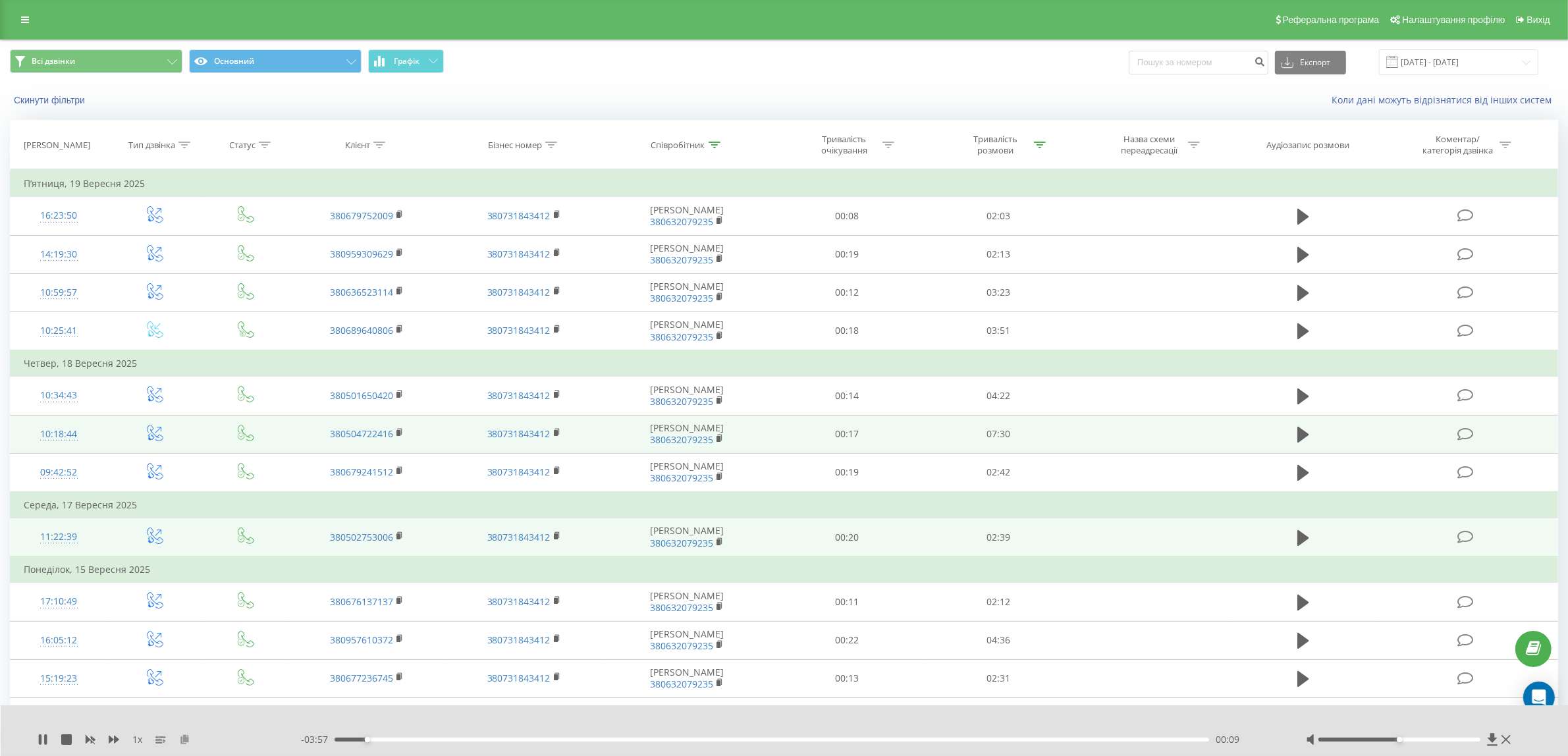
click at [183, 739] on icon at bounding box center [185, 739] width 12 height 9
click at [714, 144] on icon at bounding box center [714, 145] width 12 height 7
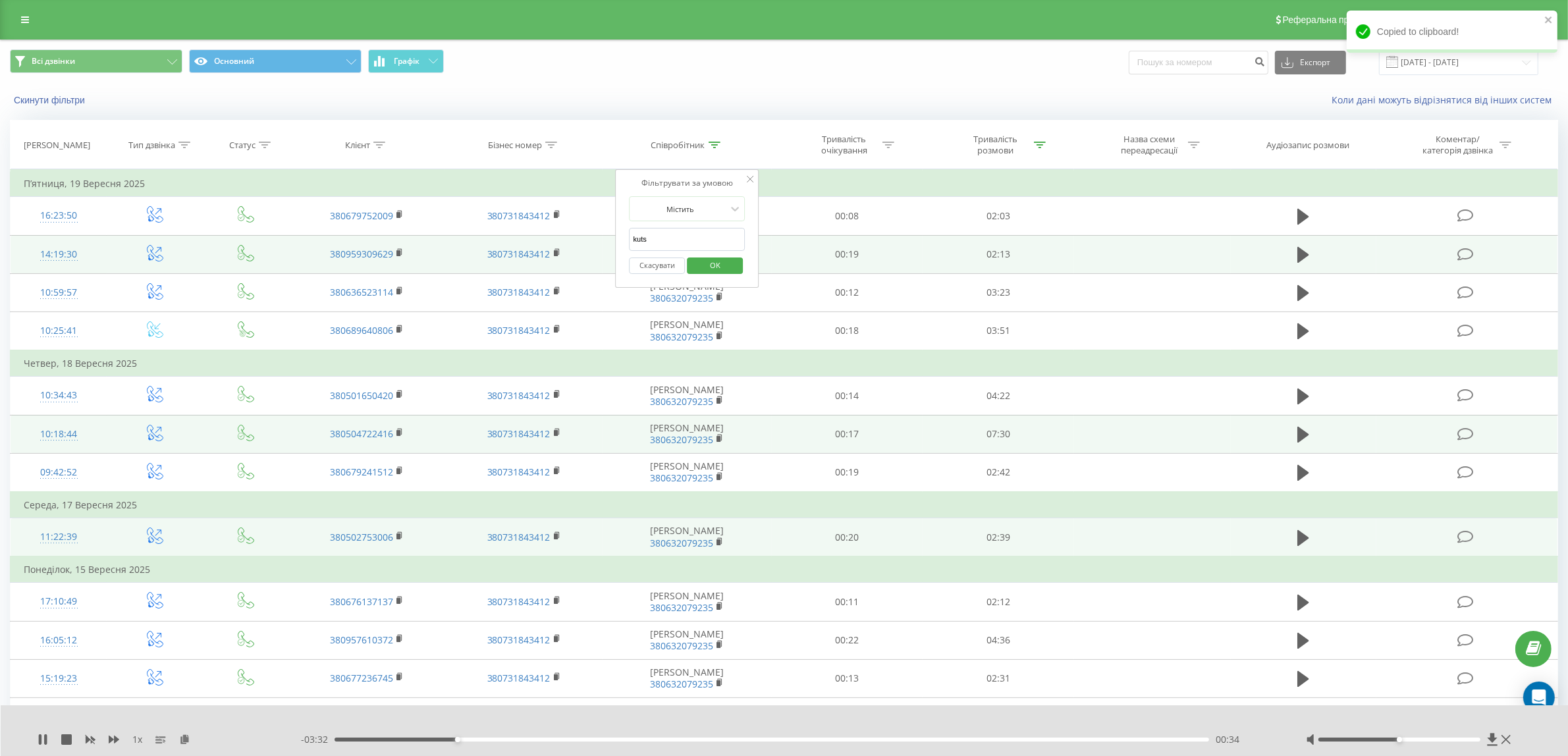
drag, startPoint x: 661, startPoint y: 236, endPoint x: 518, endPoint y: 238, distance: 143.0
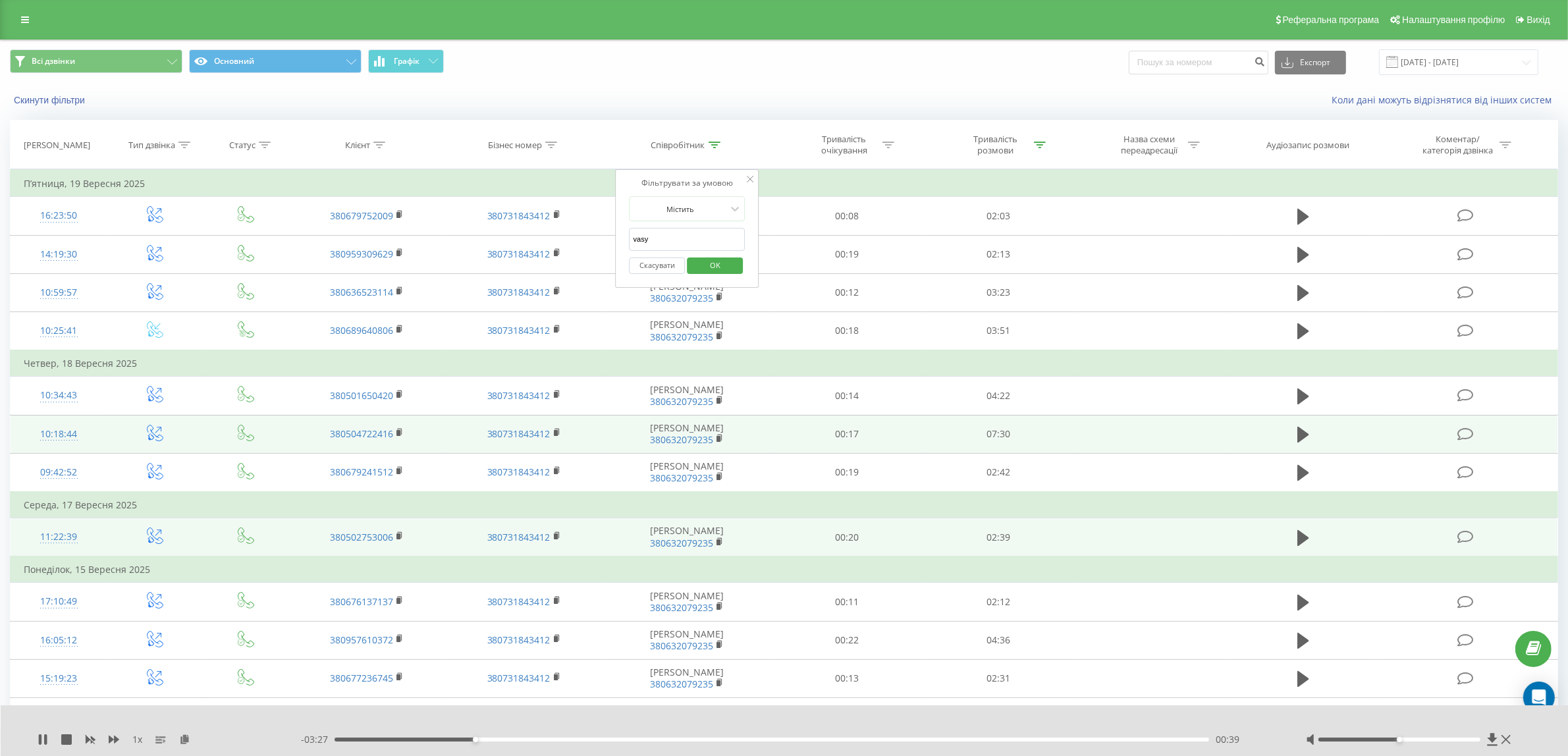
click at [718, 274] on span "OK" at bounding box center [715, 264] width 37 height 20
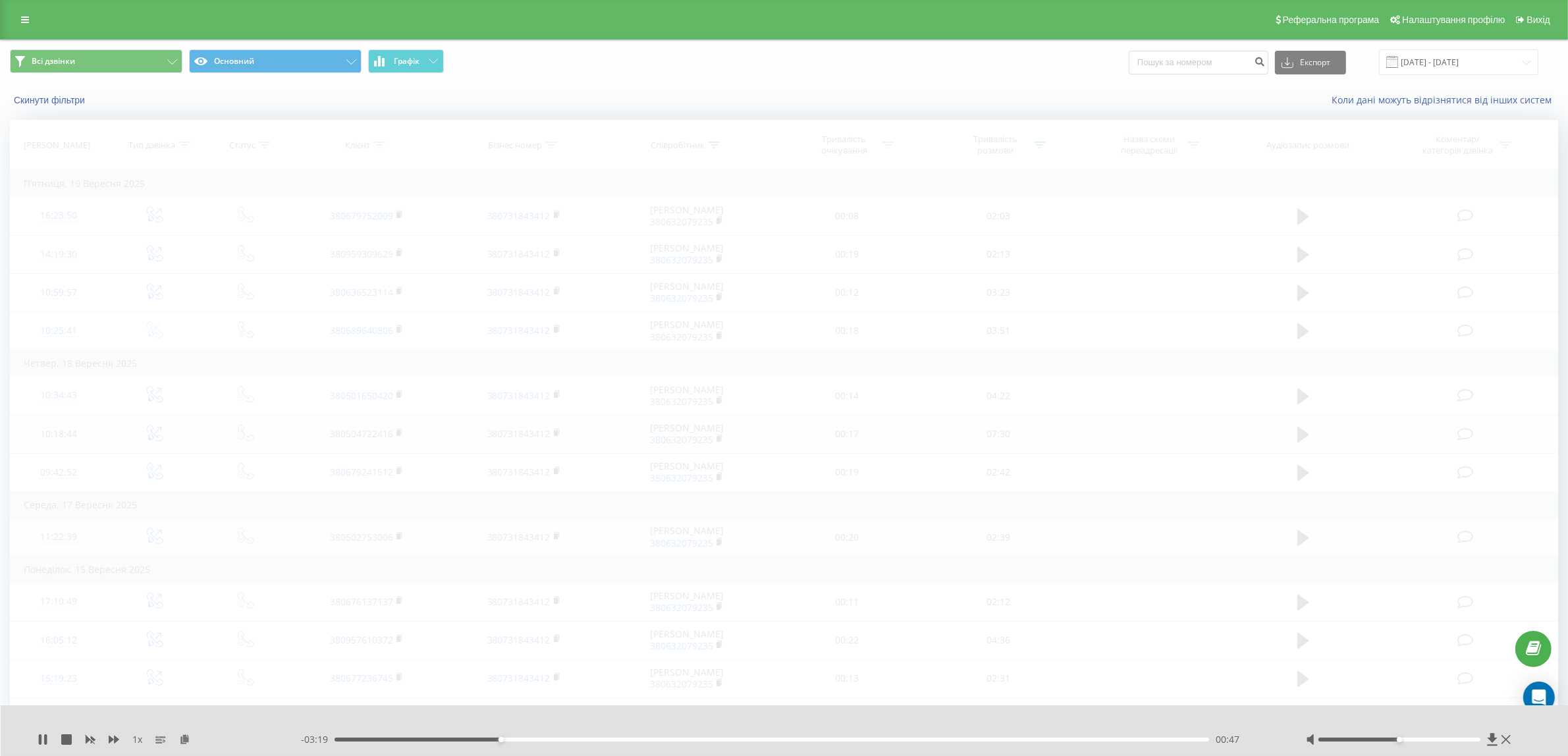
click at [771, 91] on div "Скинути фільтри Коли дані можуть відрізнятися вiд інших систем" at bounding box center [784, 100] width 1566 height 32
click at [34, 97] on button "Скинути фільтри" at bounding box center [51, 100] width 82 height 12
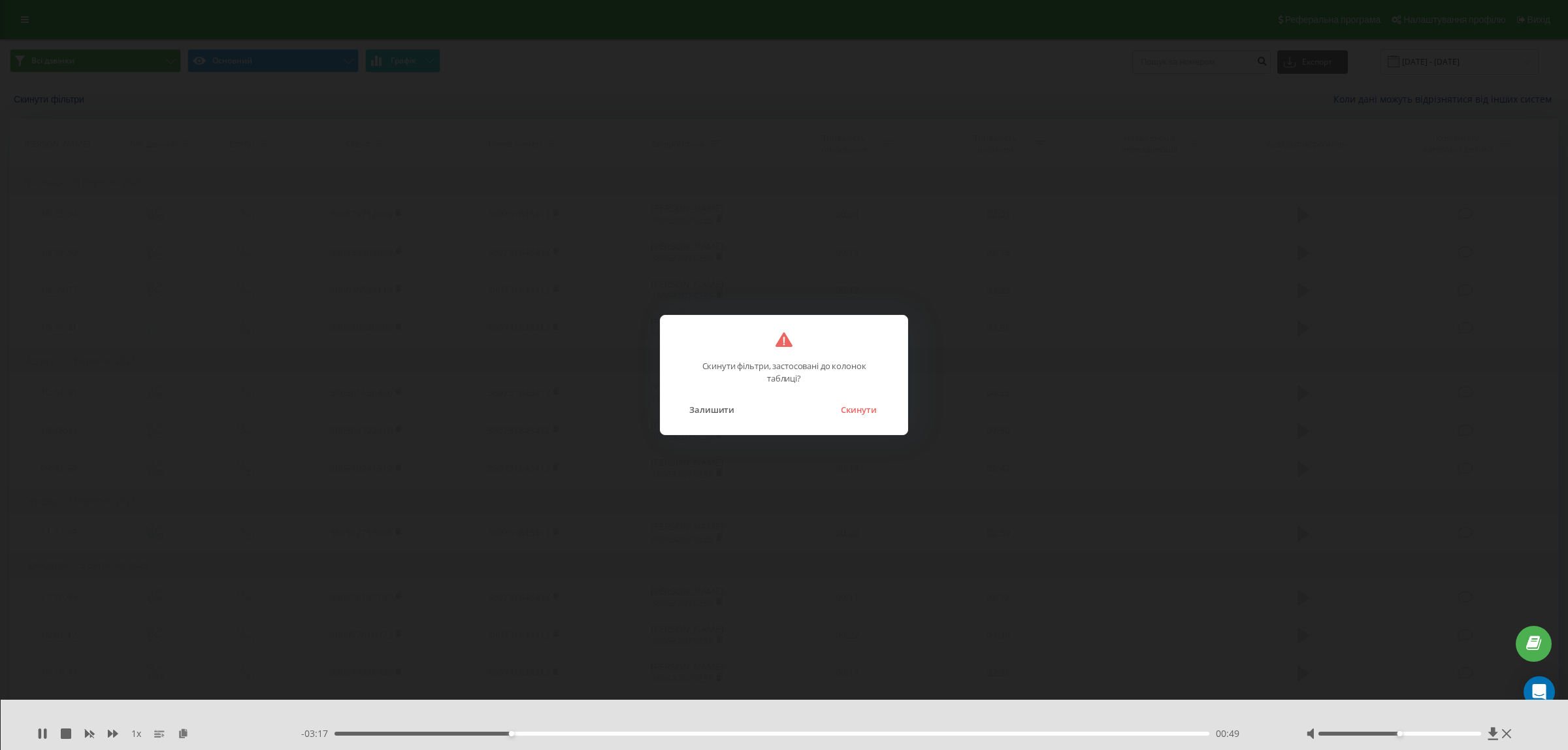
click at [715, 413] on button "Залишити" at bounding box center [711, 410] width 58 height 17
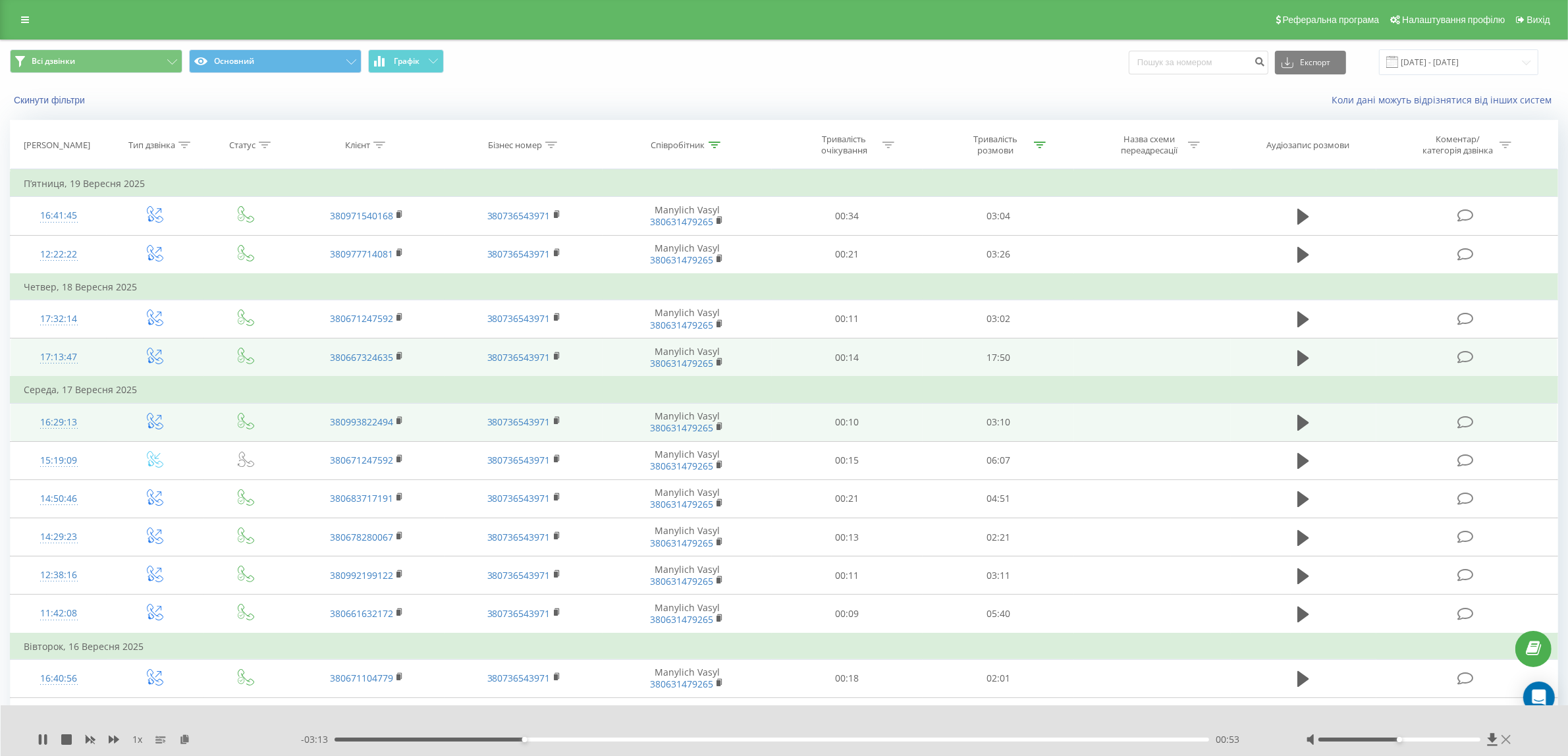
click at [1508, 739] on icon at bounding box center [1505, 739] width 9 height 9
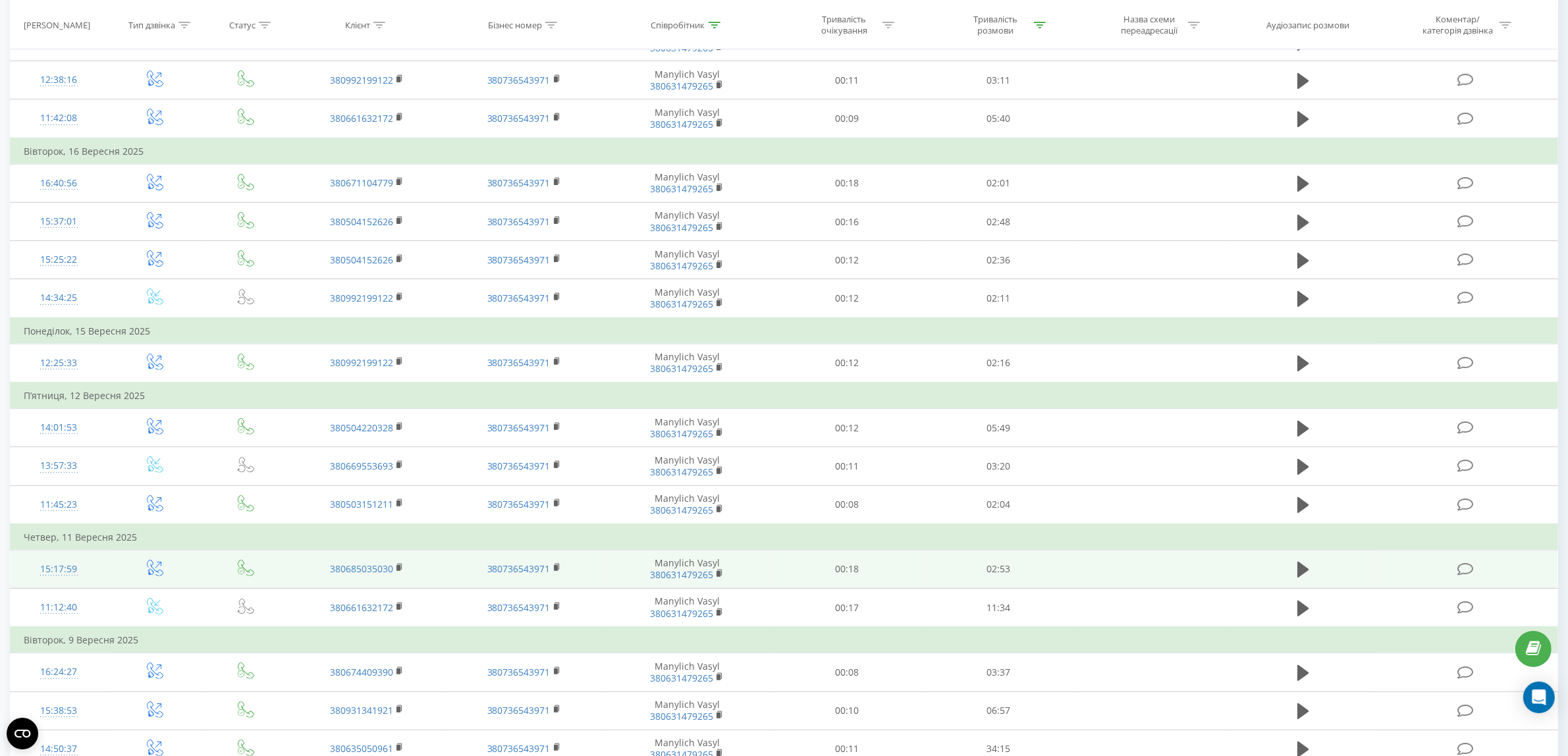
scroll to position [660, 0]
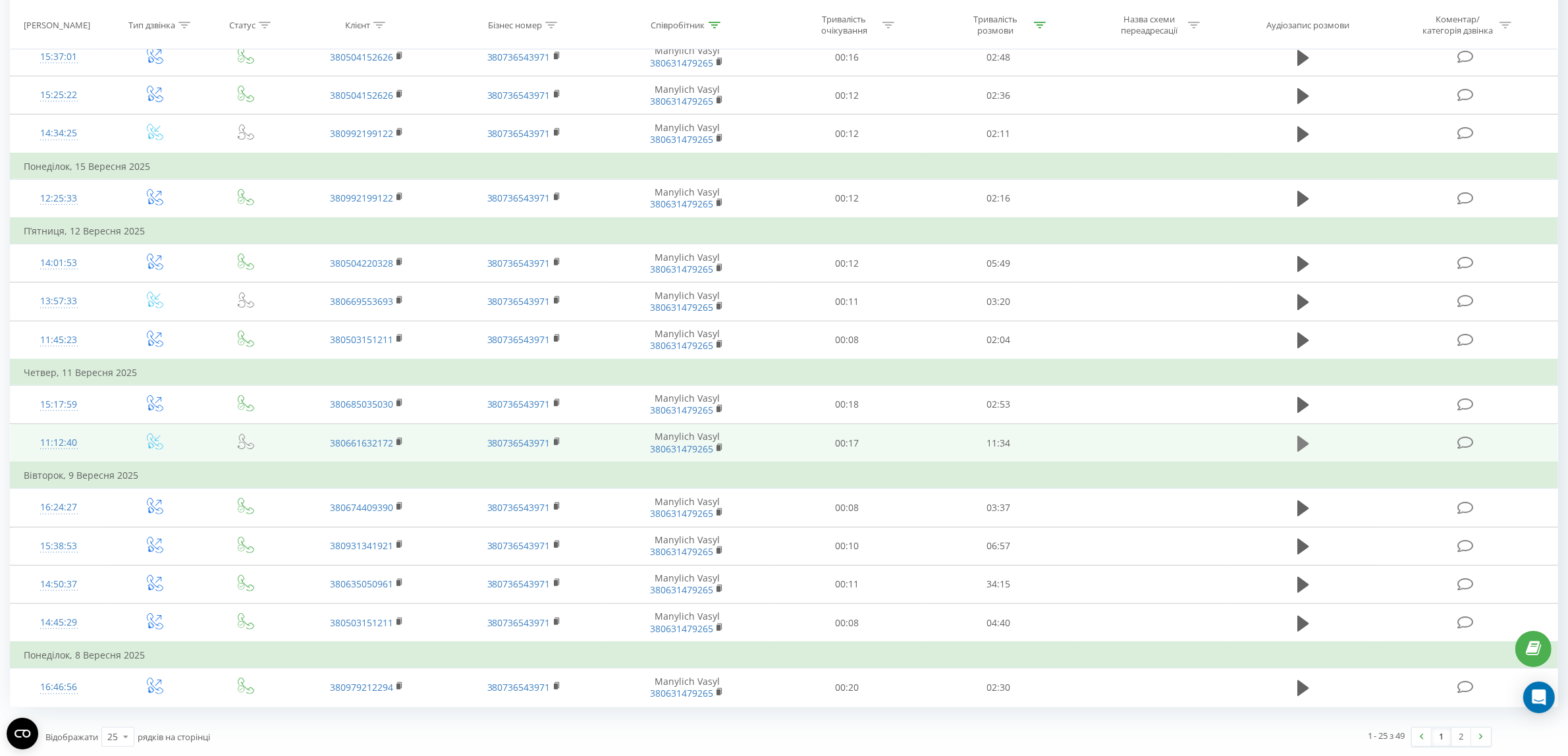
click at [1295, 440] on button at bounding box center [1303, 444] width 19 height 19
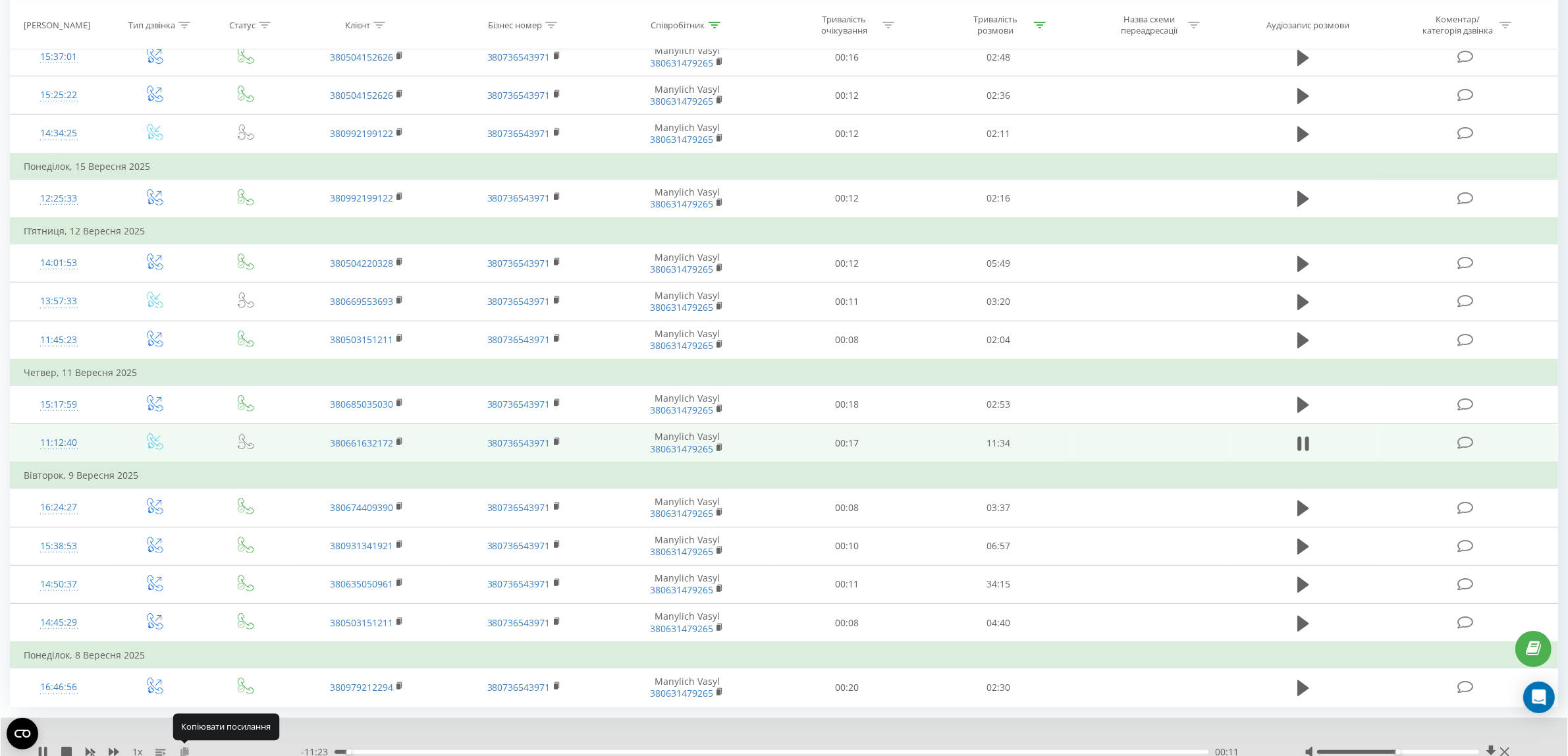
click at [183, 747] on icon at bounding box center [185, 751] width 12 height 9
click at [469, 750] on div "01:47" at bounding box center [770, 752] width 873 height 4
click at [537, 751] on div "02:41" at bounding box center [770, 752] width 873 height 4
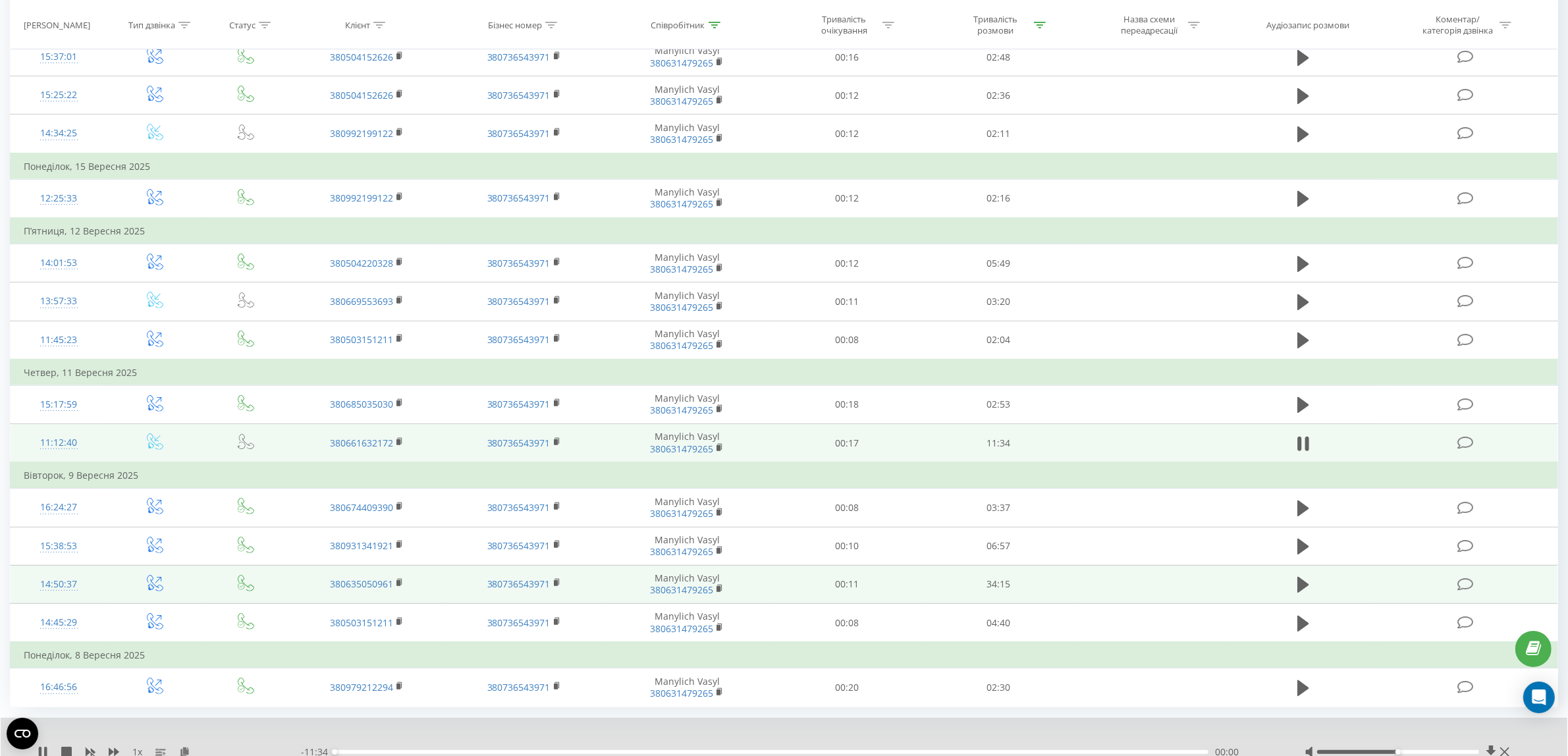
scroll to position [711, 0]
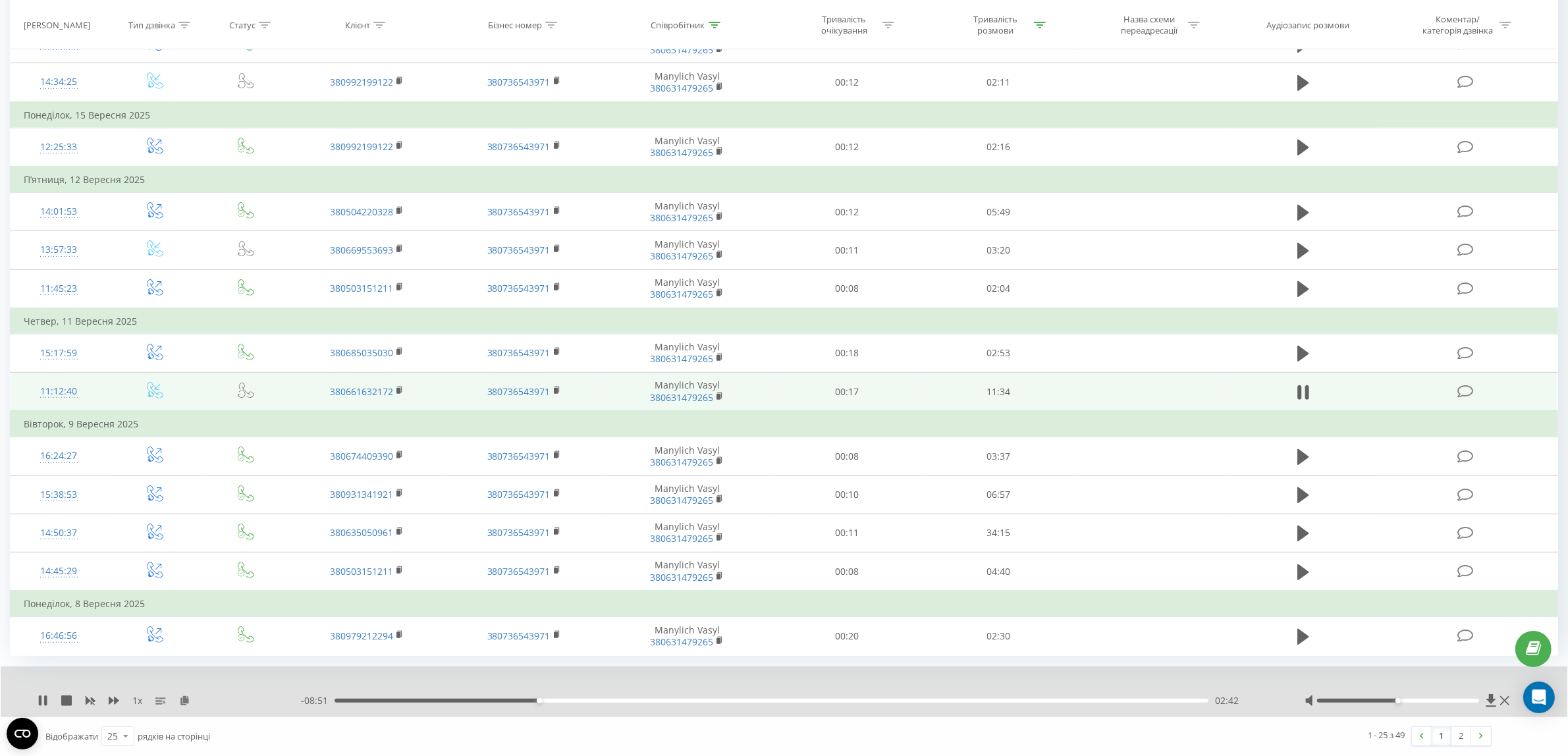
click at [581, 700] on div "02:42" at bounding box center [770, 701] width 873 height 4
click at [628, 702] on div "03:53" at bounding box center [770, 701] width 873 height 4
click at [669, 700] on div "04:26" at bounding box center [770, 701] width 873 height 4
click at [736, 700] on div "05:19" at bounding box center [770, 701] width 873 height 4
click at [811, 702] on div "06:19" at bounding box center [770, 701] width 873 height 4
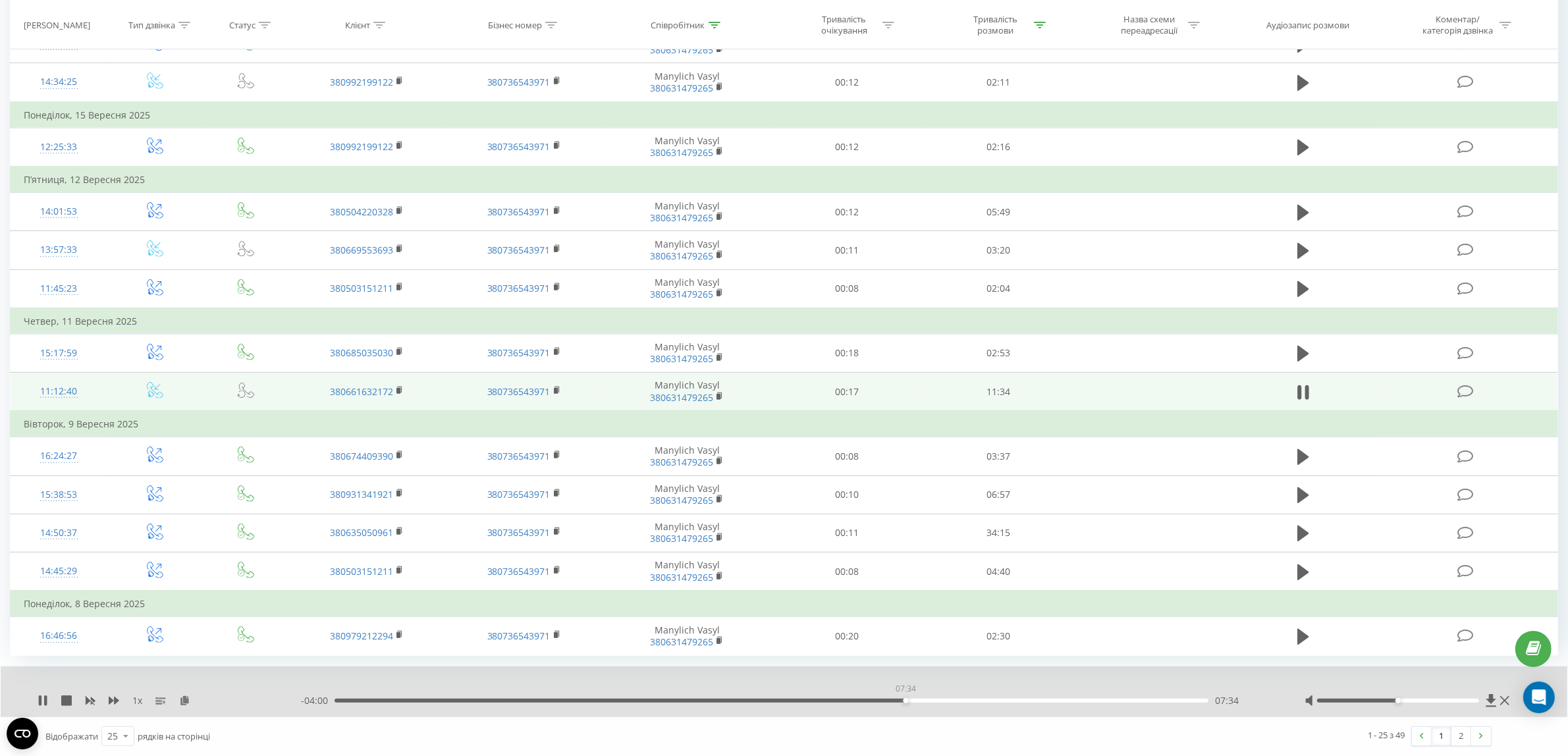
click at [905, 702] on div "07:34" at bounding box center [770, 701] width 873 height 4
click at [986, 700] on div "08:38" at bounding box center [770, 701] width 873 height 4
click at [1149, 700] on div "10:48" at bounding box center [770, 701] width 873 height 4
click at [1105, 700] on div "10:12" at bounding box center [770, 701] width 873 height 4
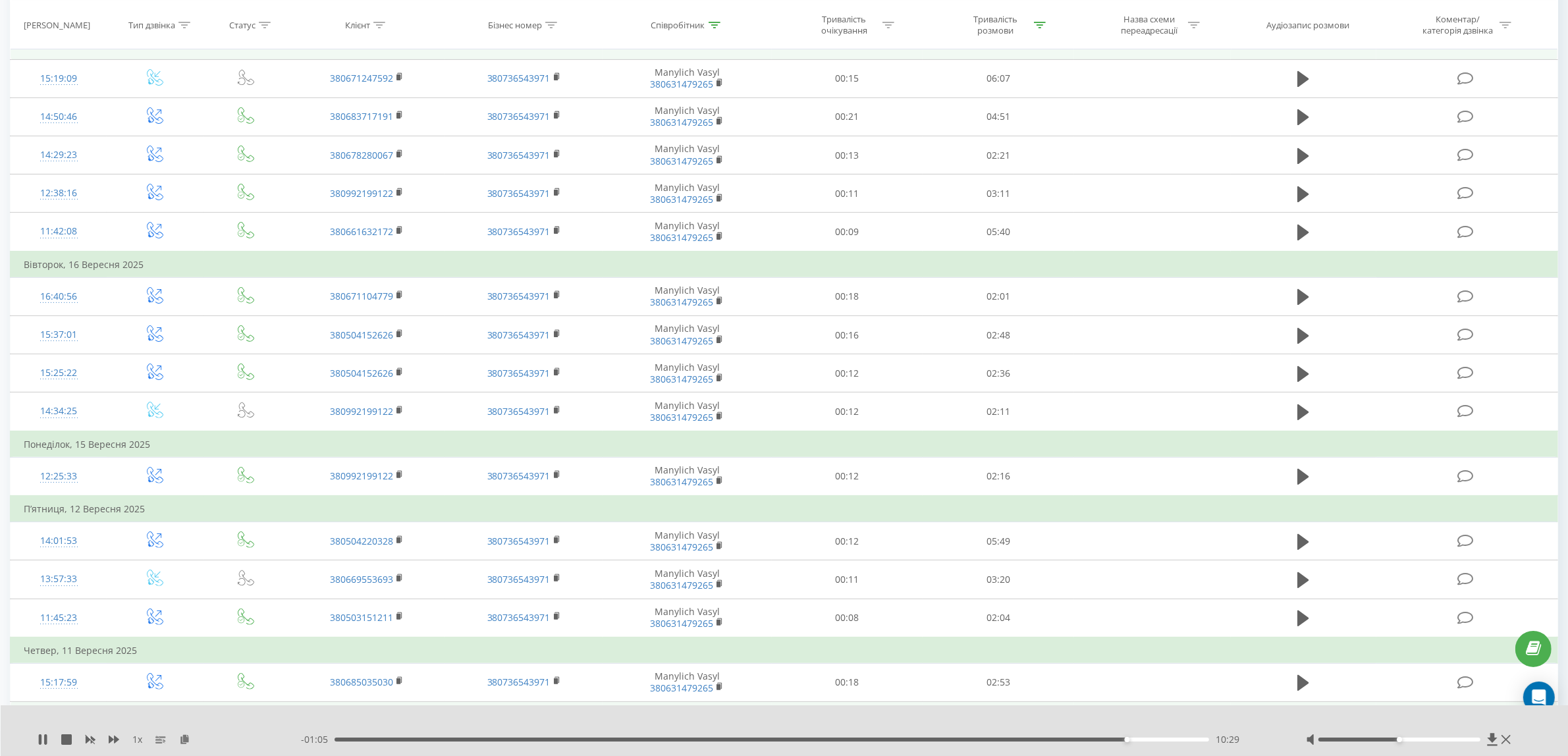
scroll to position [218, 0]
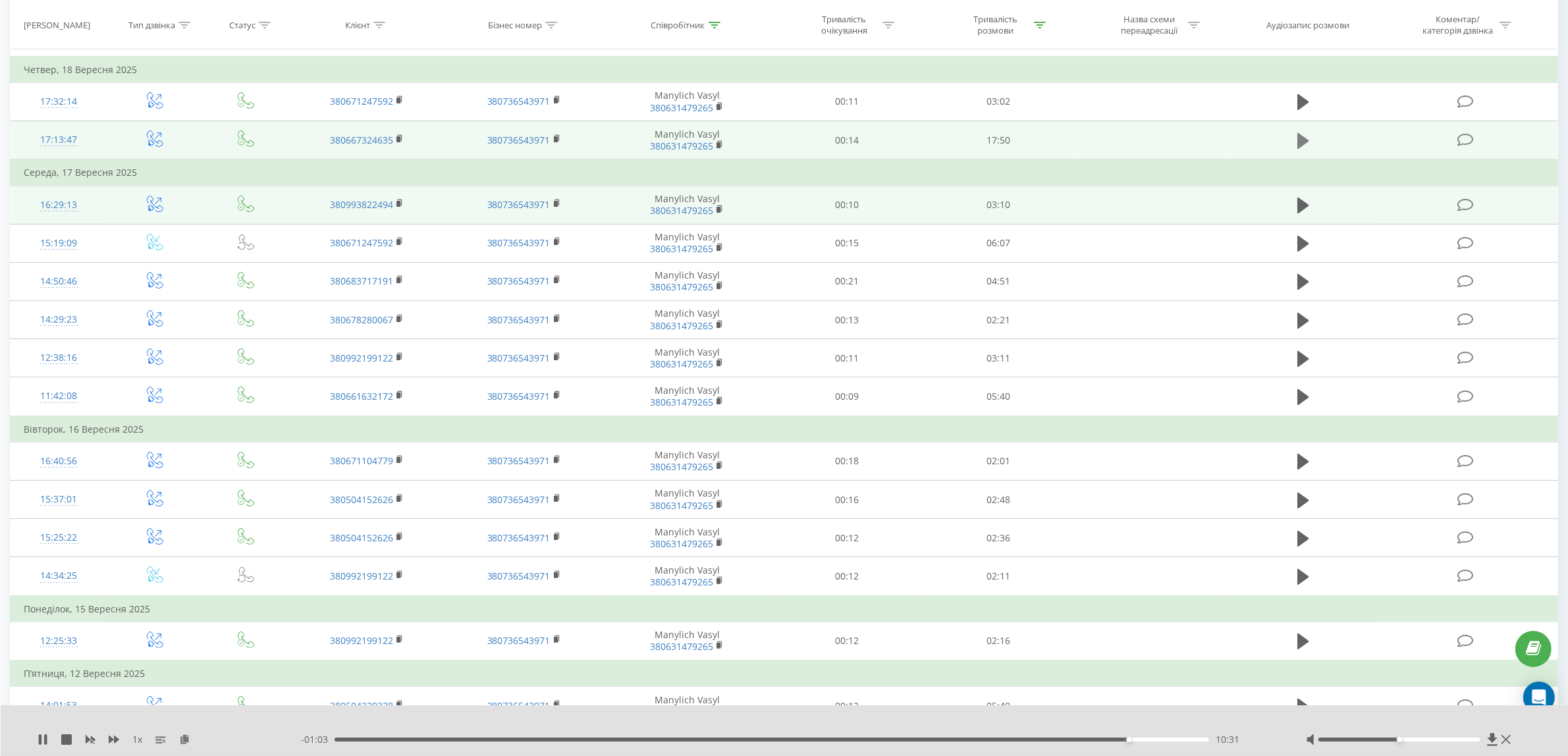
click at [1301, 142] on icon at bounding box center [1303, 140] width 12 height 16
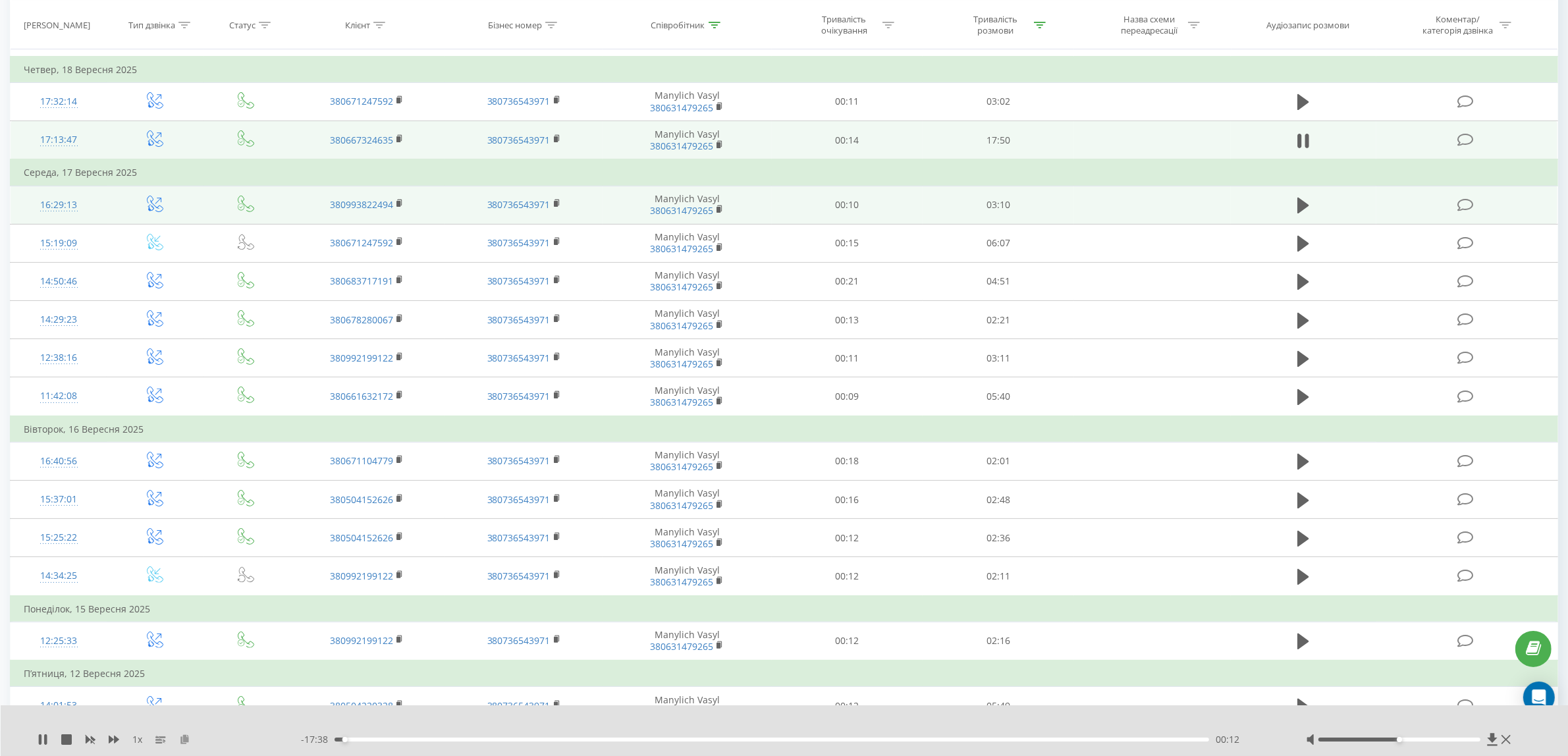
click at [185, 739] on icon at bounding box center [185, 739] width 12 height 9
click at [669, 739] on div "00:46" at bounding box center [771, 739] width 874 height 4
click at [777, 739] on div "09:03" at bounding box center [771, 739] width 874 height 4
click at [831, 739] on div "10:07" at bounding box center [771, 739] width 874 height 4
click at [869, 739] on div "10:55" at bounding box center [771, 739] width 874 height 4
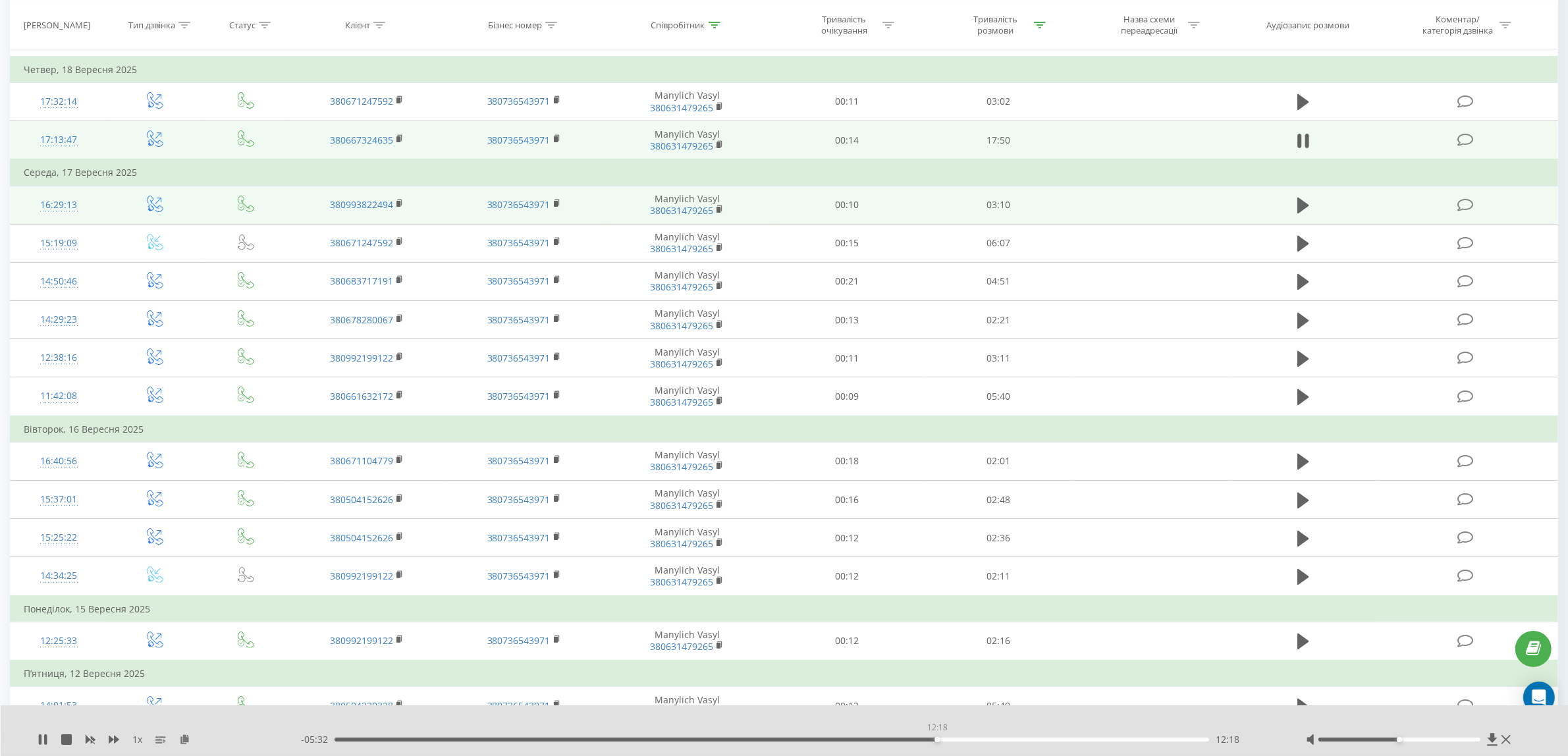
click at [937, 739] on div "12:18" at bounding box center [771, 739] width 874 height 4
click at [992, 740] on div "12:20" at bounding box center [771, 739] width 874 height 4
click at [1028, 739] on div "14:09" at bounding box center [771, 739] width 874 height 4
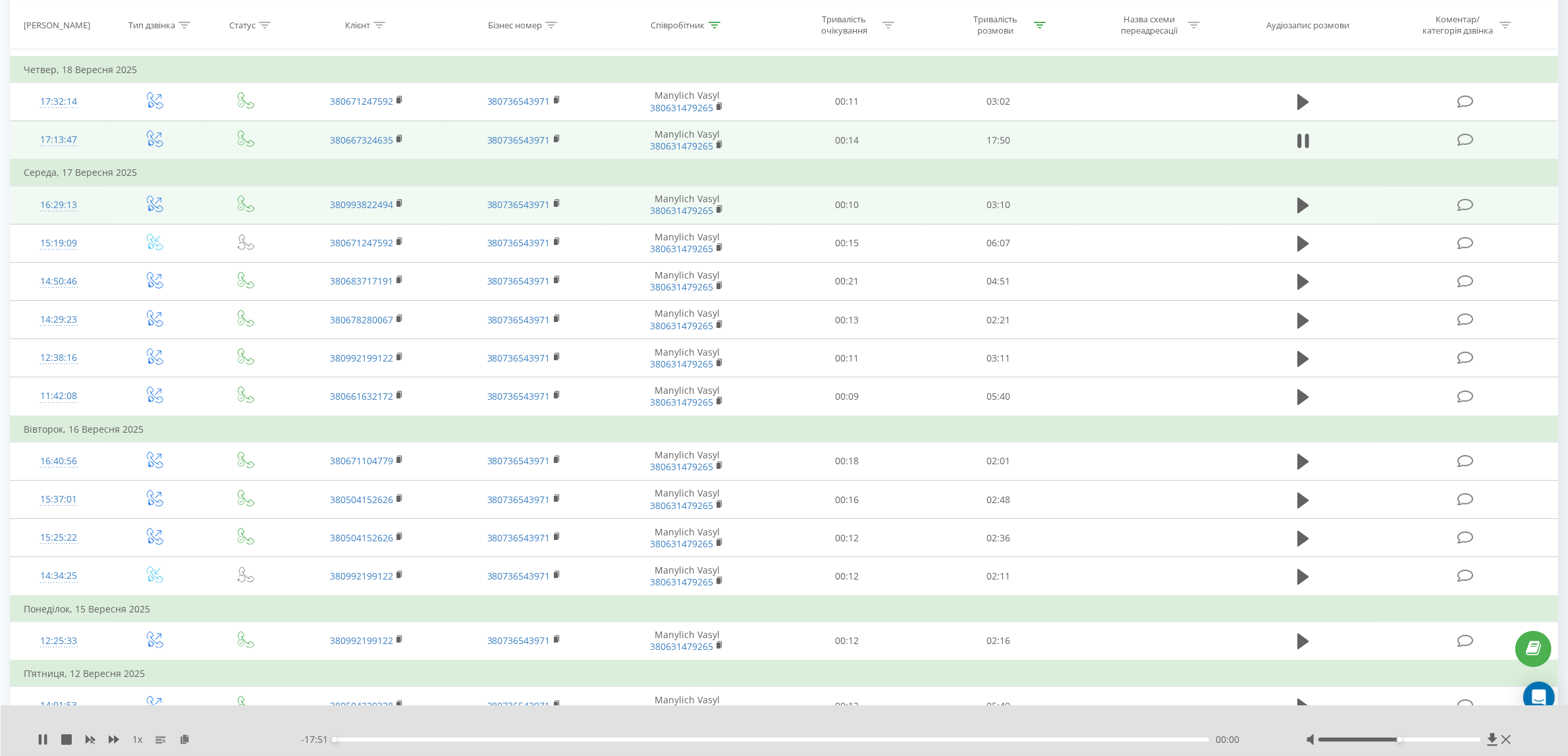
click at [1093, 740] on div "00:00" at bounding box center [771, 739] width 874 height 4
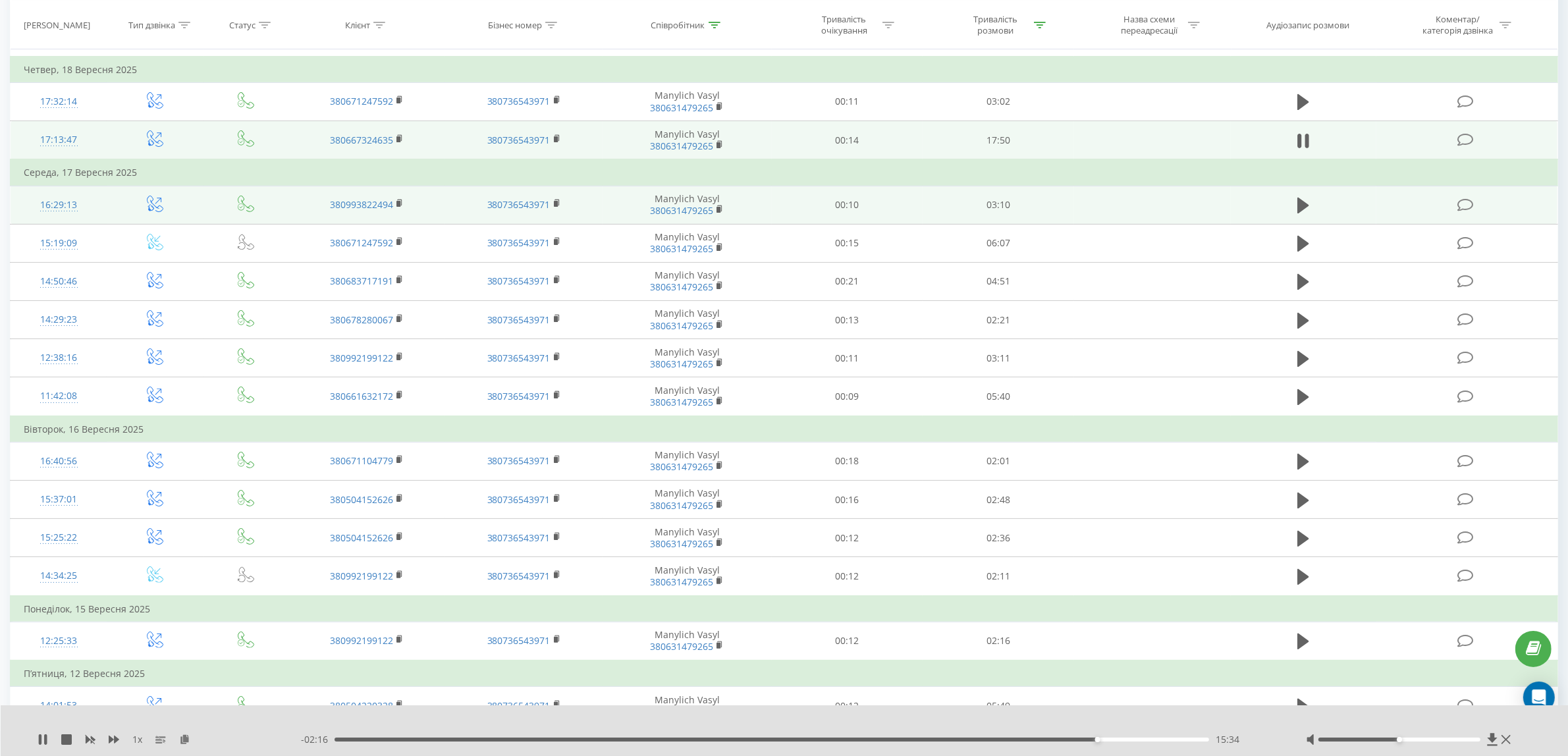
click at [1113, 739] on div "15:34" at bounding box center [771, 739] width 874 height 4
click at [1136, 740] on div "15:56" at bounding box center [771, 739] width 874 height 4
click at [720, 21] on icon at bounding box center [714, 24] width 12 height 7
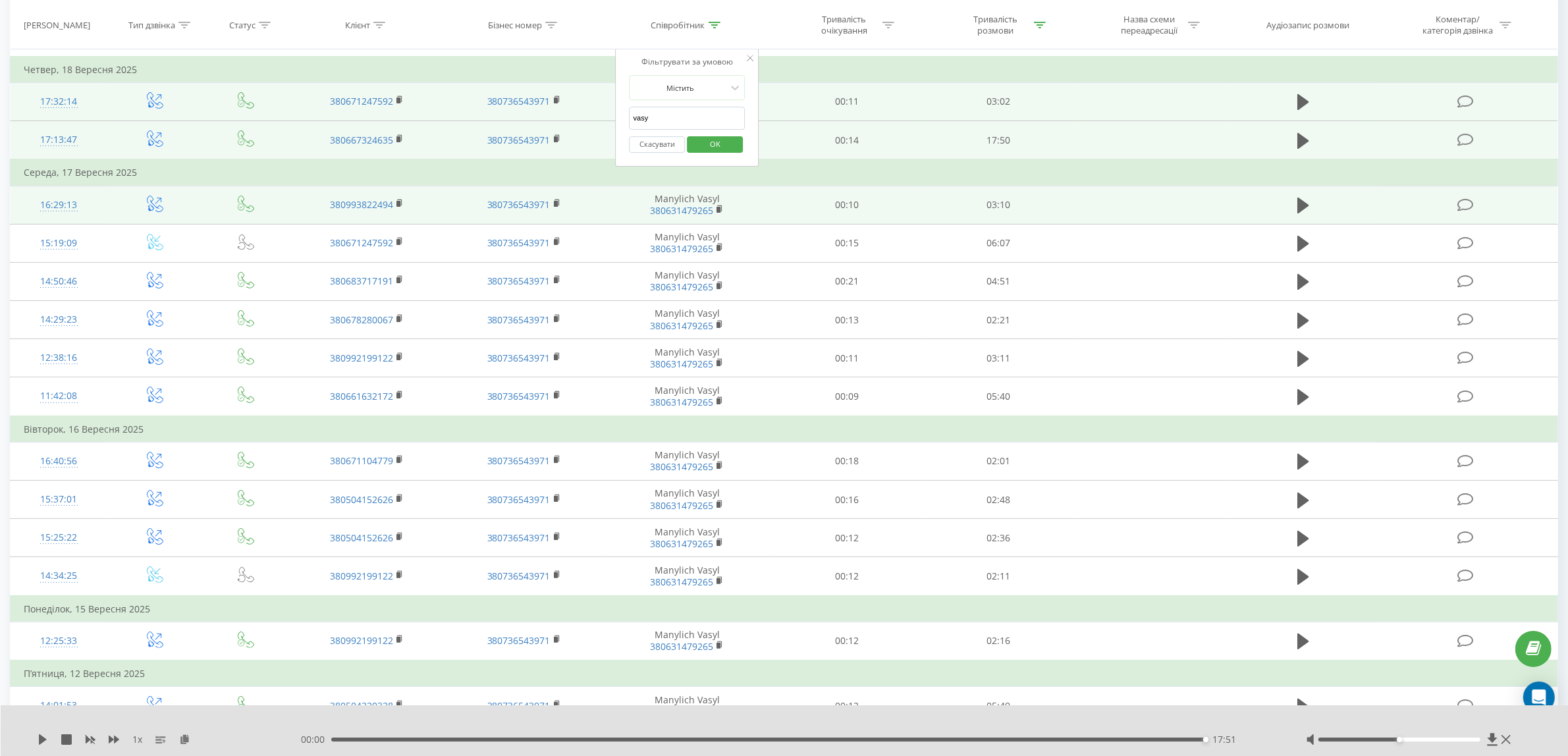
drag, startPoint x: 662, startPoint y: 116, endPoint x: 561, endPoint y: 105, distance: 101.6
click at [562, 105] on table "Фільтрувати за умовою Дорівнює Введіть значення Скасувати OK Фільтрувати за умо…" at bounding box center [783, 551] width 1548 height 1197
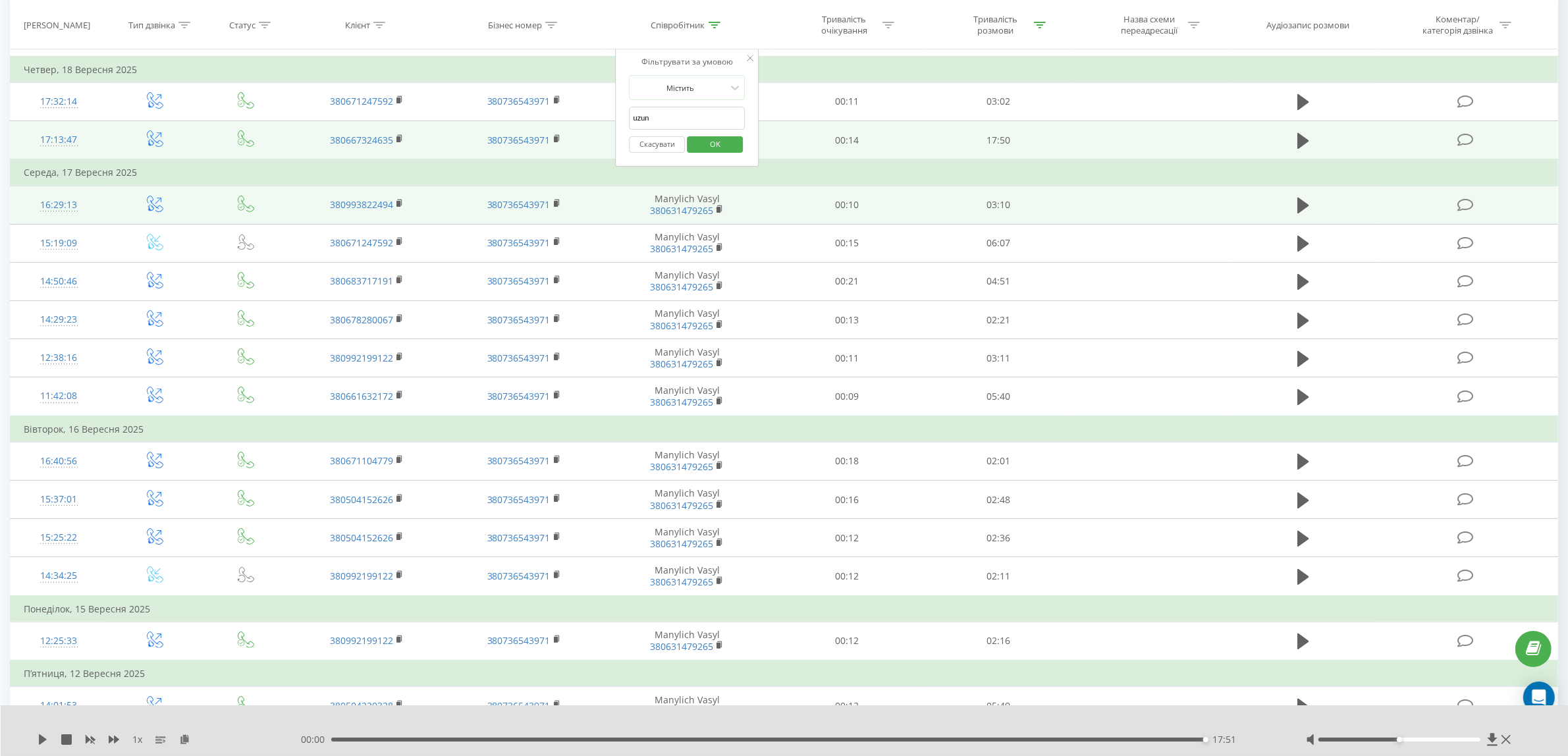
type input "uzun"
click at [712, 144] on span "OK" at bounding box center [715, 144] width 37 height 20
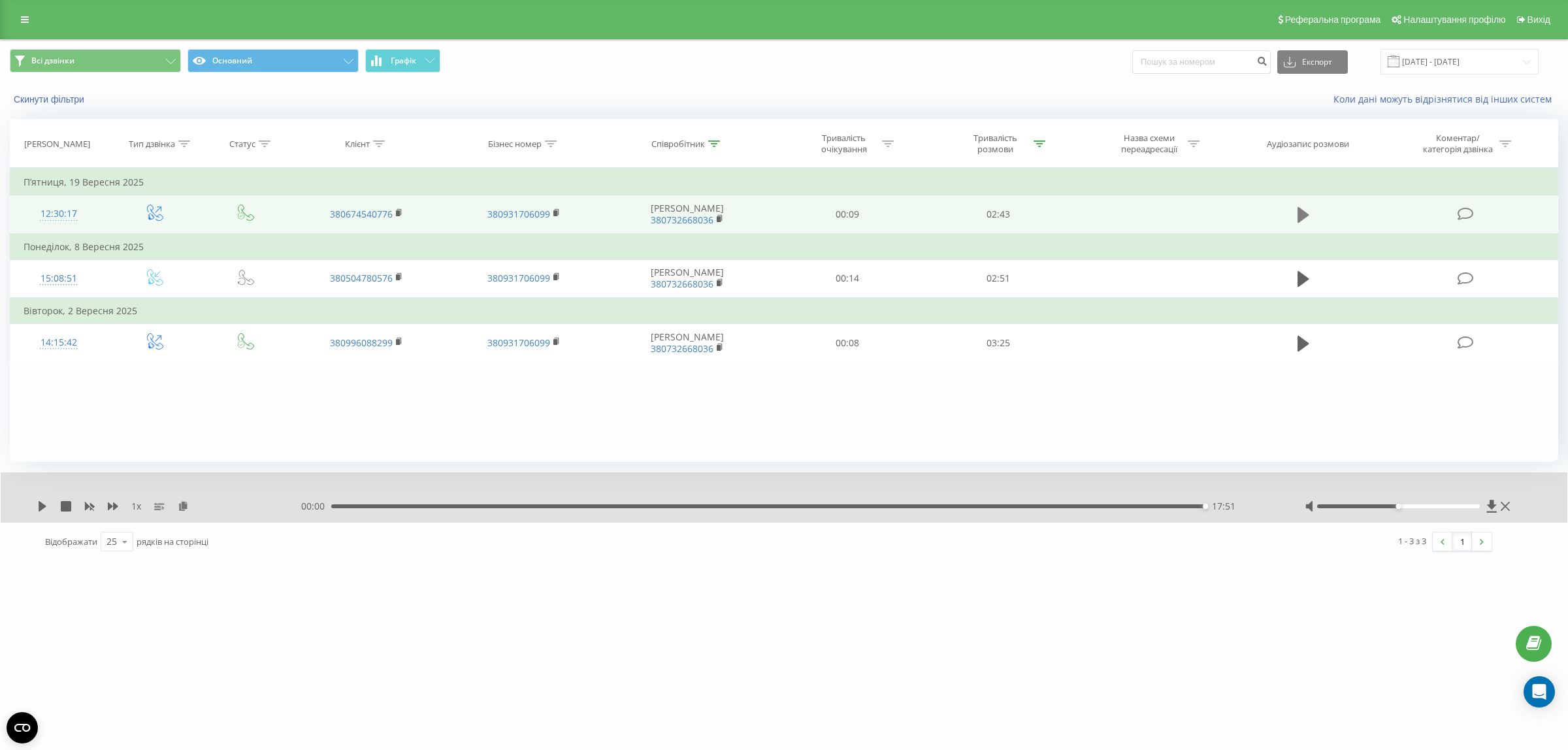
click at [1303, 213] on icon at bounding box center [1303, 215] width 12 height 15
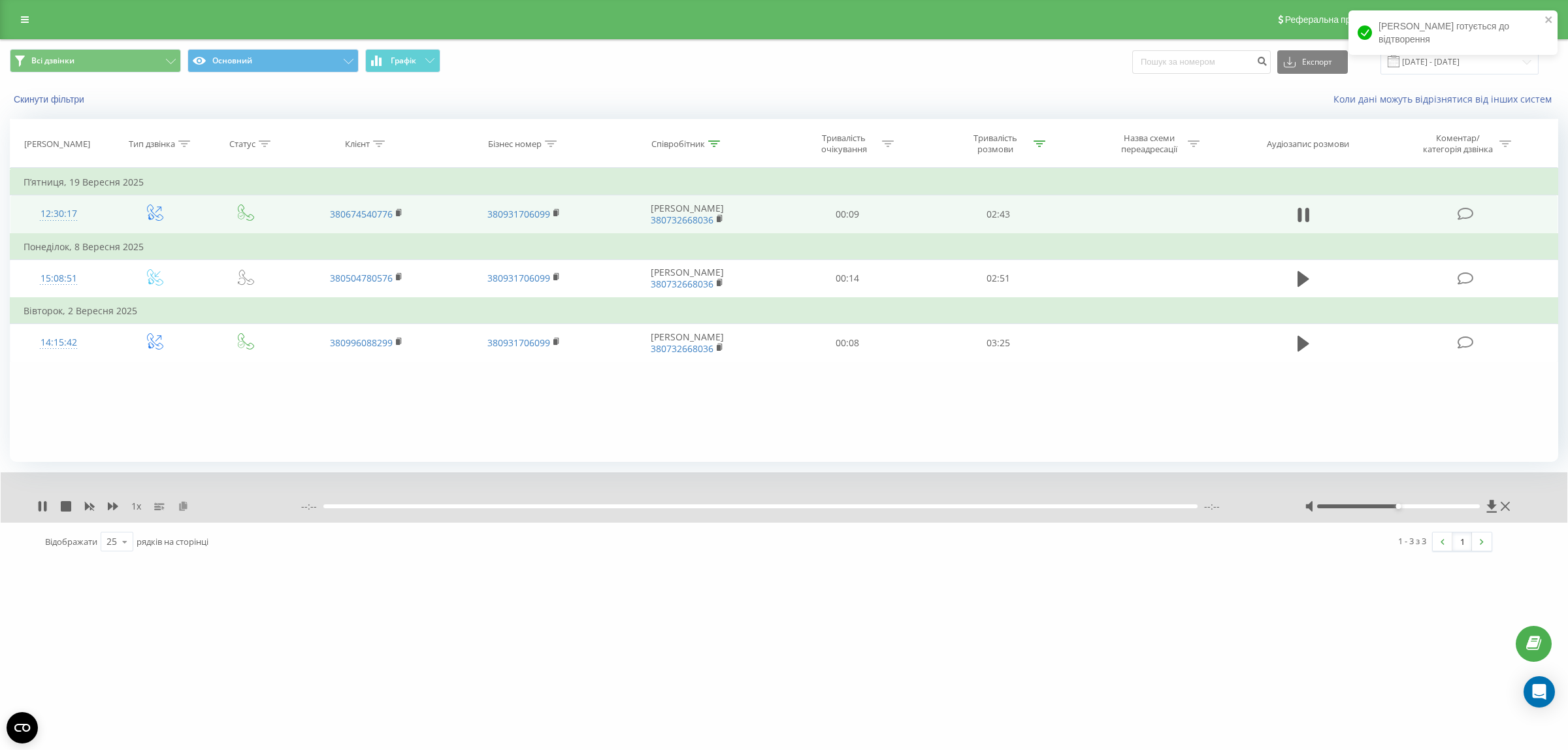
click at [179, 503] on icon at bounding box center [183, 505] width 12 height 9
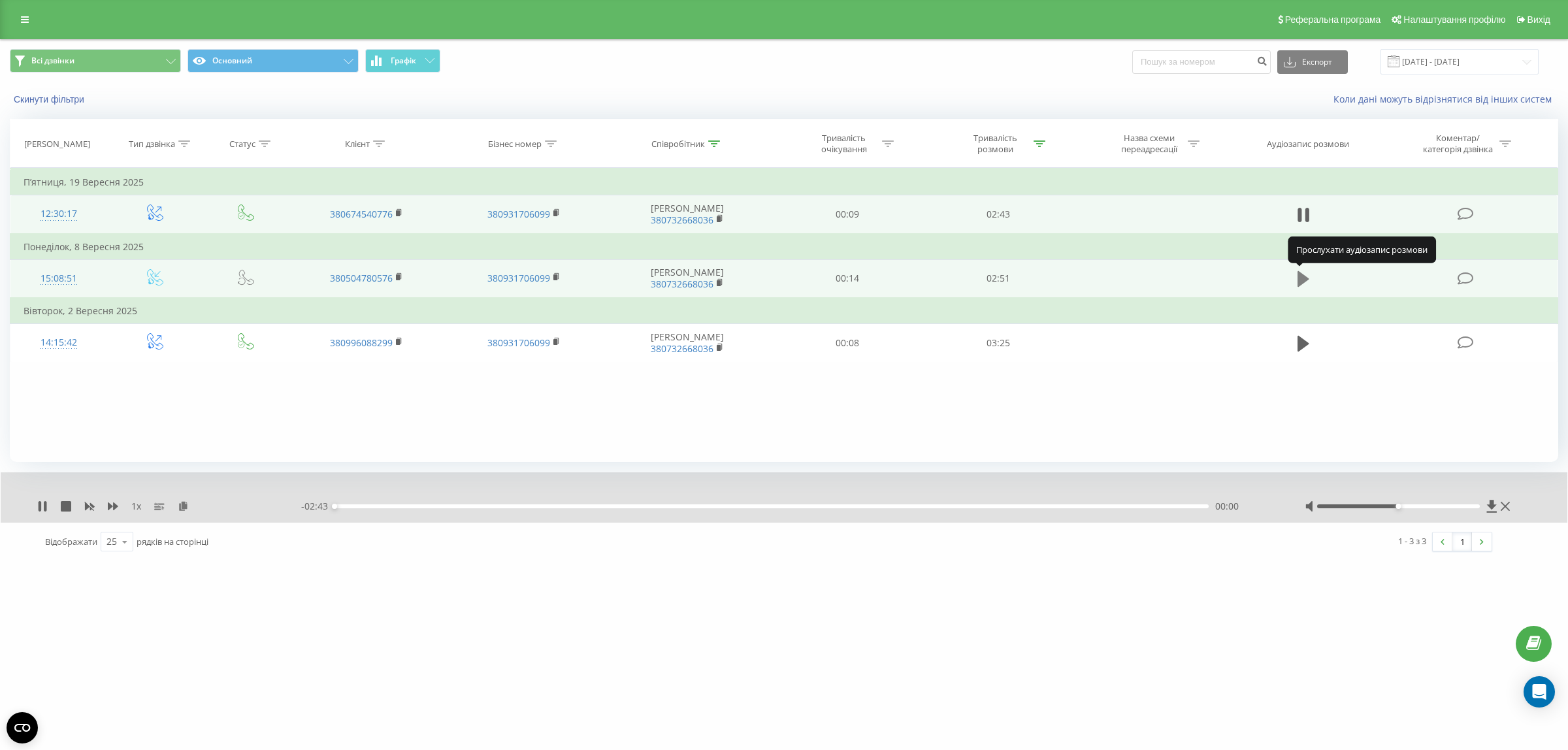
click at [1300, 276] on icon at bounding box center [1303, 279] width 12 height 15
click at [183, 504] on icon at bounding box center [183, 505] width 12 height 9
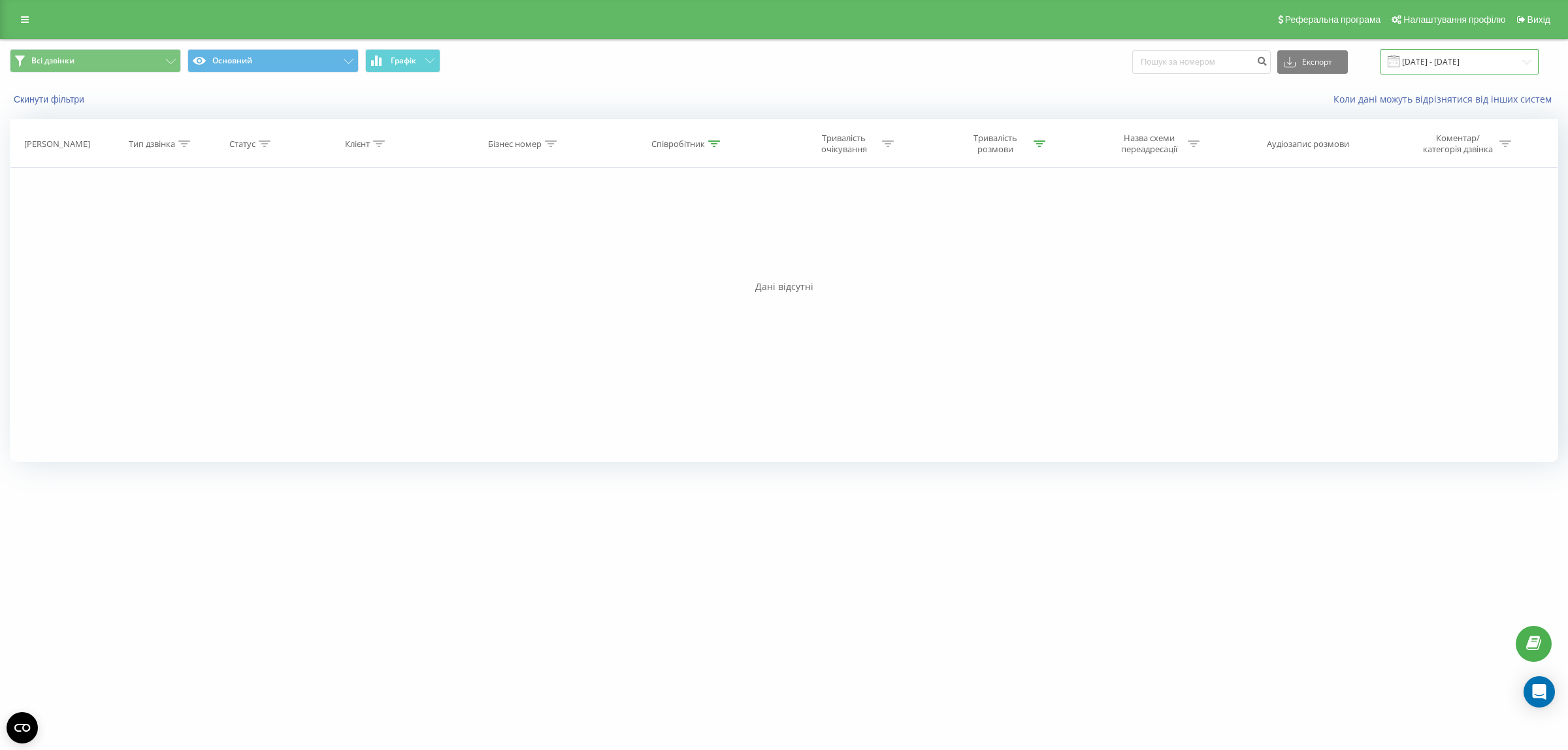
click at [1451, 60] on input "[DATE] - [DATE]" at bounding box center [1459, 62] width 158 height 25
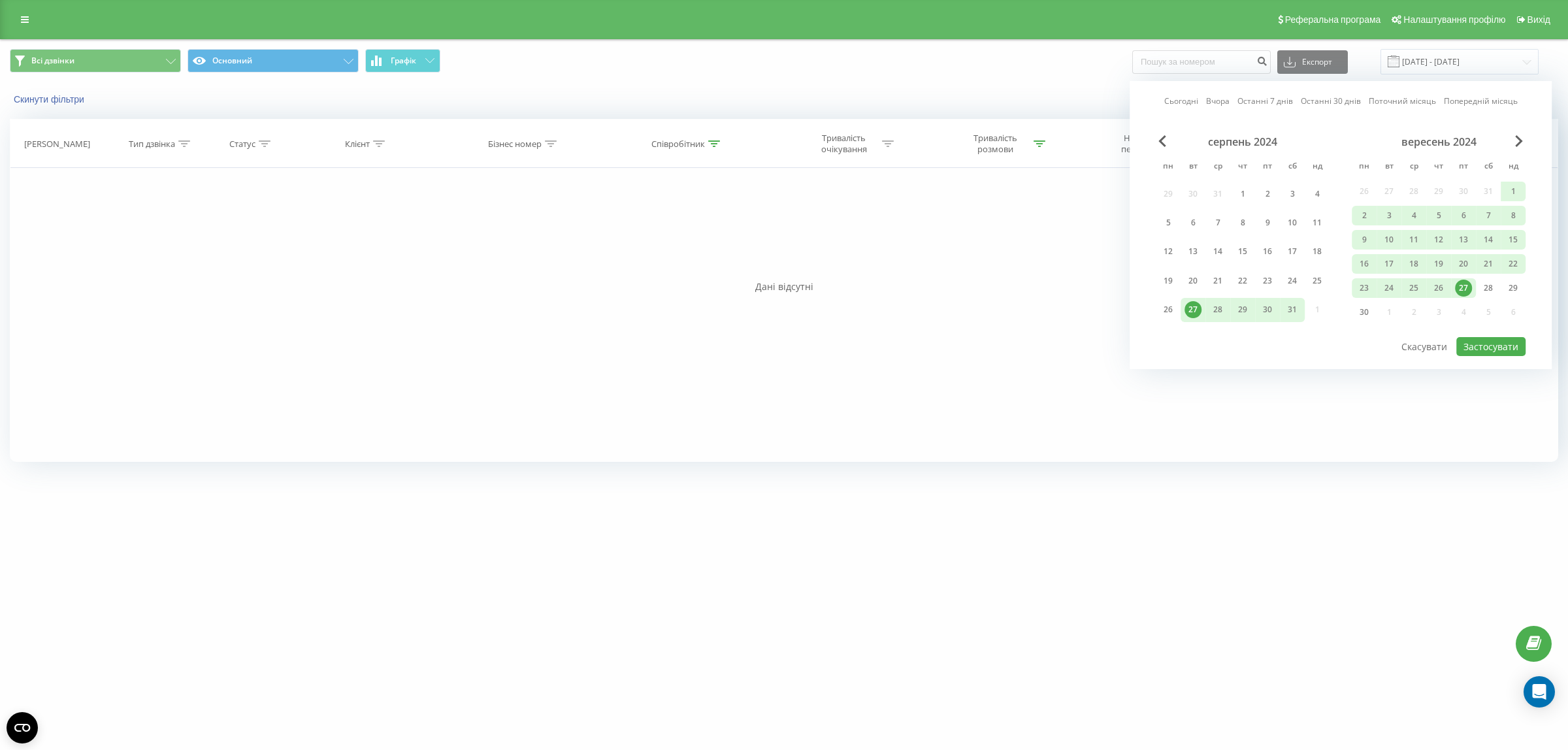
click at [1334, 102] on link "Останні 30 днів" at bounding box center [1330, 100] width 60 height 13
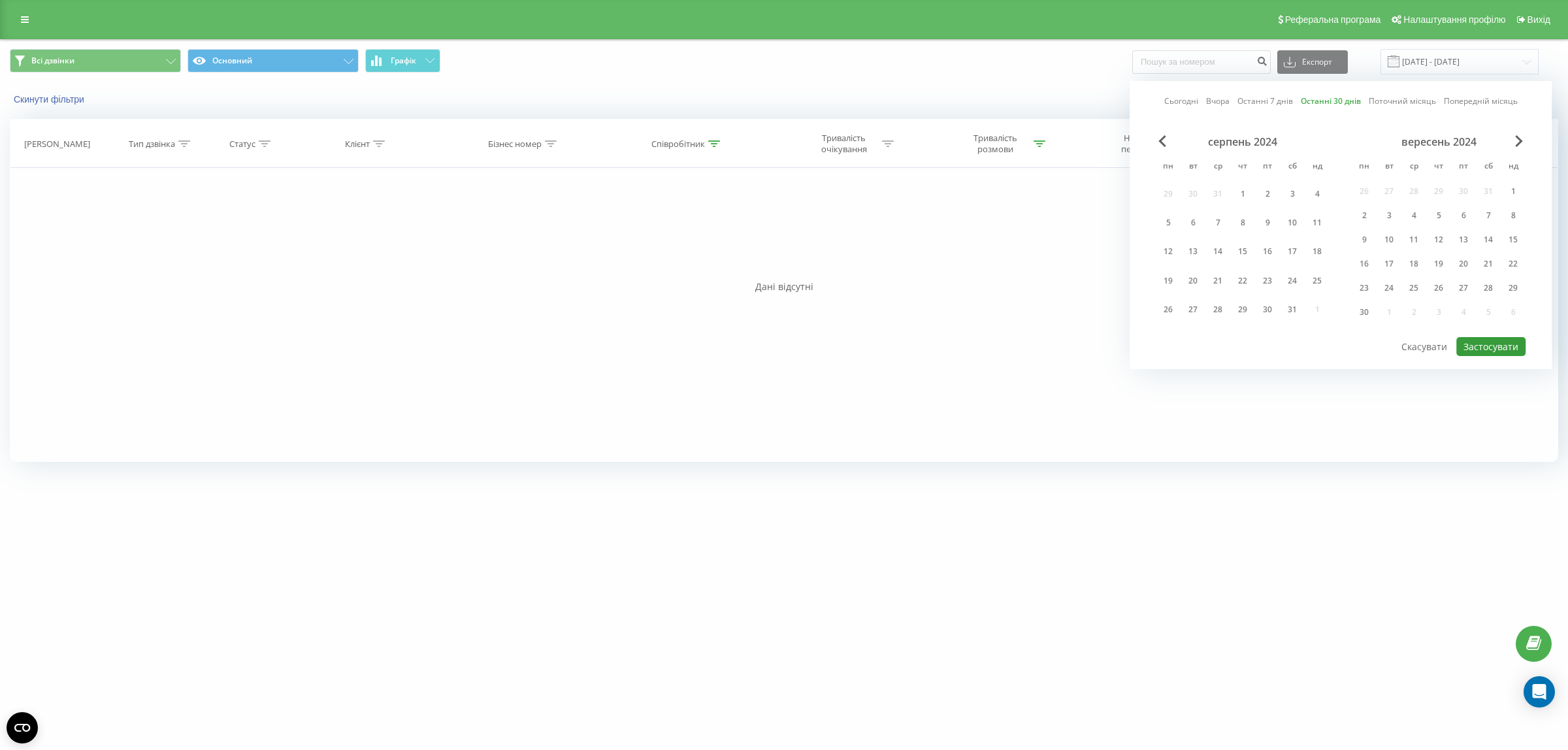
drag, startPoint x: 1494, startPoint y: 343, endPoint x: 1484, endPoint y: 261, distance: 82.6
click at [1494, 341] on button "Застосувати" at bounding box center [1491, 347] width 69 height 19
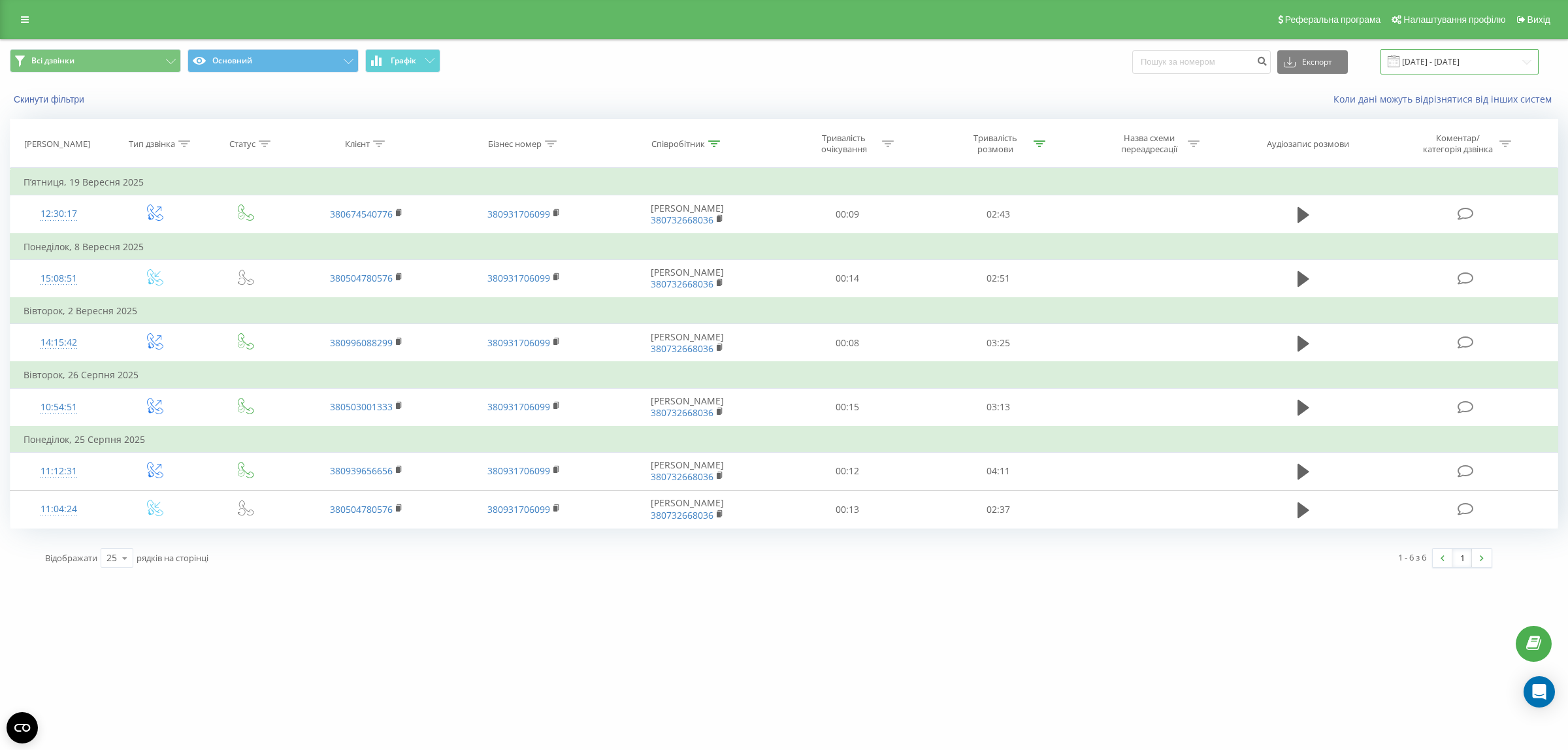
click at [1445, 66] on input "[DATE] - [DATE]" at bounding box center [1459, 62] width 158 height 25
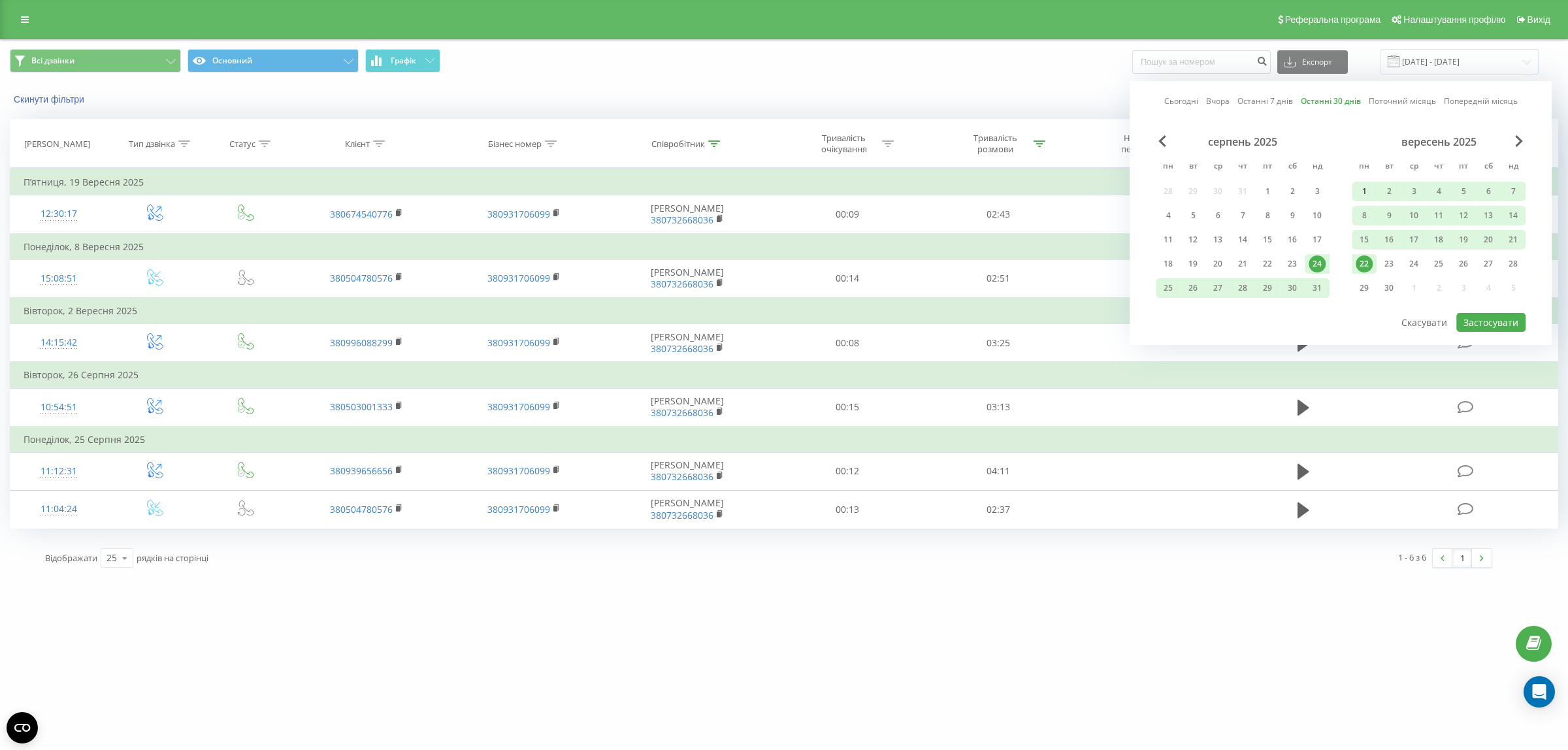
click at [1369, 186] on div "1" at bounding box center [1364, 192] width 17 height 17
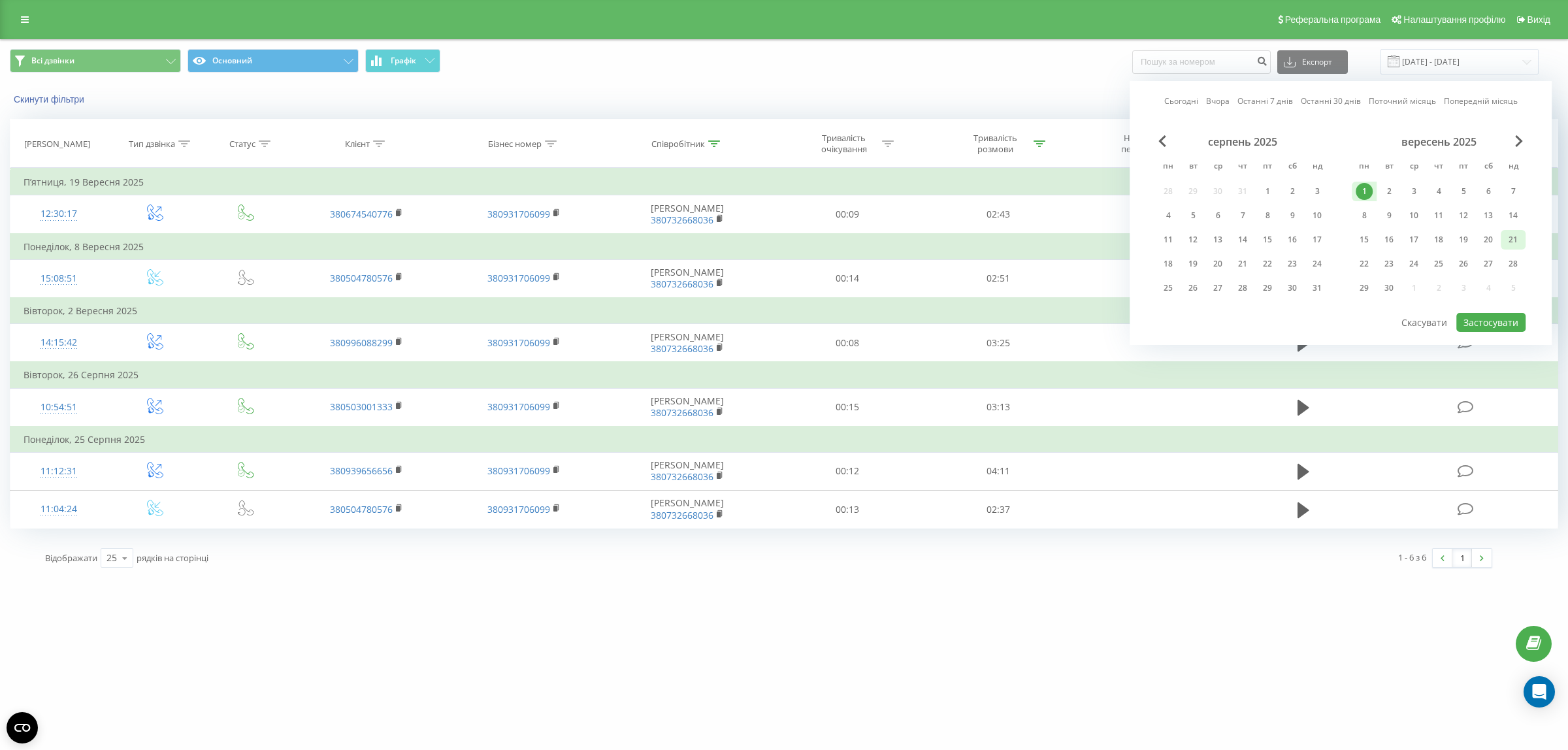
click at [1509, 236] on div "21" at bounding box center [1513, 240] width 17 height 17
drag, startPoint x: 1488, startPoint y: 320, endPoint x: 1480, endPoint y: 317, distance: 8.5
click at [1487, 320] on button "Застосувати" at bounding box center [1491, 323] width 69 height 19
type input "[DATE] - [DATE]"
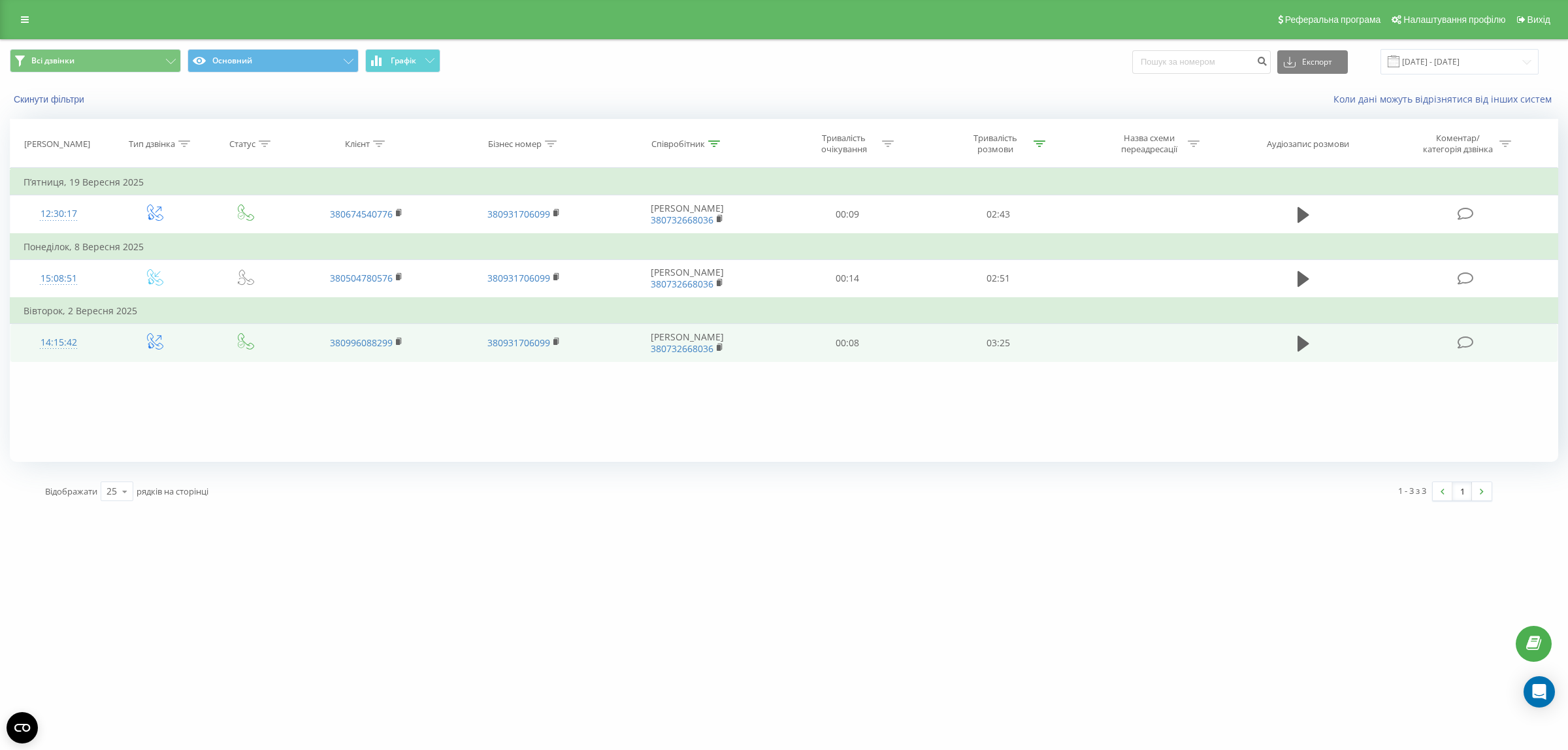
drag, startPoint x: 1296, startPoint y: 338, endPoint x: 1289, endPoint y: 335, distance: 7.6
click at [1296, 339] on button at bounding box center [1303, 343] width 19 height 19
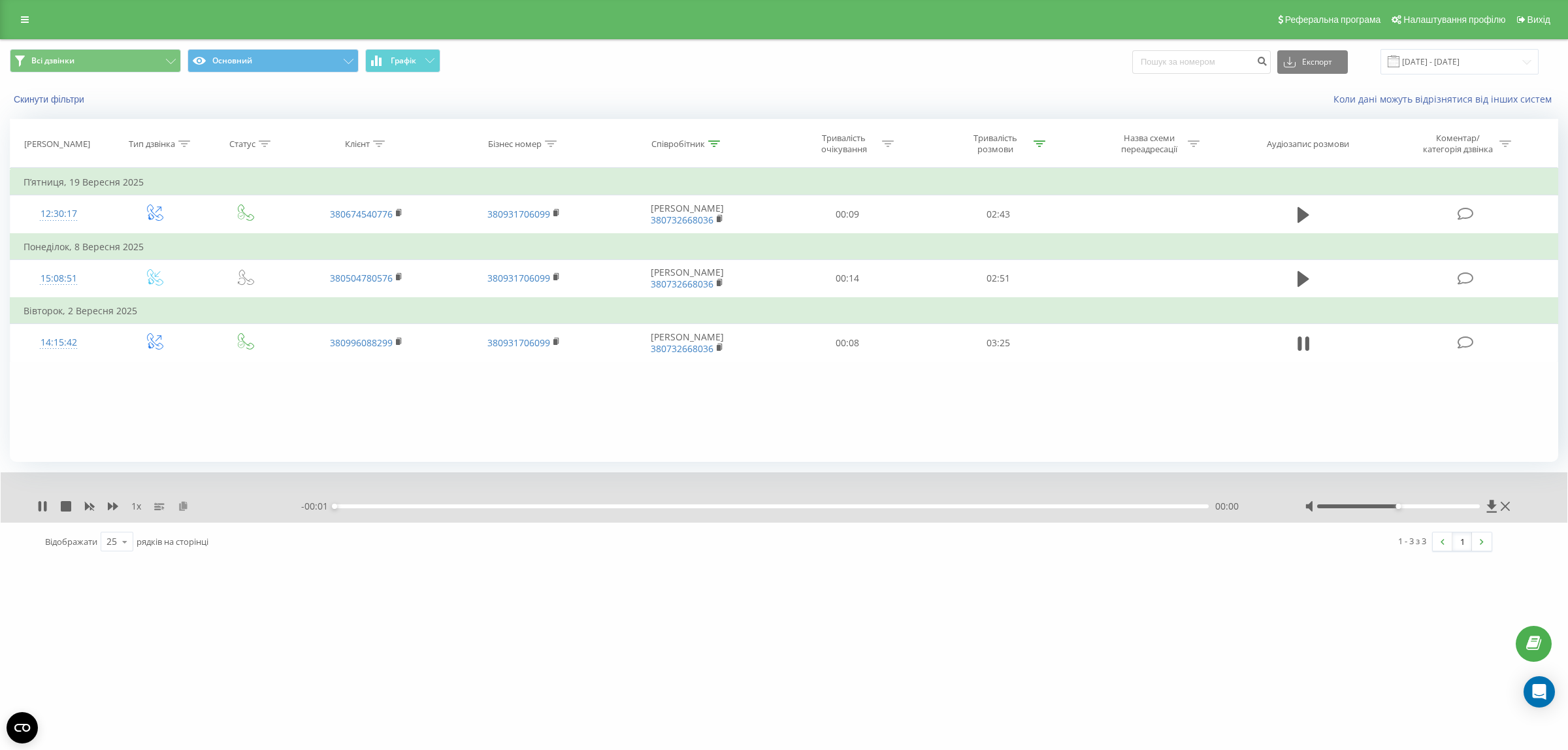
click at [185, 506] on icon at bounding box center [183, 505] width 12 height 9
click at [1173, 507] on div "00:08" at bounding box center [771, 506] width 874 height 4
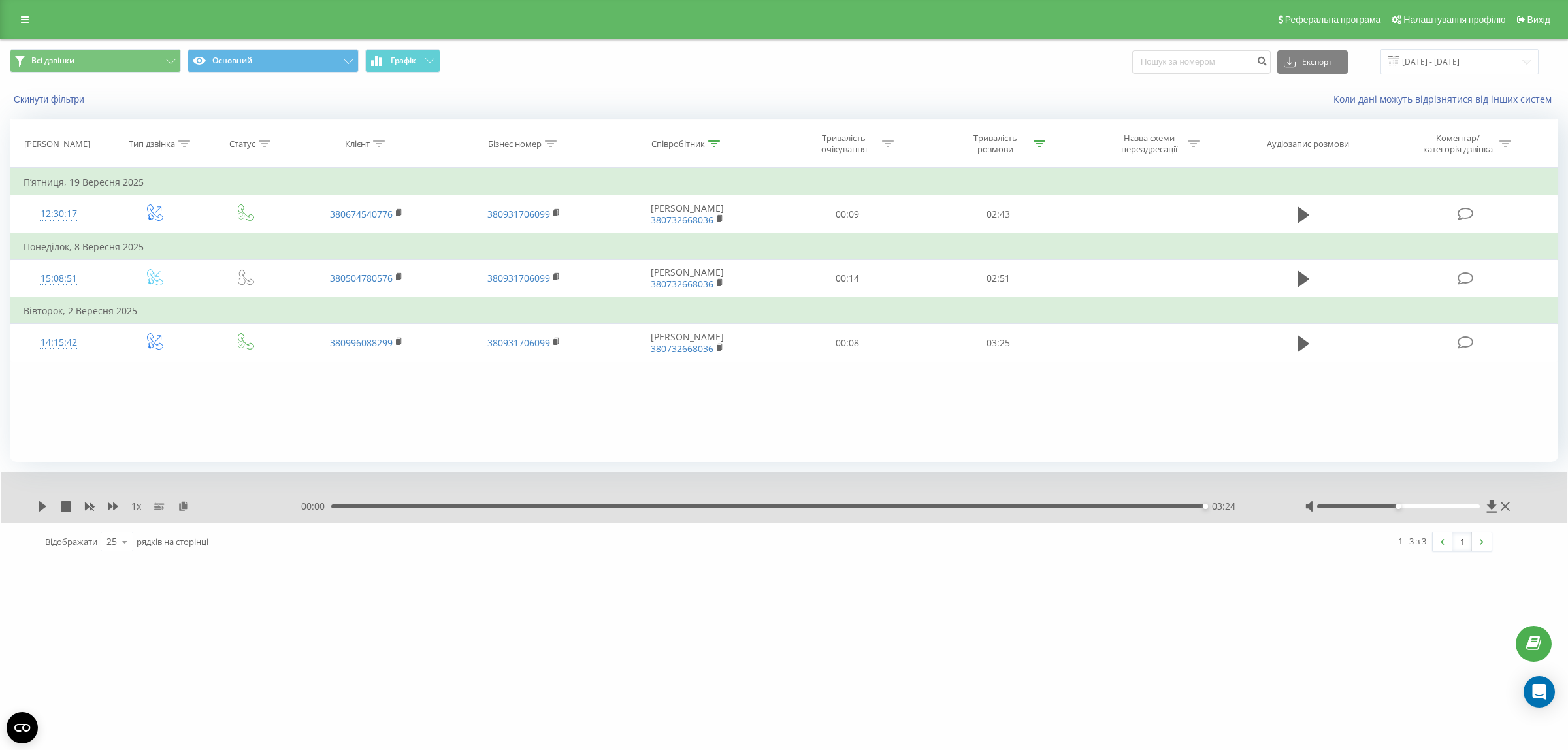
click at [712, 141] on icon at bounding box center [714, 144] width 12 height 7
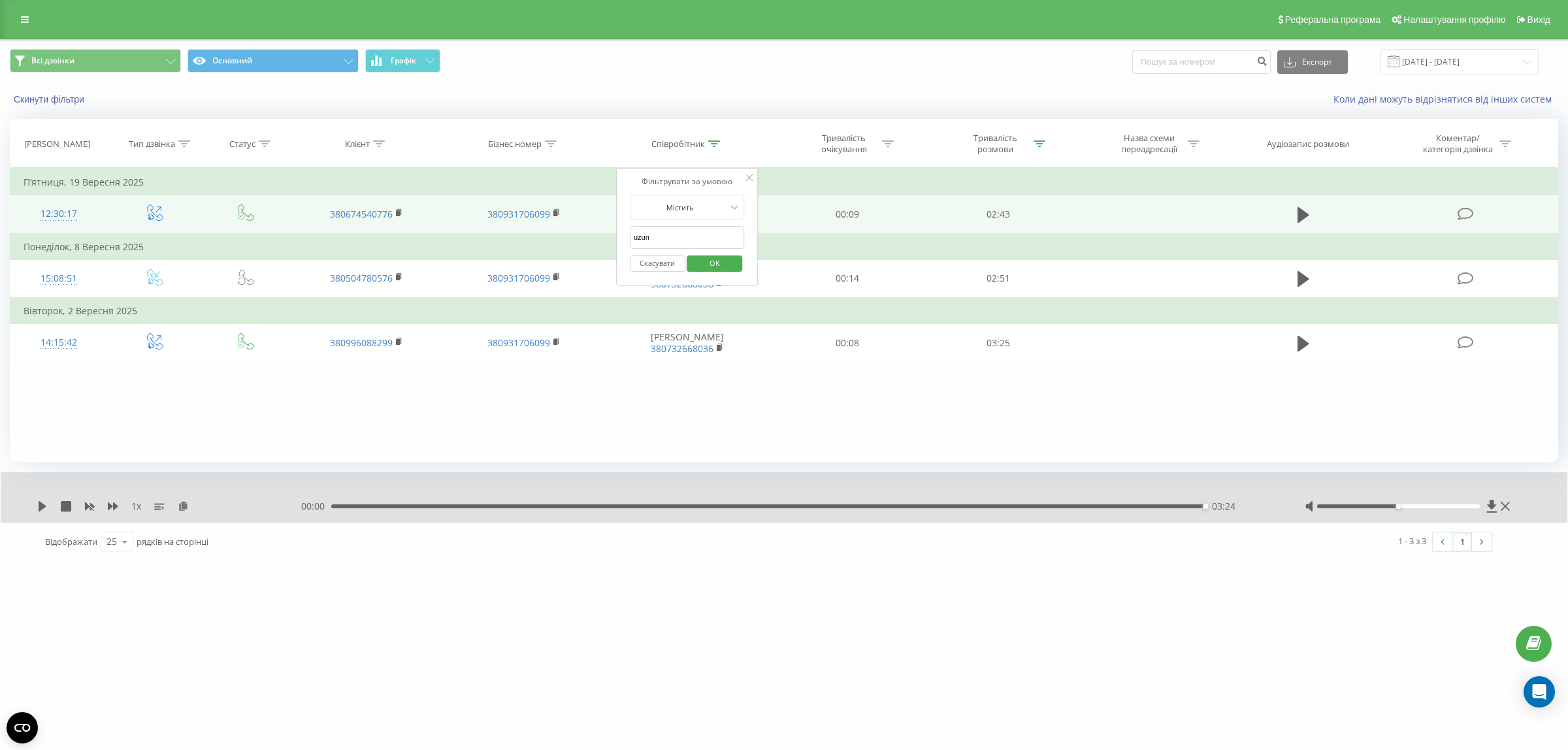
drag, startPoint x: 668, startPoint y: 236, endPoint x: 563, endPoint y: 216, distance: 106.9
click at [563, 229] on table "Фільтрувати за умовою Дорівнює Введіть значення Скасувати OK Фільтрувати за умо…" at bounding box center [784, 264] width 1548 height 194
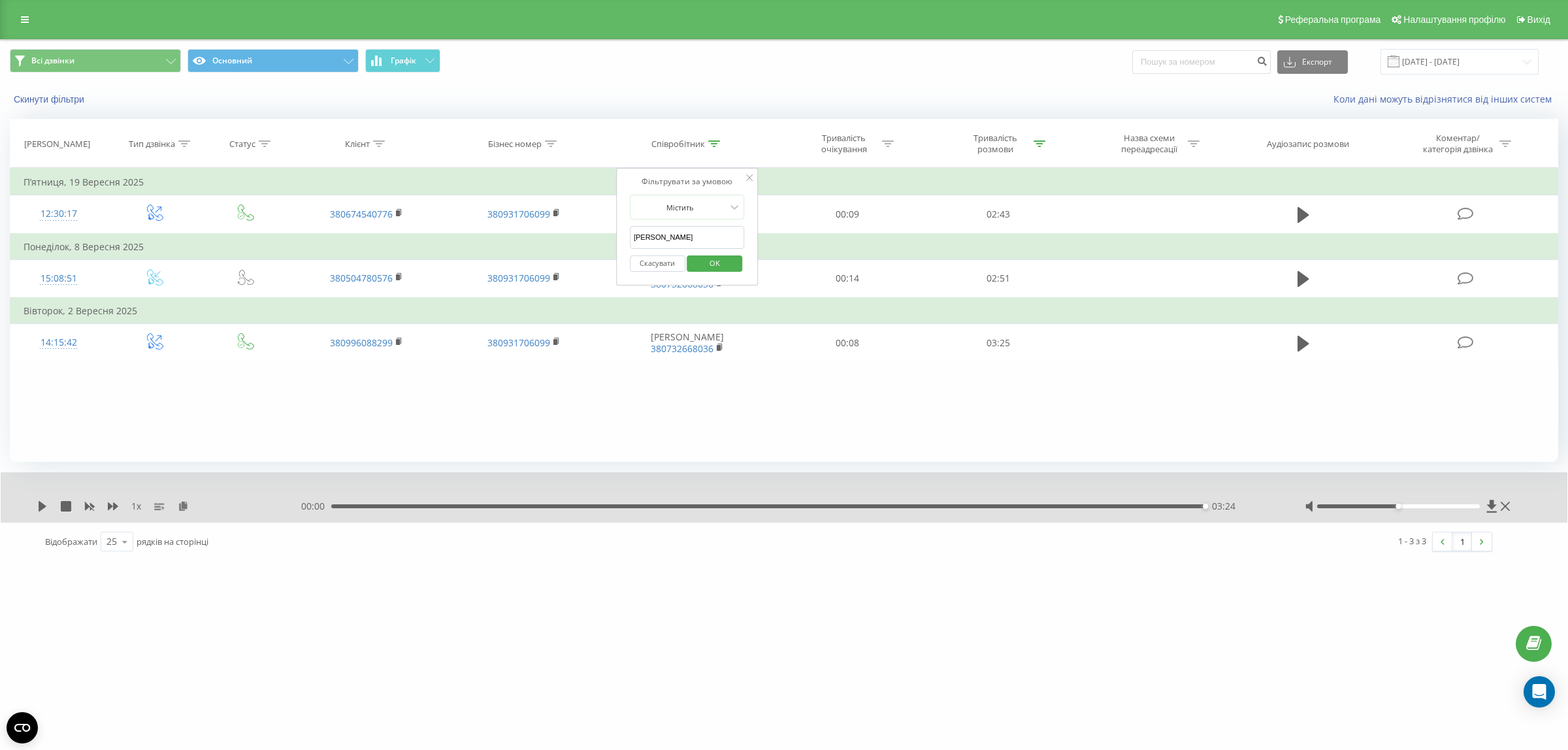
click at [723, 265] on span "OK" at bounding box center [714, 262] width 37 height 20
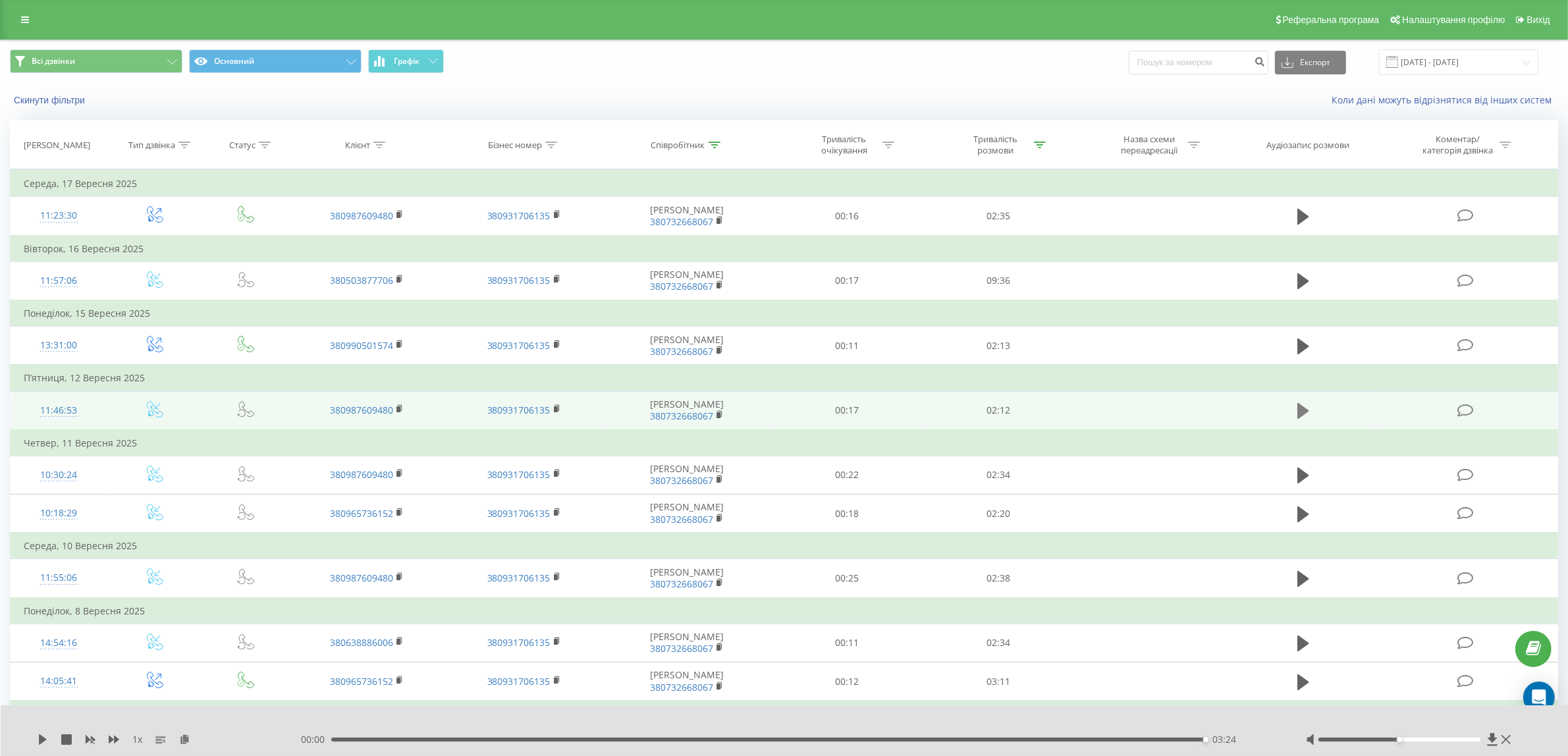
click at [1309, 410] on icon at bounding box center [1303, 411] width 12 height 16
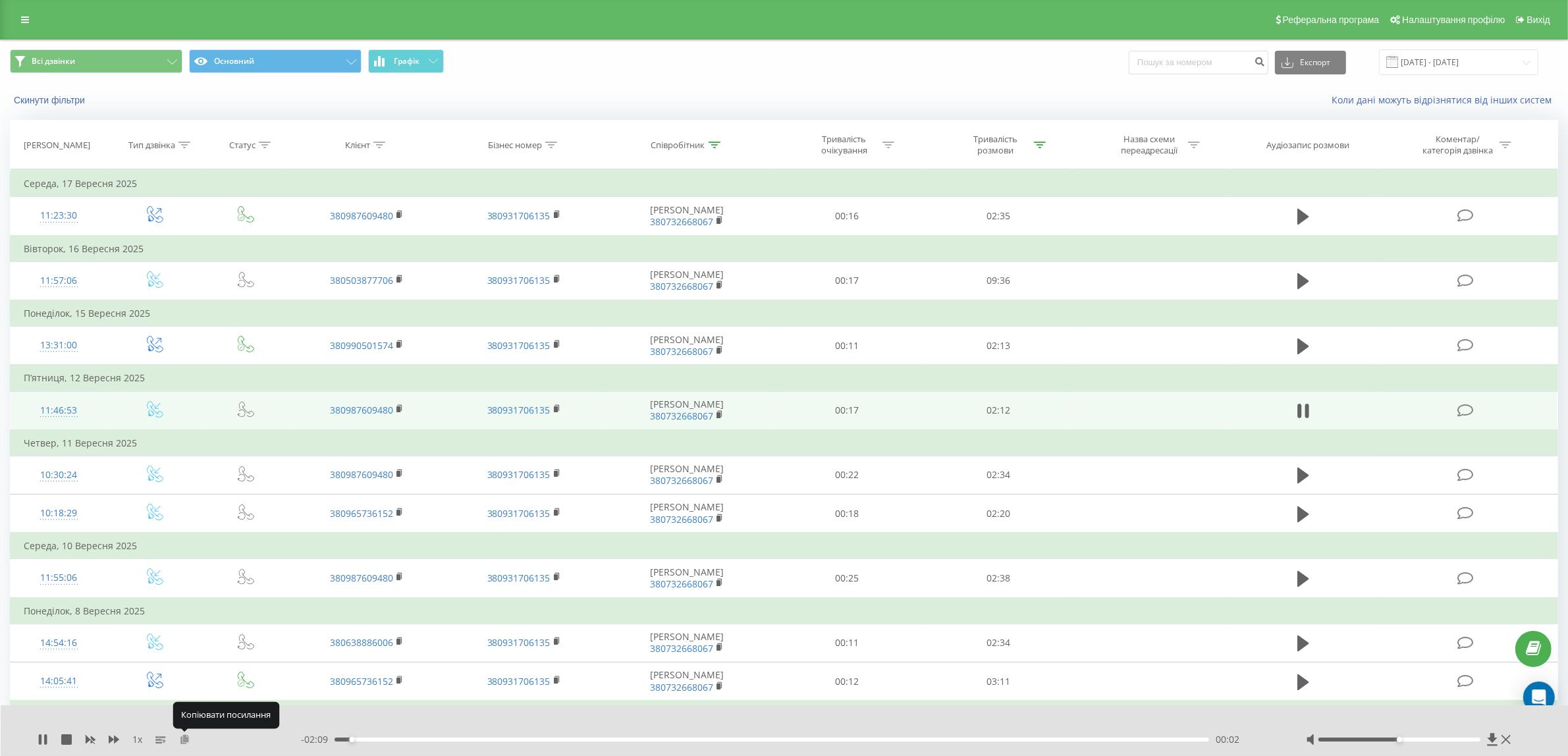
click at [183, 740] on icon at bounding box center [185, 739] width 12 height 9
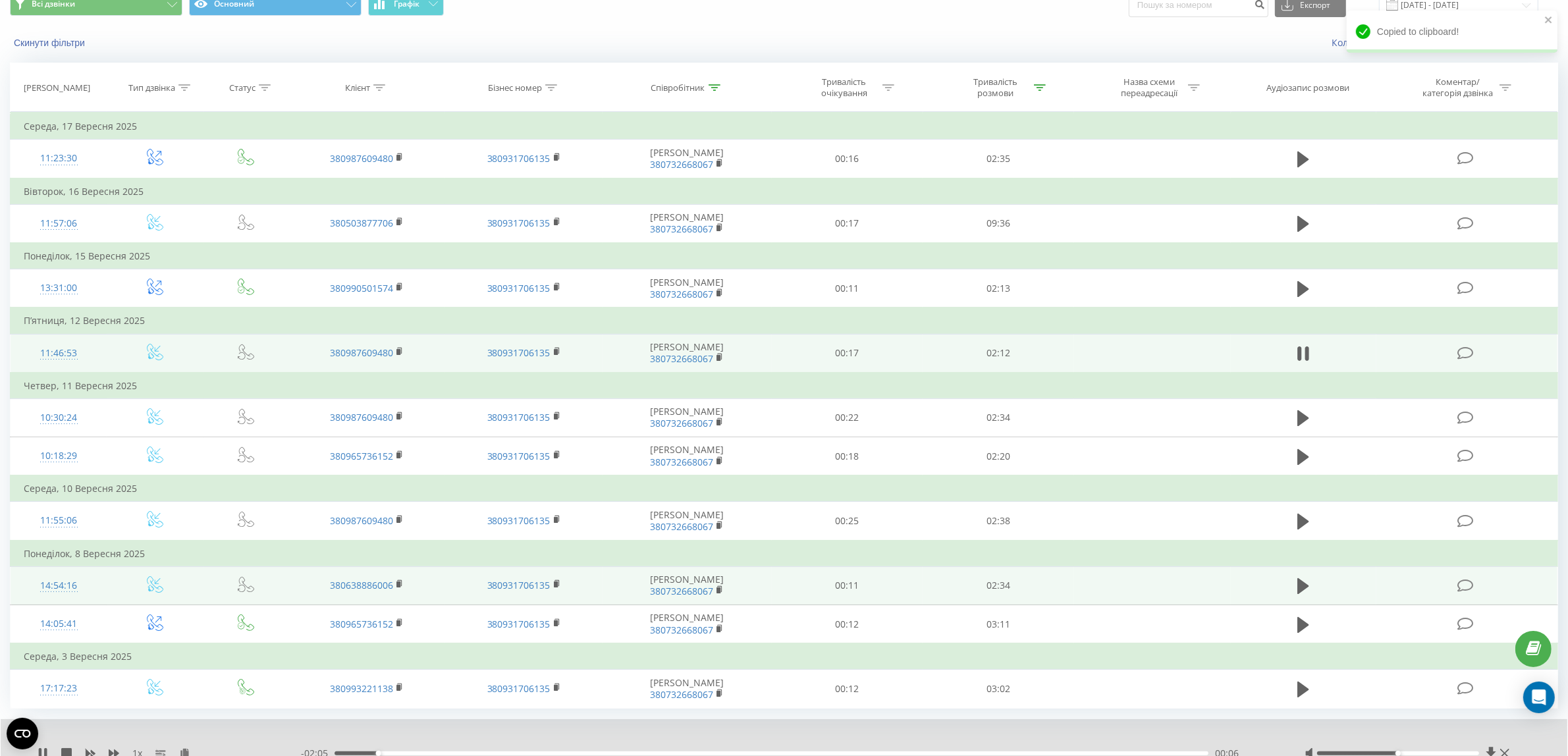
scroll to position [107, 0]
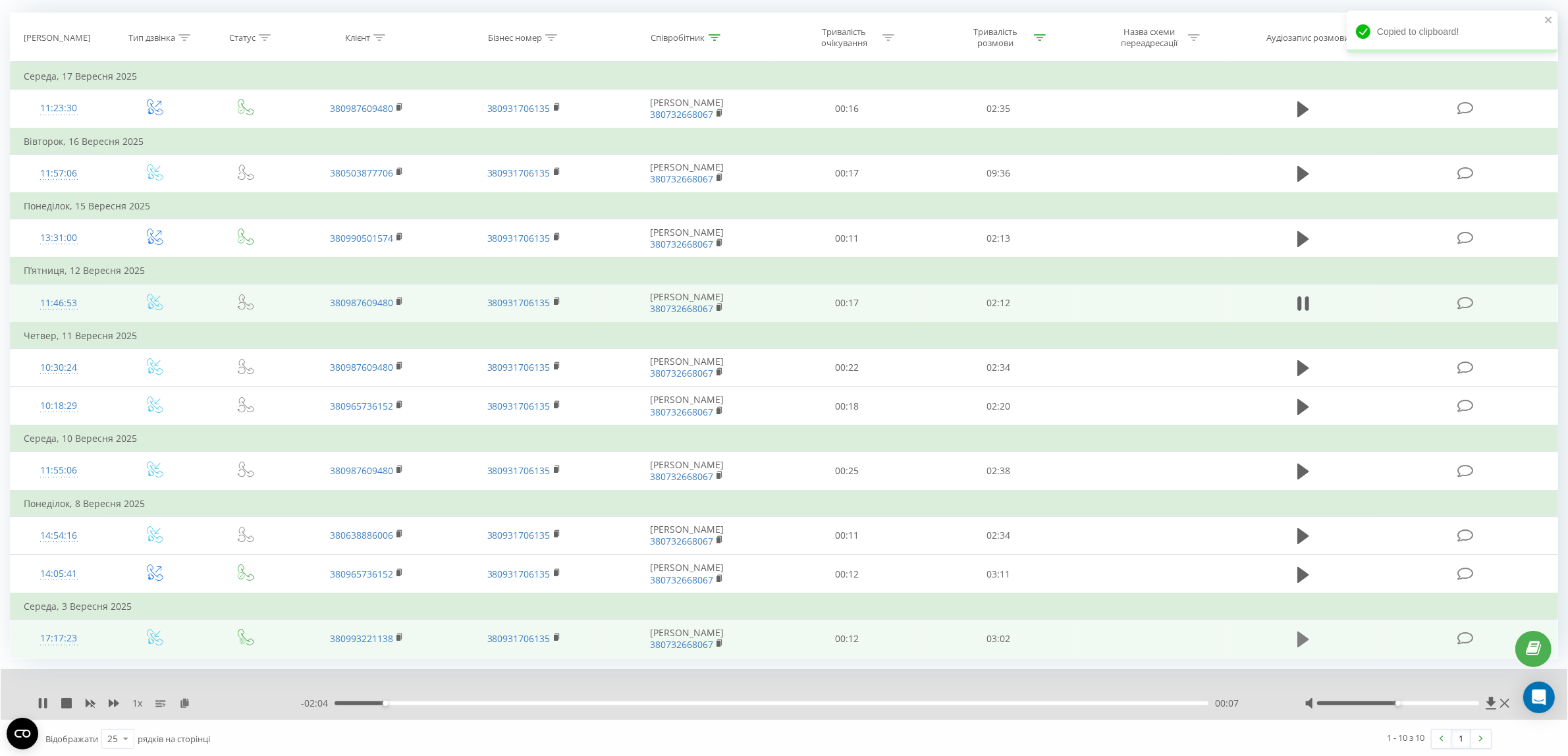
click at [1298, 636] on icon at bounding box center [1303, 639] width 12 height 16
click at [722, 639] on icon at bounding box center [720, 642] width 5 height 6
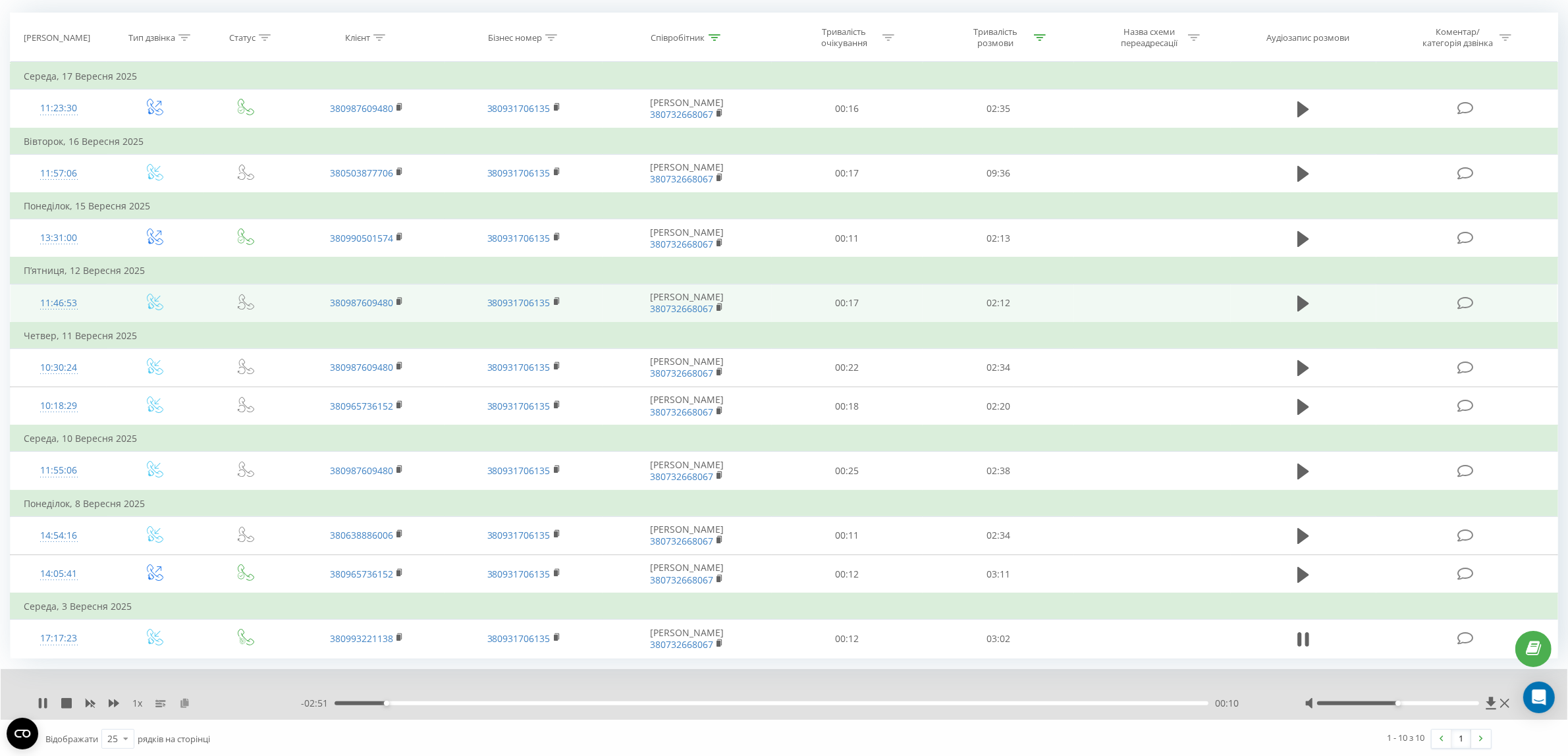
click at [186, 698] on icon at bounding box center [185, 702] width 12 height 9
click at [712, 40] on icon at bounding box center [714, 37] width 12 height 7
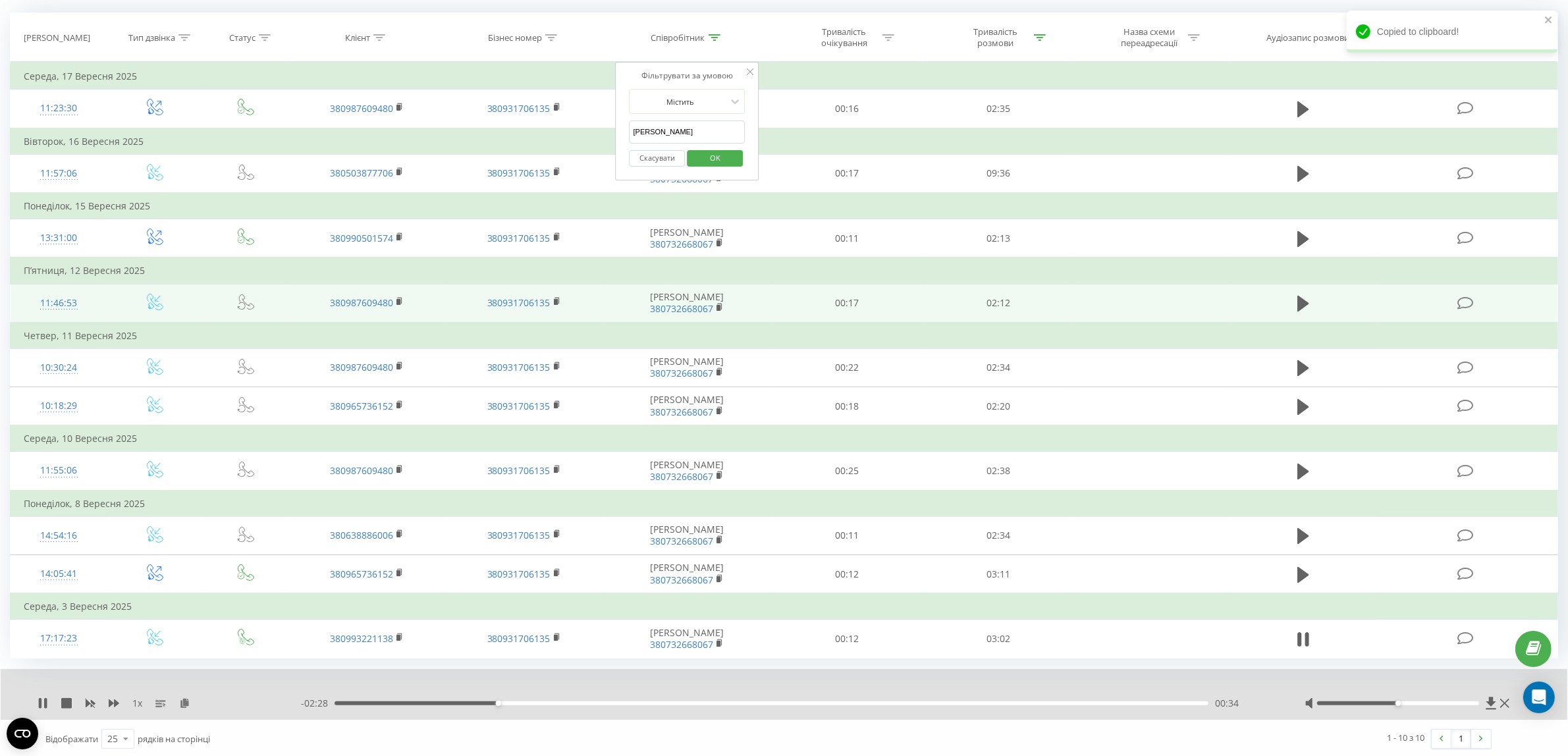
drag, startPoint x: 653, startPoint y: 132, endPoint x: 759, endPoint y: 216, distance: 135.2
click at [568, 129] on table "Фільтрувати за умовою Дорівнює Введіть значення Скасувати OK Фільтрувати за умо…" at bounding box center [783, 360] width 1548 height 596
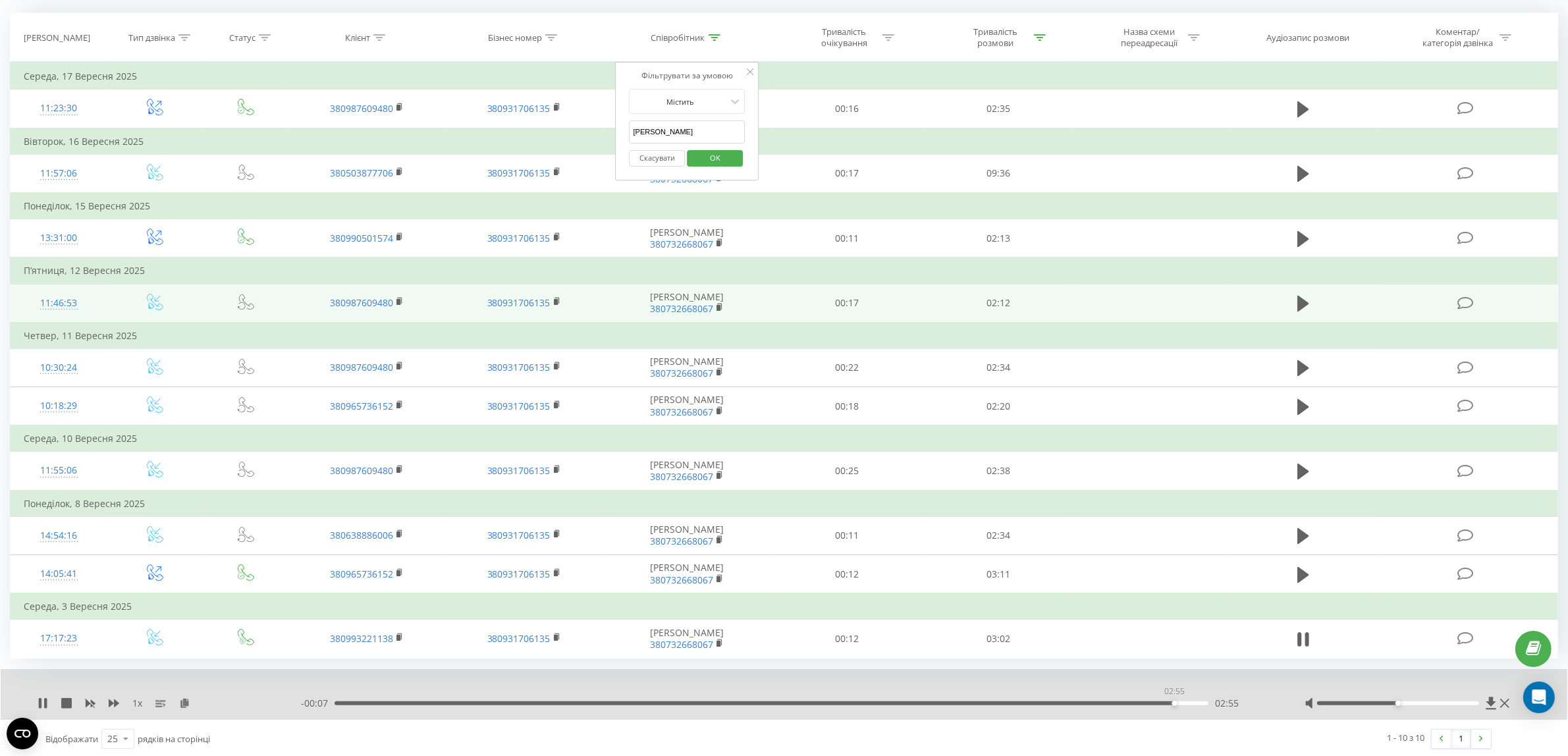
click at [1174, 702] on div "02:55" at bounding box center [770, 704] width 873 height 4
click at [712, 163] on span "OK" at bounding box center [715, 157] width 37 height 20
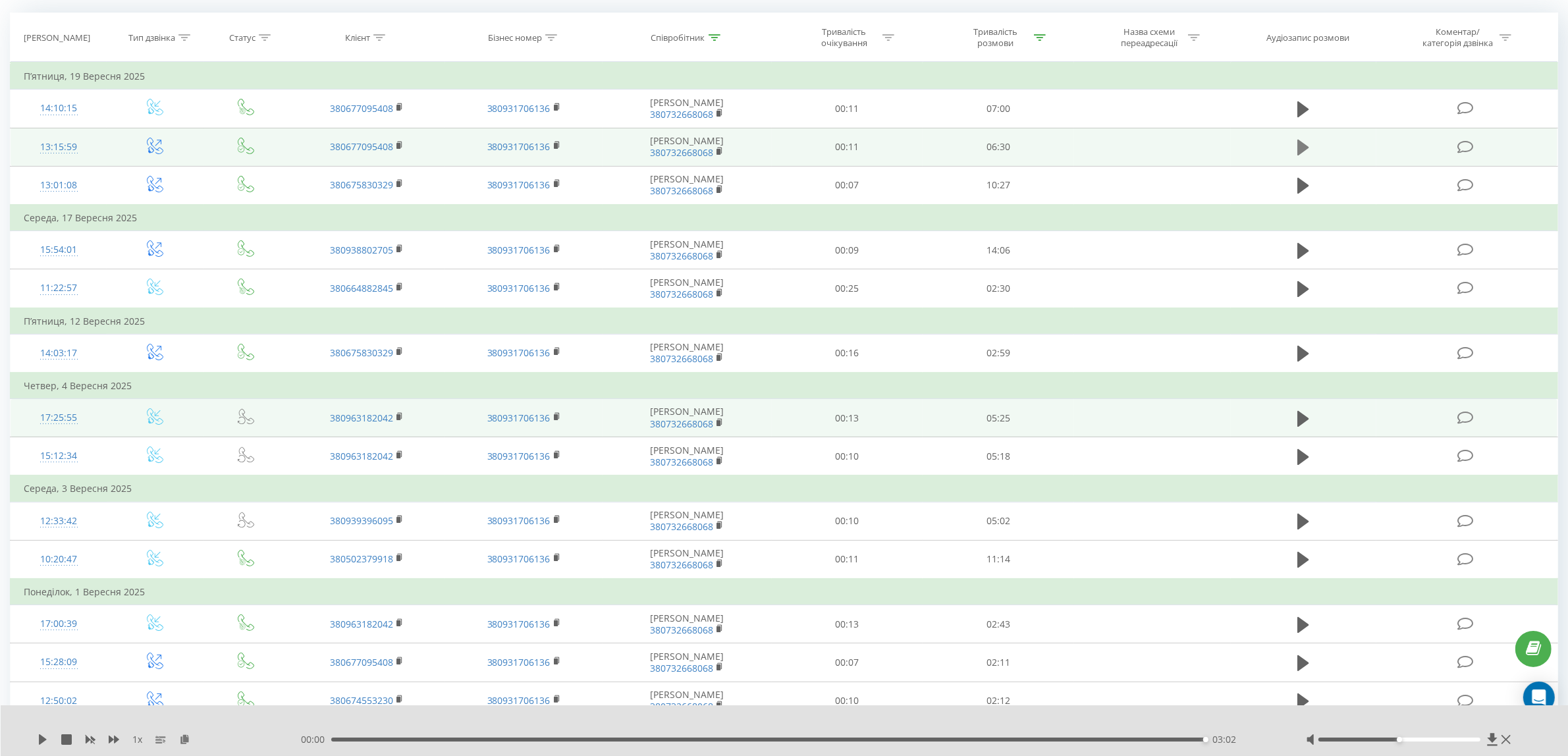
click at [1297, 142] on icon at bounding box center [1303, 147] width 12 height 18
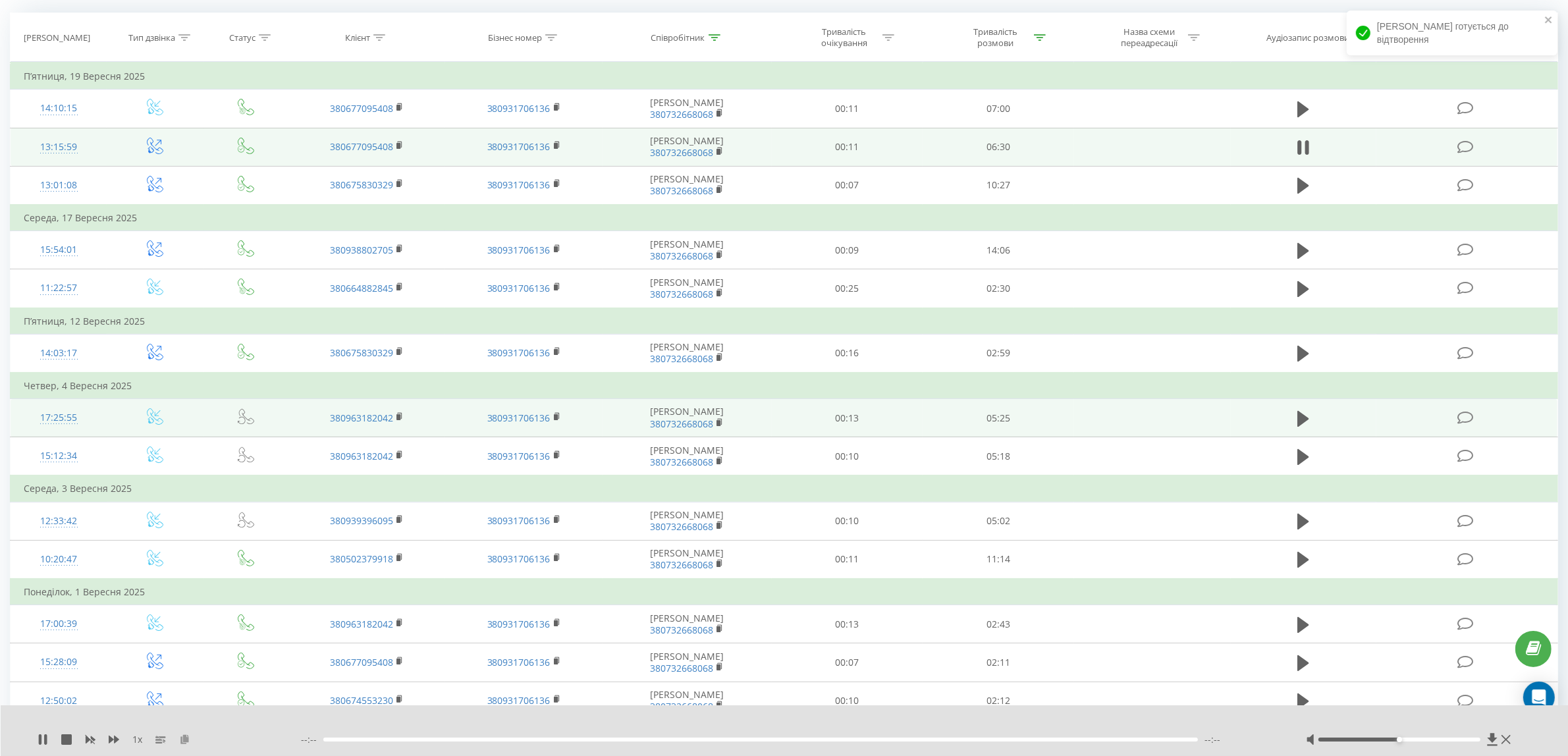
click at [183, 741] on icon at bounding box center [185, 739] width 12 height 9
click at [1170, 739] on div "00:08" at bounding box center [771, 739] width 874 height 4
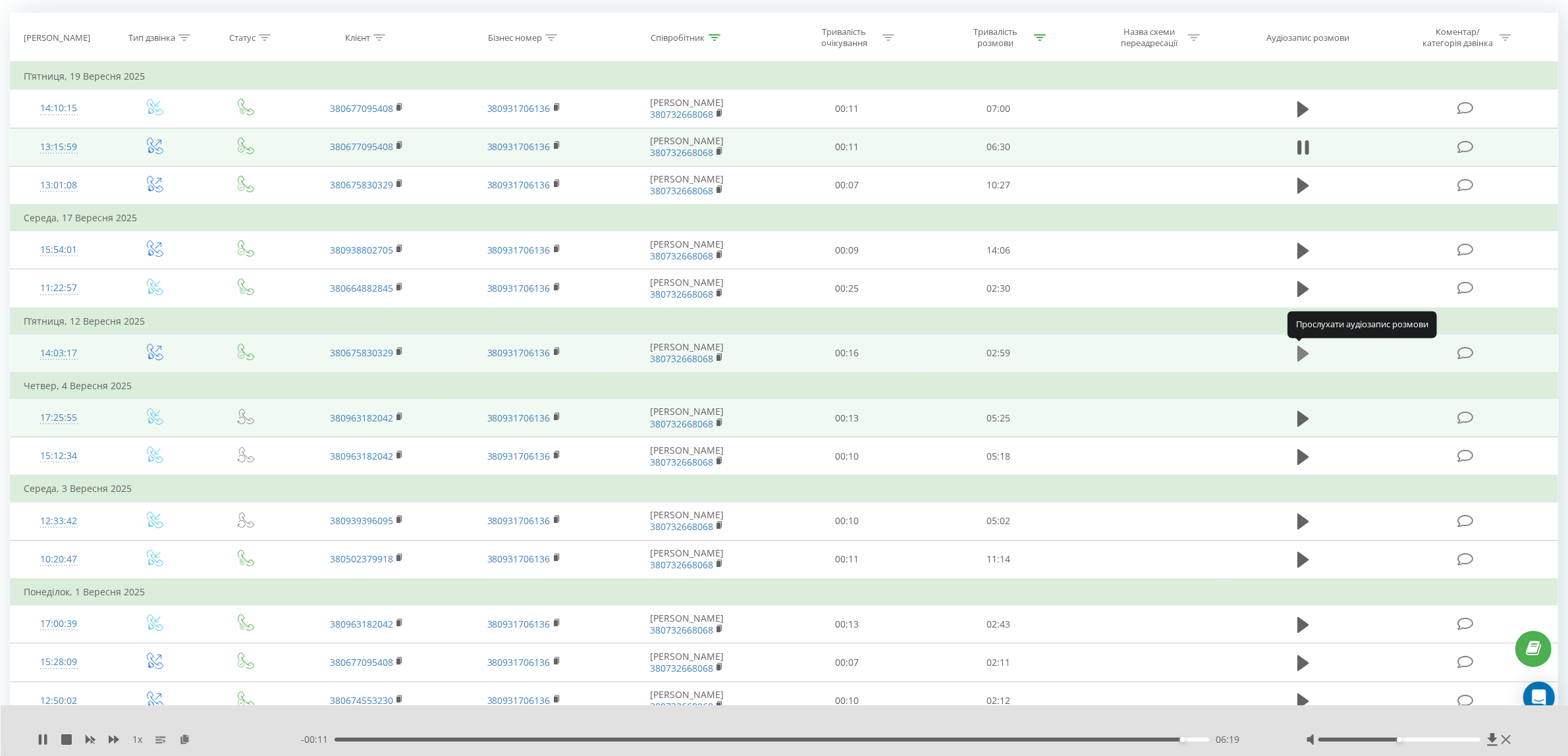
click at [1304, 348] on icon at bounding box center [1303, 353] width 12 height 18
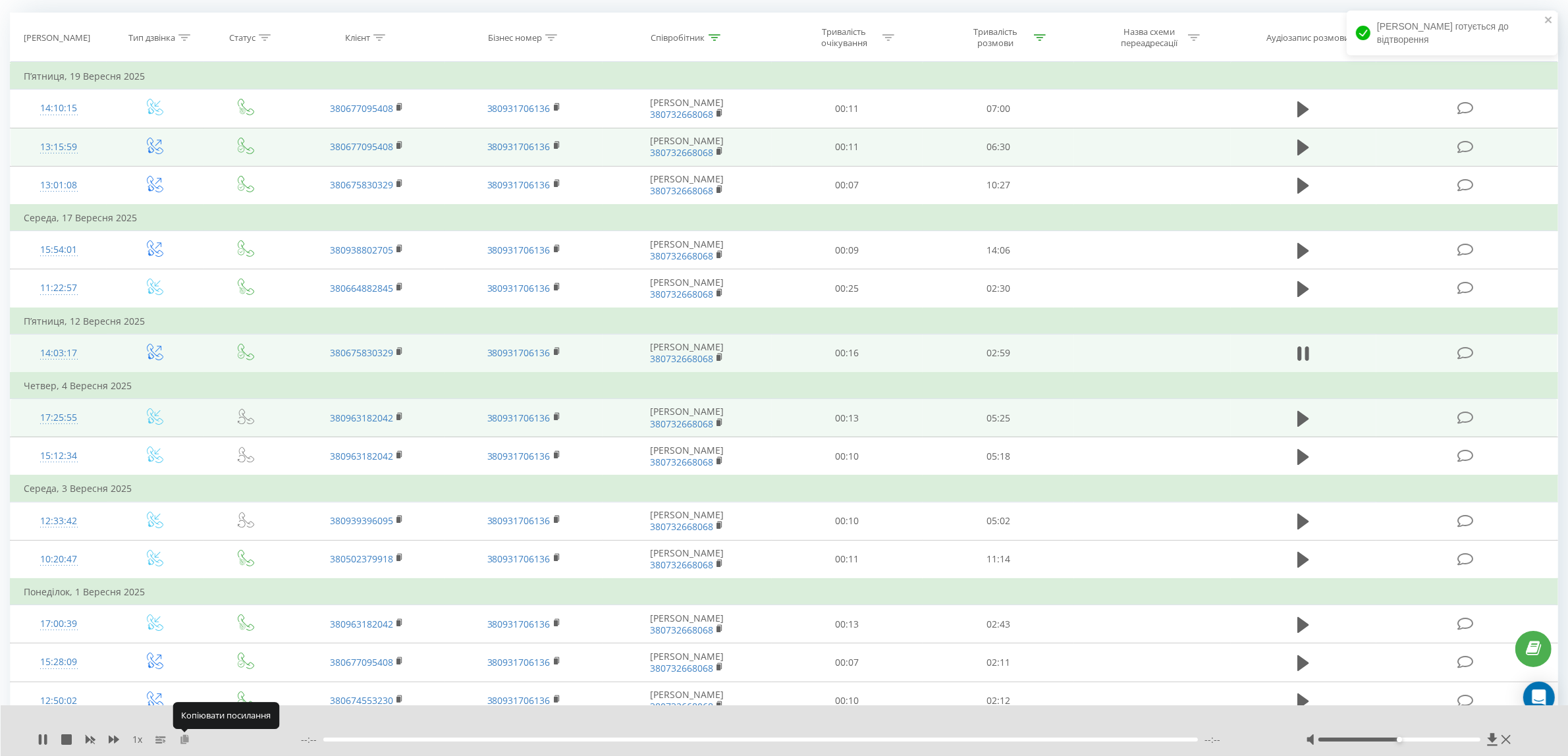
click at [189, 741] on icon at bounding box center [185, 739] width 12 height 9
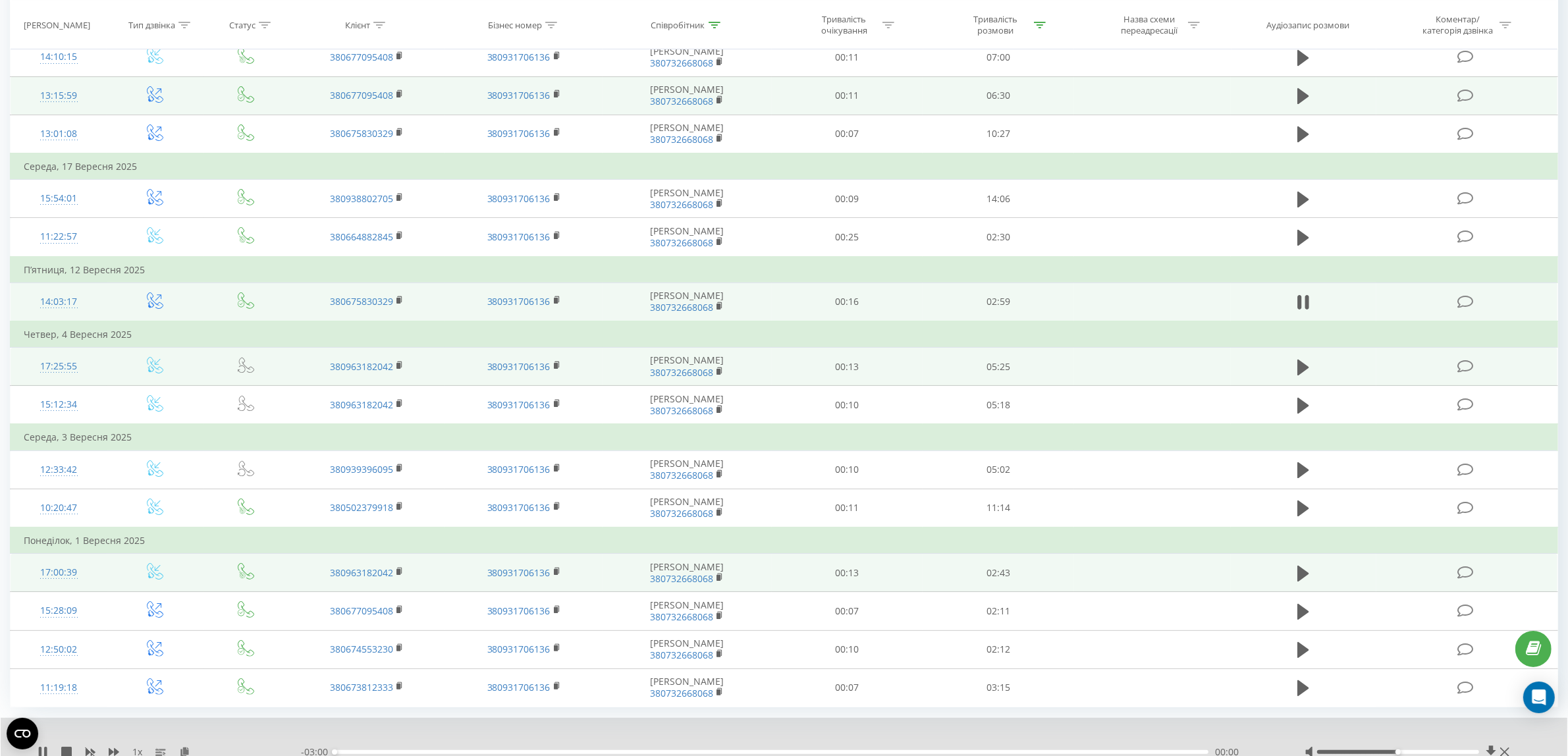
scroll to position [210, 0]
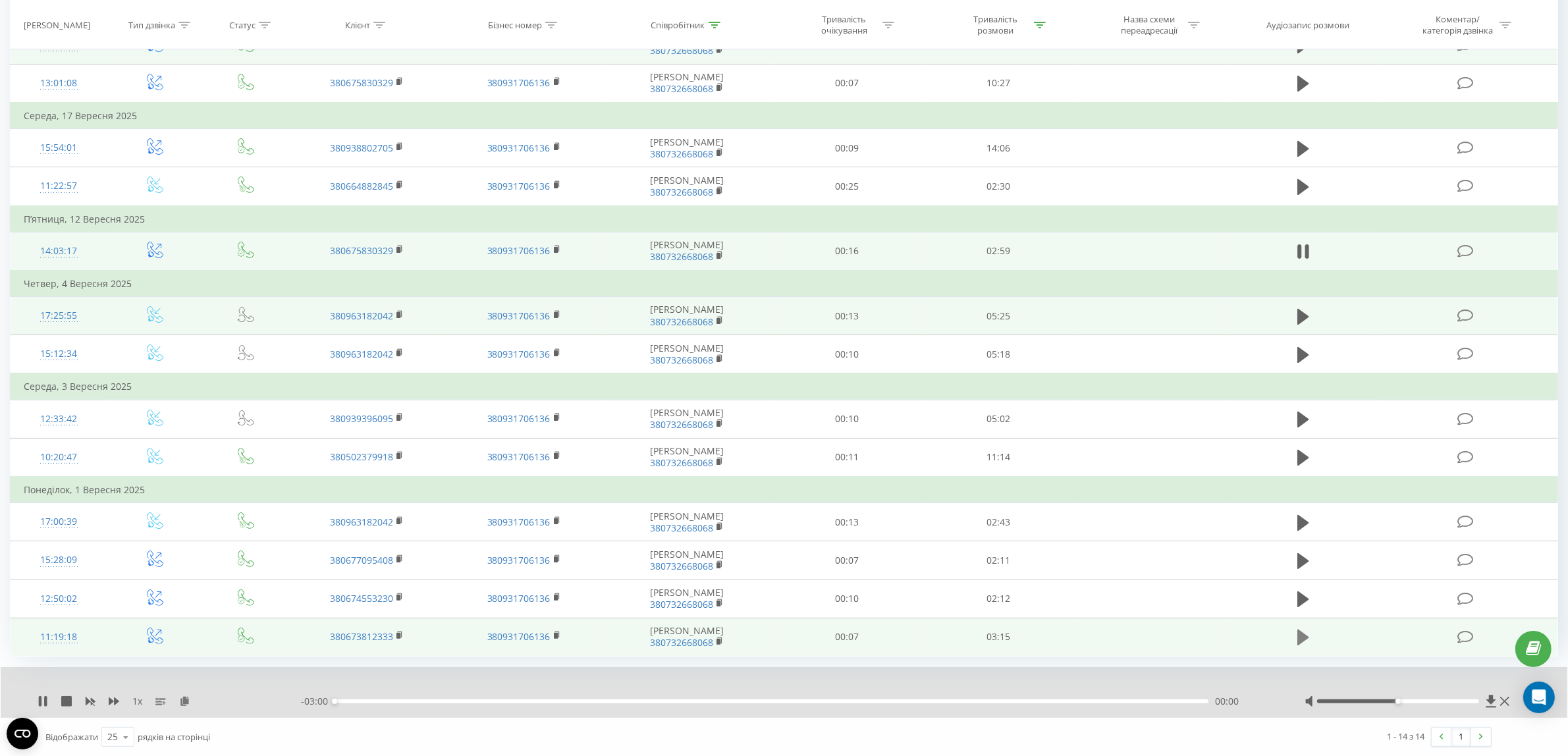
click at [1298, 637] on icon at bounding box center [1303, 637] width 12 height 16
click at [186, 702] on icon at bounding box center [185, 700] width 12 height 9
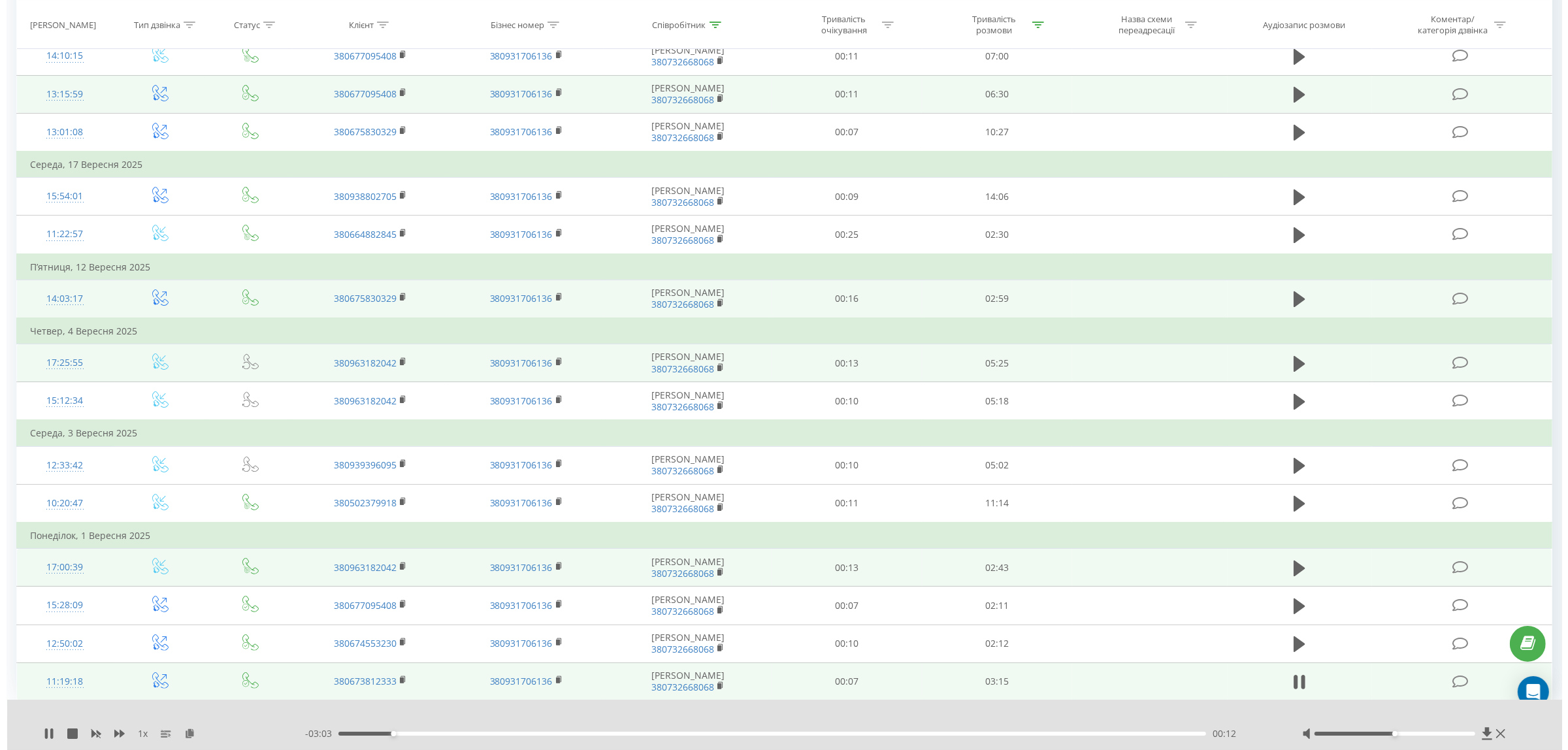
scroll to position [0, 0]
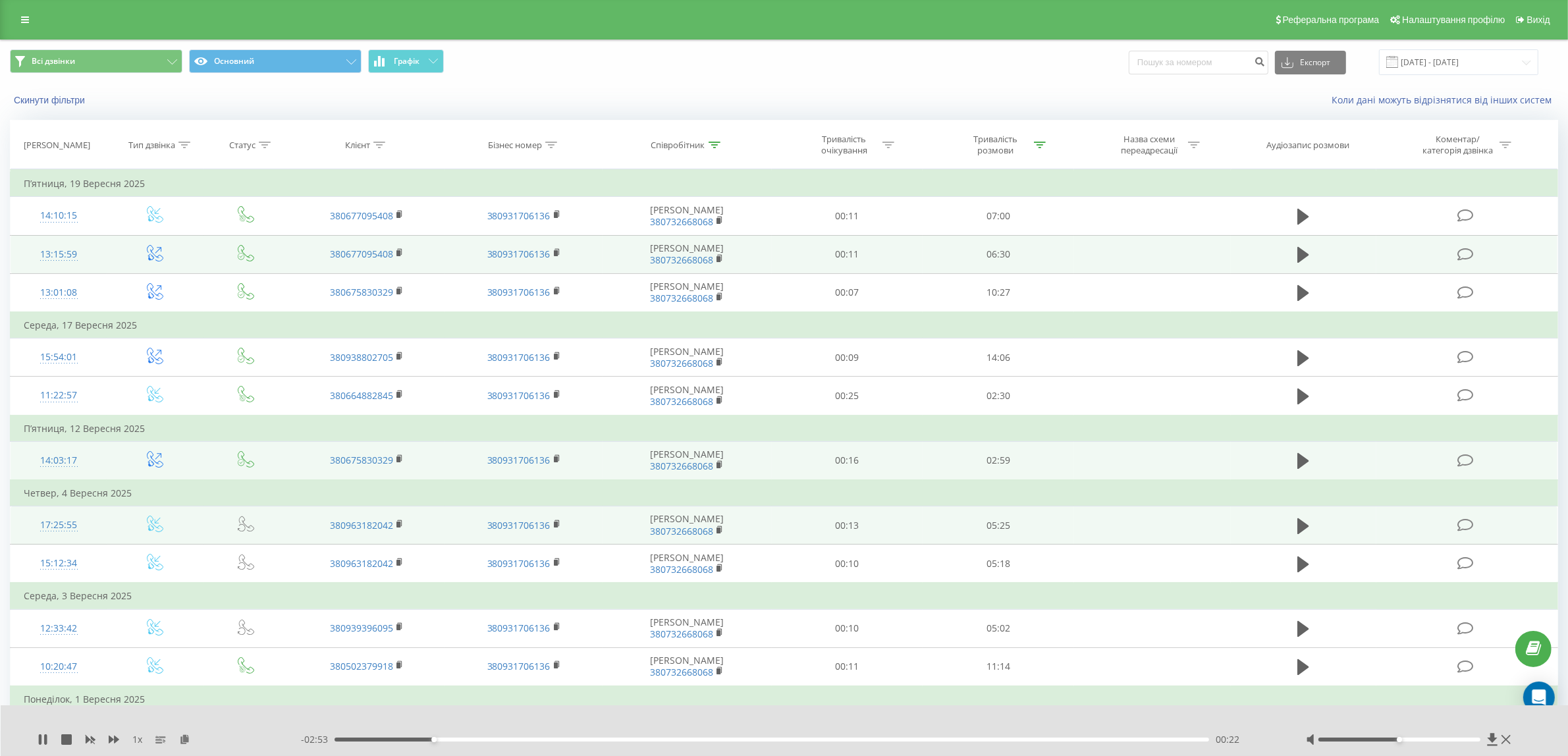
click at [714, 147] on icon at bounding box center [714, 145] width 12 height 7
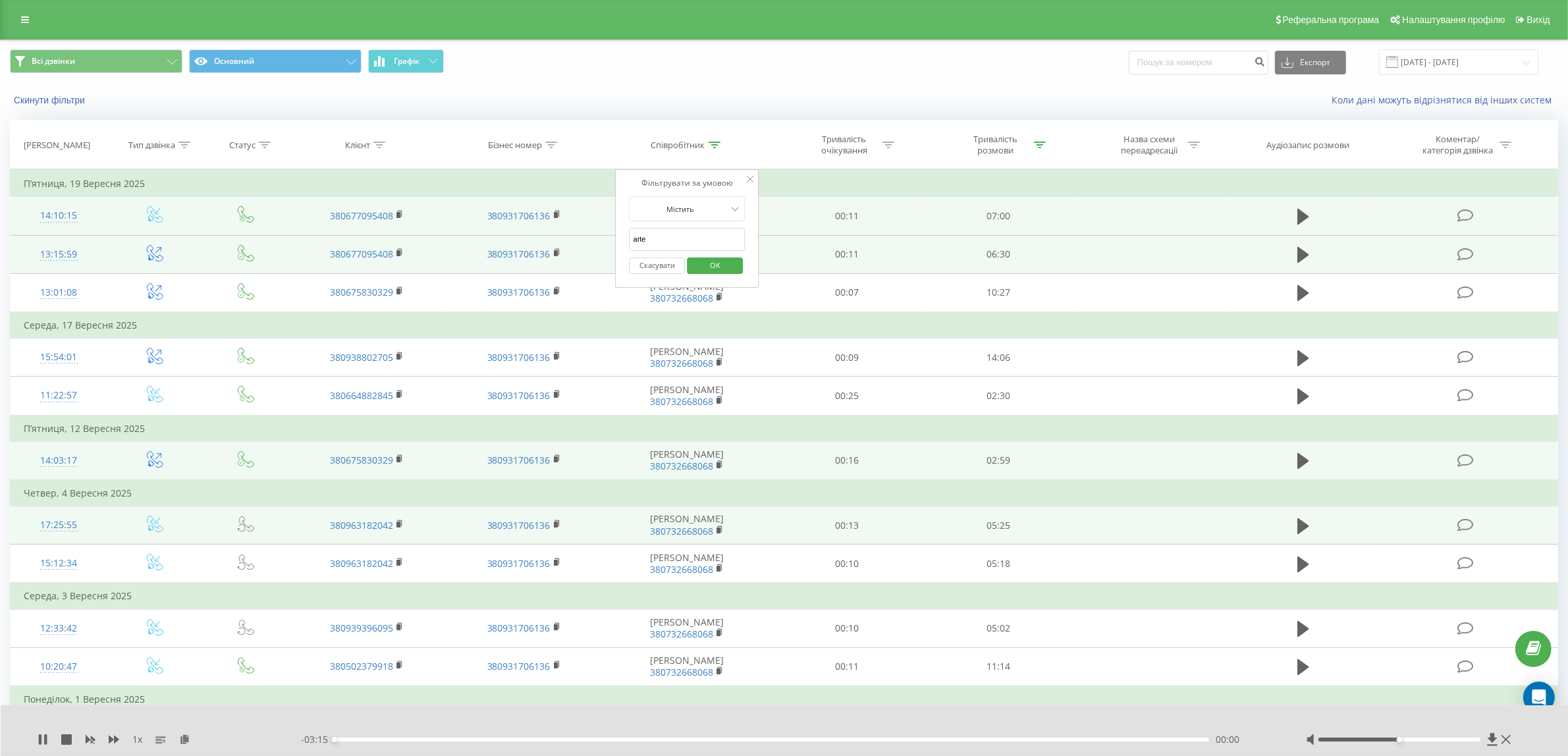
drag, startPoint x: 647, startPoint y: 237, endPoint x: 606, endPoint y: 219, distance: 44.8
click at [590, 230] on table "Фільтрувати за умовою Дорівнює Введіть значення Скасувати OK Фільтрувати за умо…" at bounding box center [783, 517] width 1548 height 697
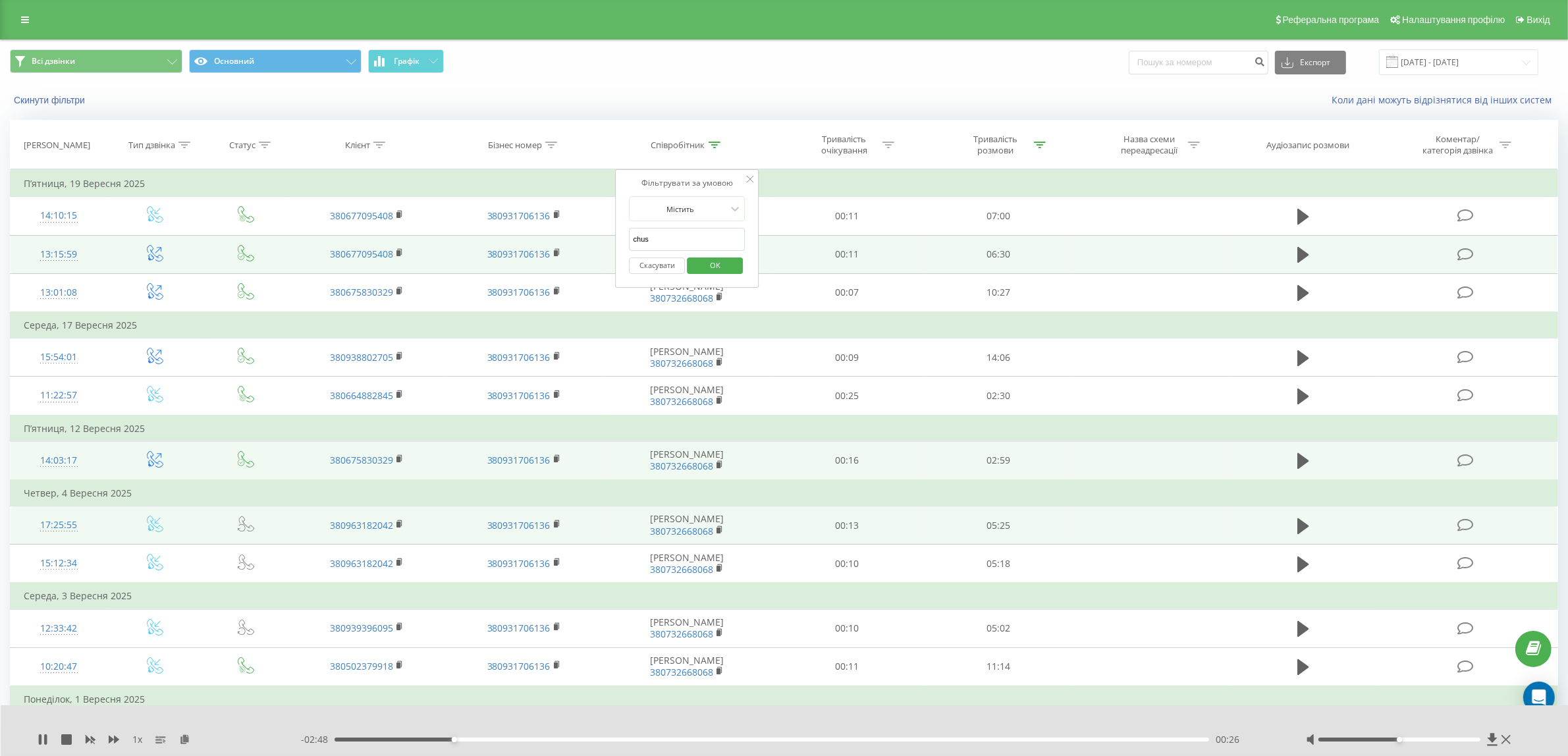
type input "chus"
click at [716, 265] on span "OK" at bounding box center [715, 264] width 37 height 20
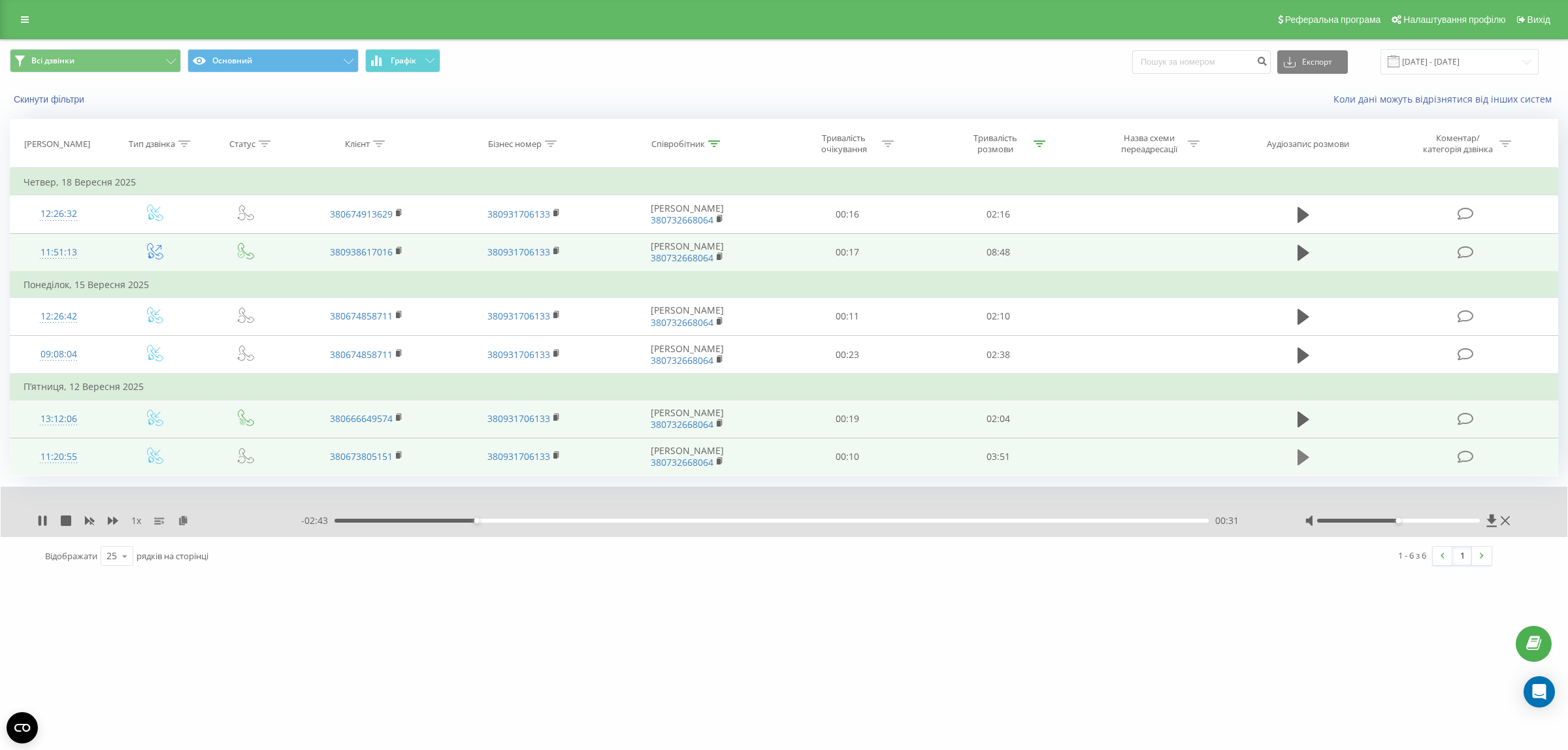
click at [1303, 455] on icon at bounding box center [1303, 457] width 12 height 15
click at [183, 518] on icon at bounding box center [183, 520] width 12 height 9
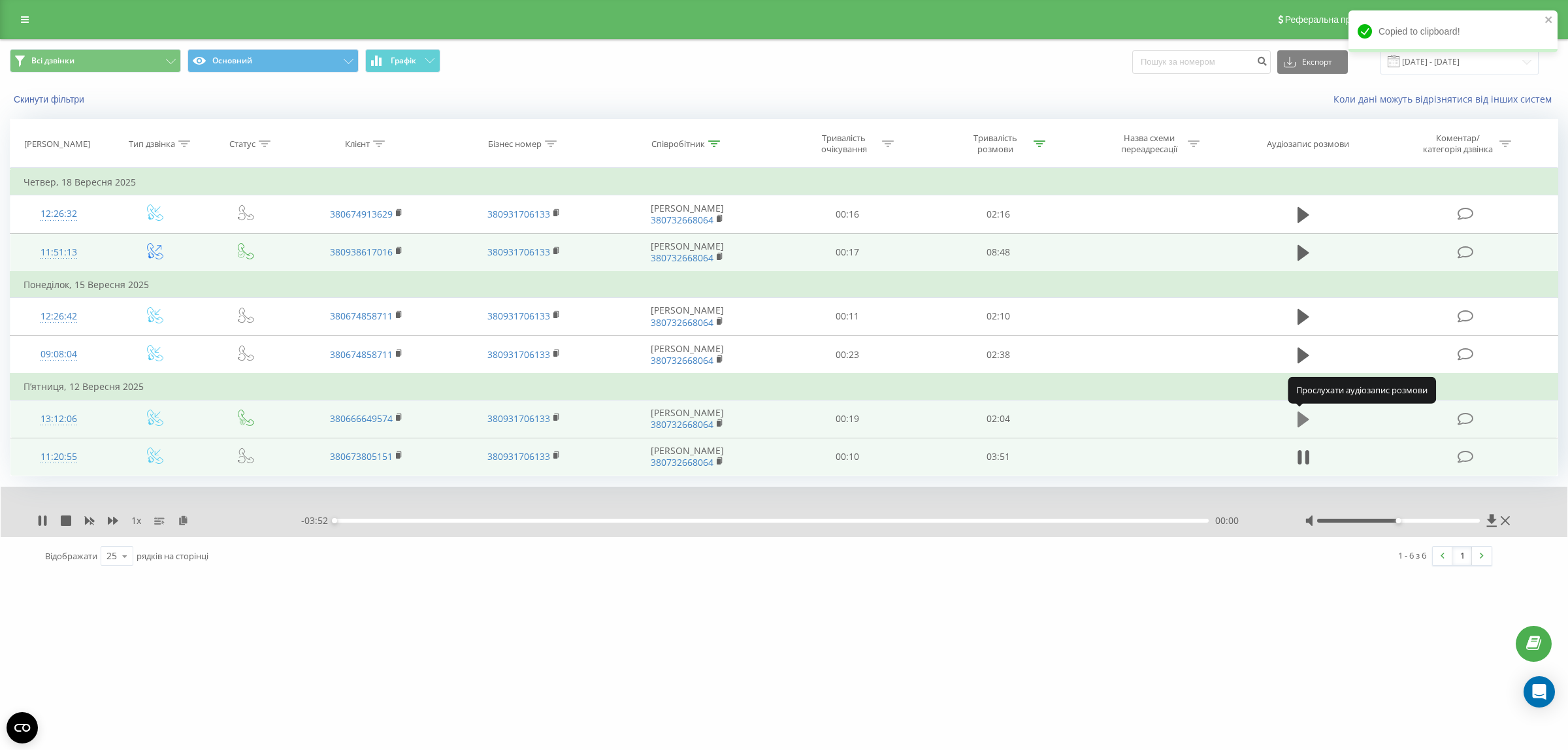
click at [1304, 415] on icon at bounding box center [1303, 419] width 12 height 15
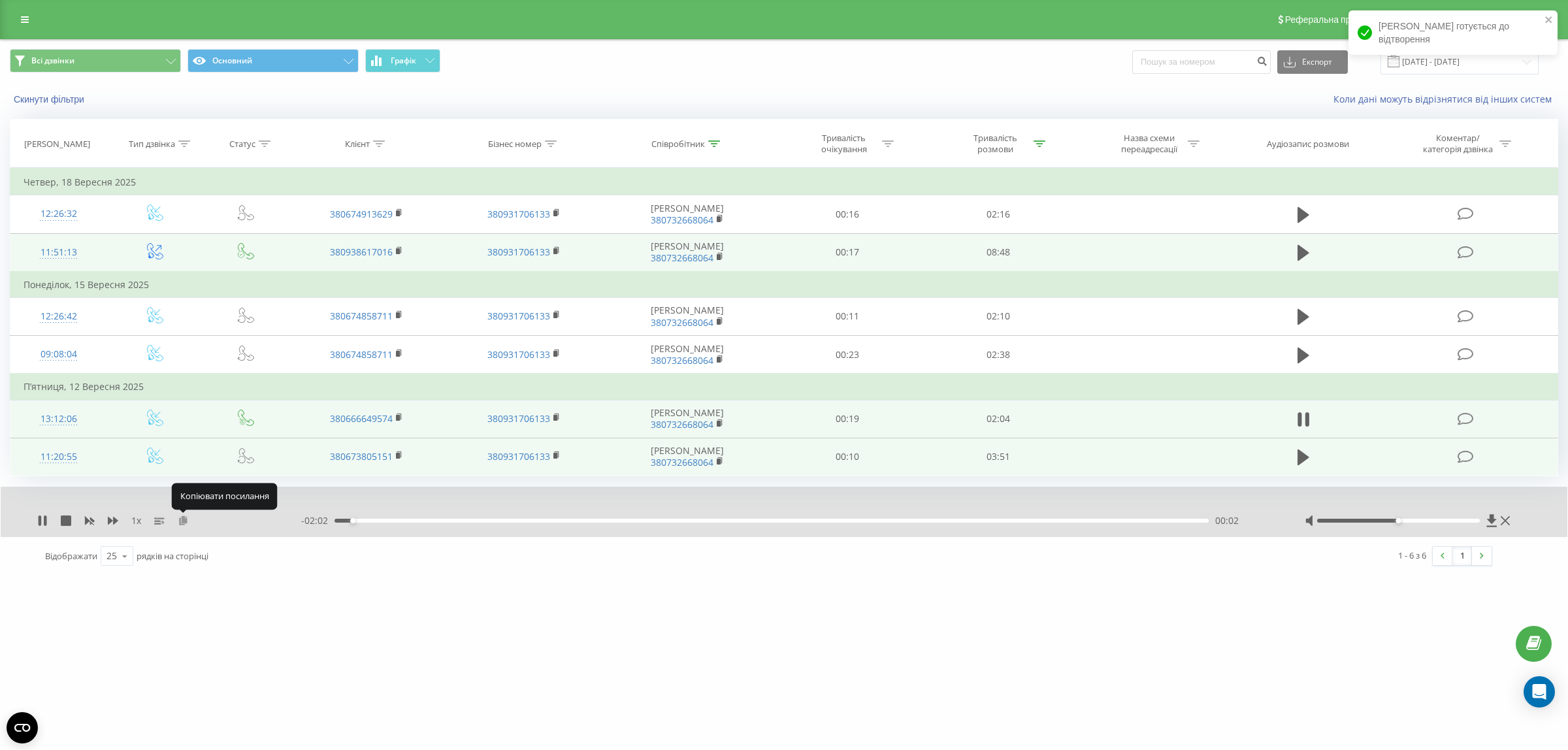
click at [187, 520] on icon at bounding box center [183, 520] width 12 height 9
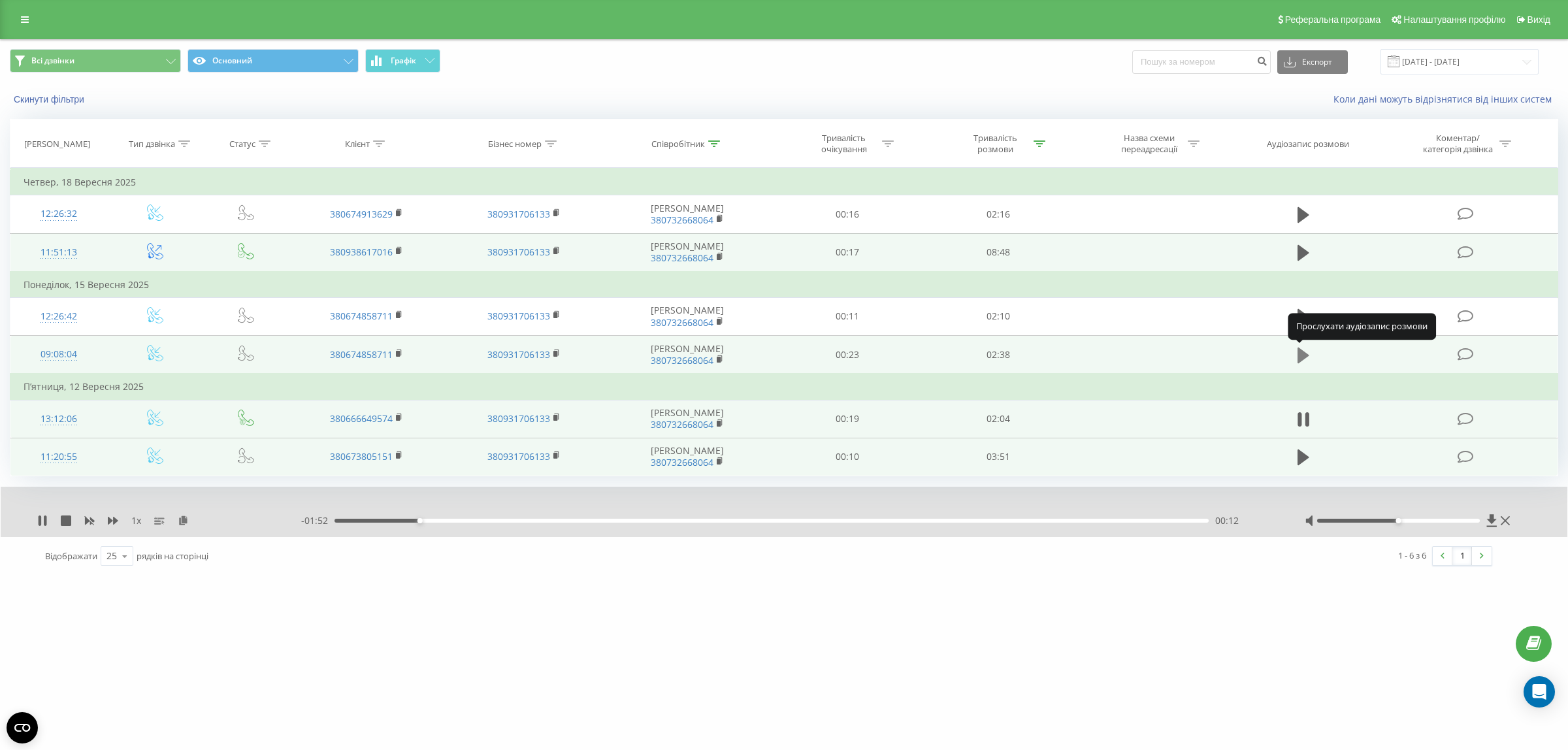
click at [1302, 350] on icon at bounding box center [1303, 355] width 12 height 15
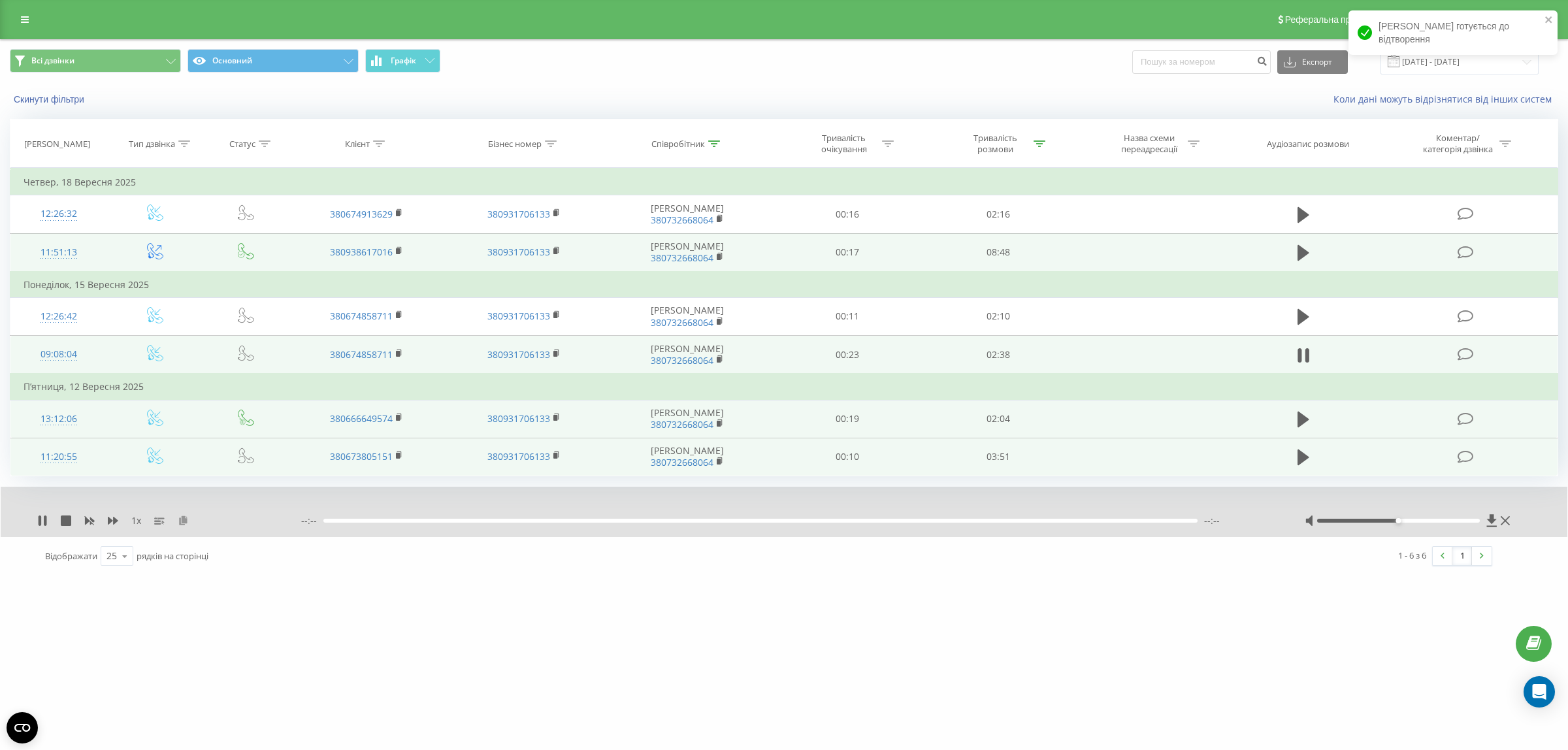
click at [186, 518] on icon at bounding box center [183, 520] width 12 height 9
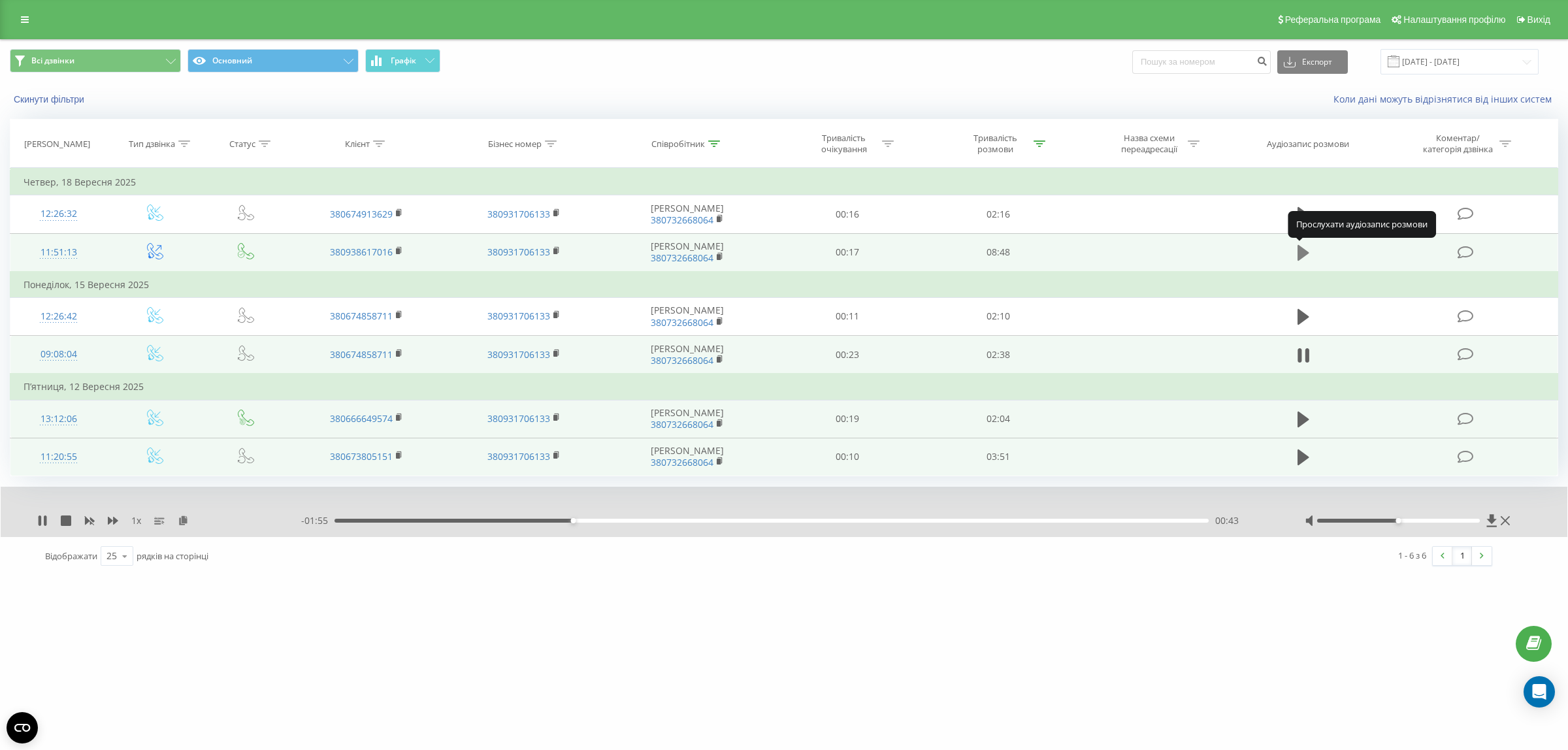
click at [1298, 251] on icon at bounding box center [1303, 253] width 12 height 15
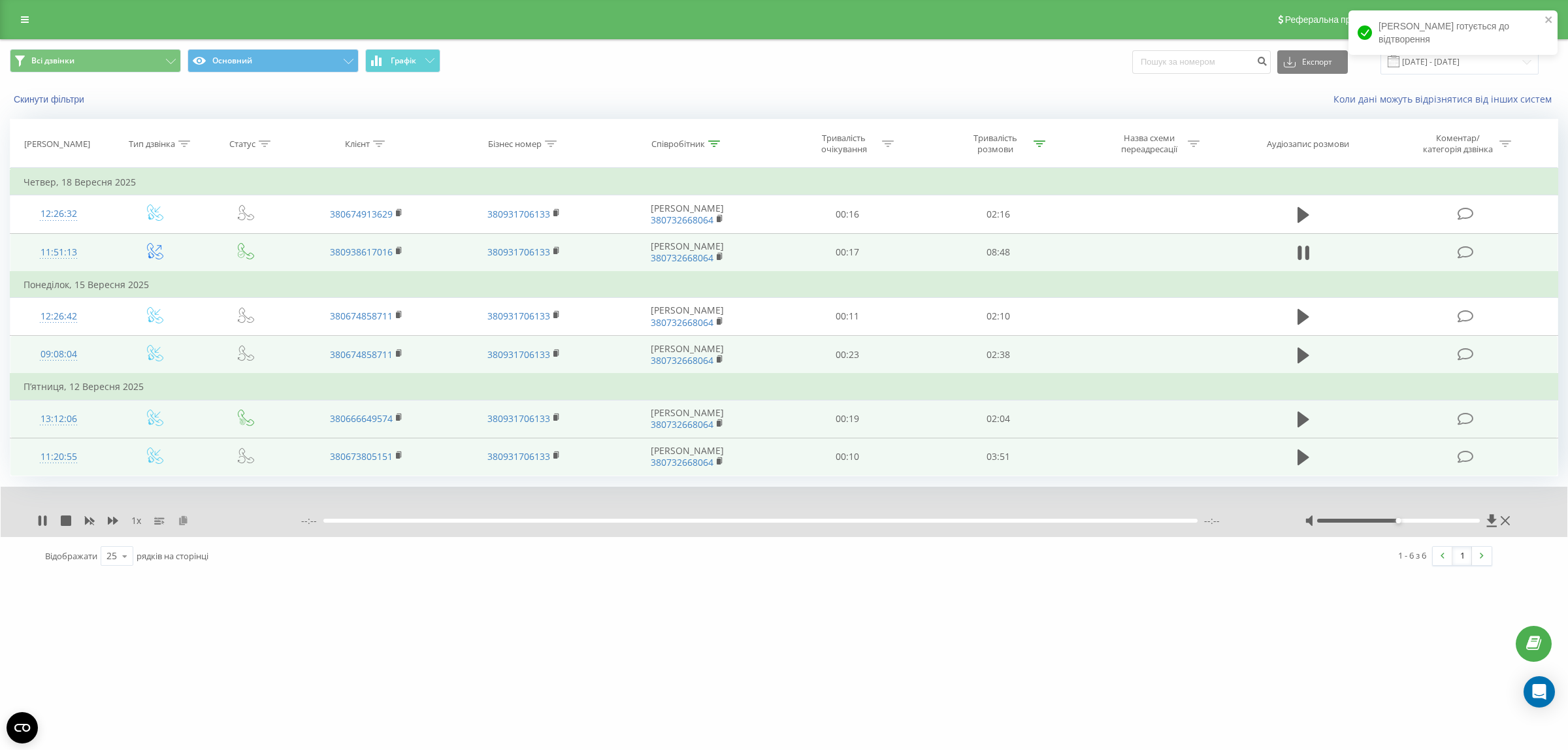
click at [181, 520] on icon at bounding box center [183, 520] width 12 height 9
